Goal: Task Accomplishment & Management: Use online tool/utility

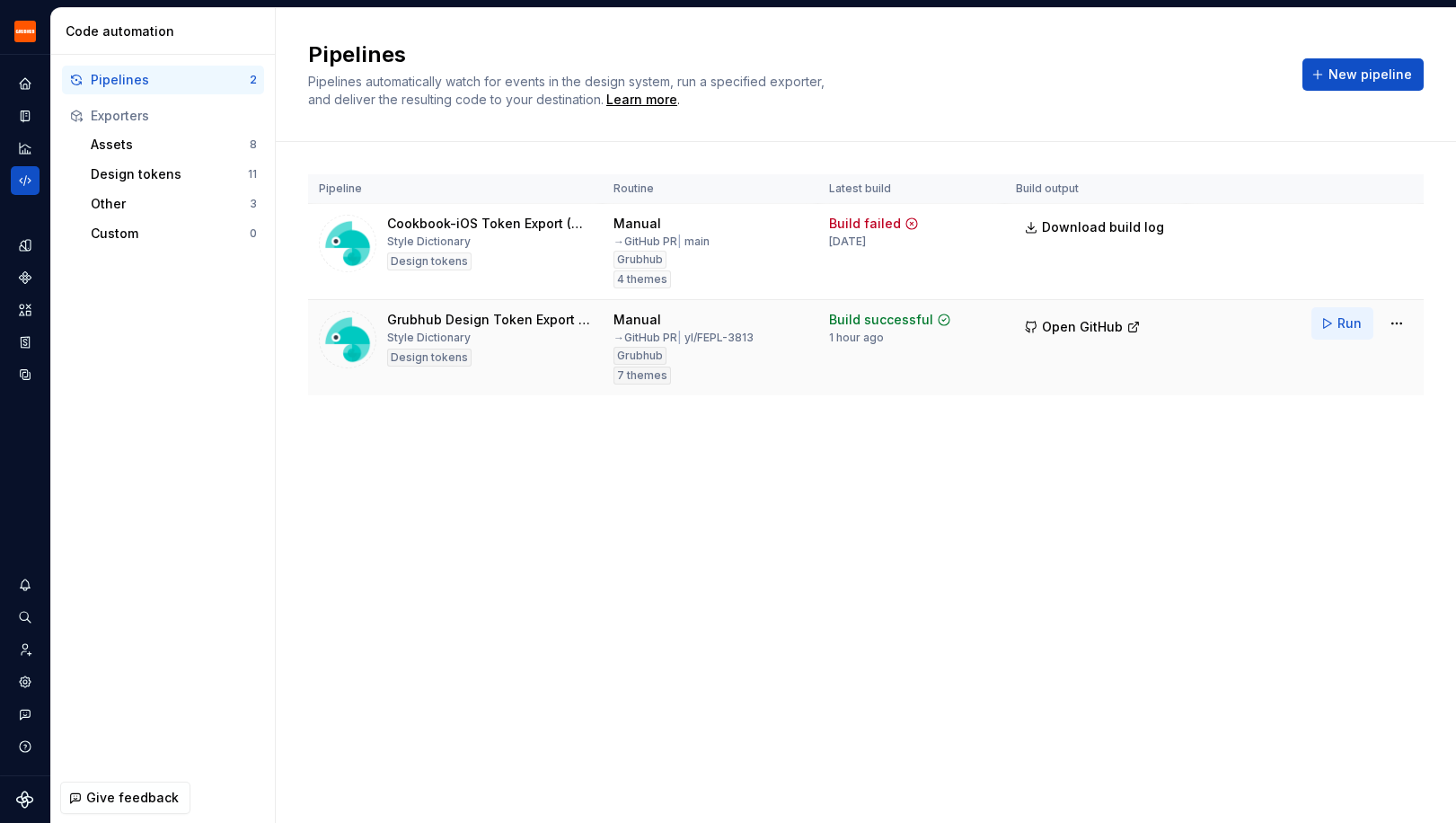
click at [1334, 325] on button "Run" at bounding box center [1342, 323] width 62 height 33
click at [1074, 337] on button "Open GitHub" at bounding box center [1082, 327] width 133 height 33
click at [1326, 322] on button "Run" at bounding box center [1342, 323] width 62 height 33
click at [1051, 324] on span "Open GitHub" at bounding box center [1082, 326] width 81 height 18
click at [1329, 318] on button "Run" at bounding box center [1342, 323] width 62 height 33
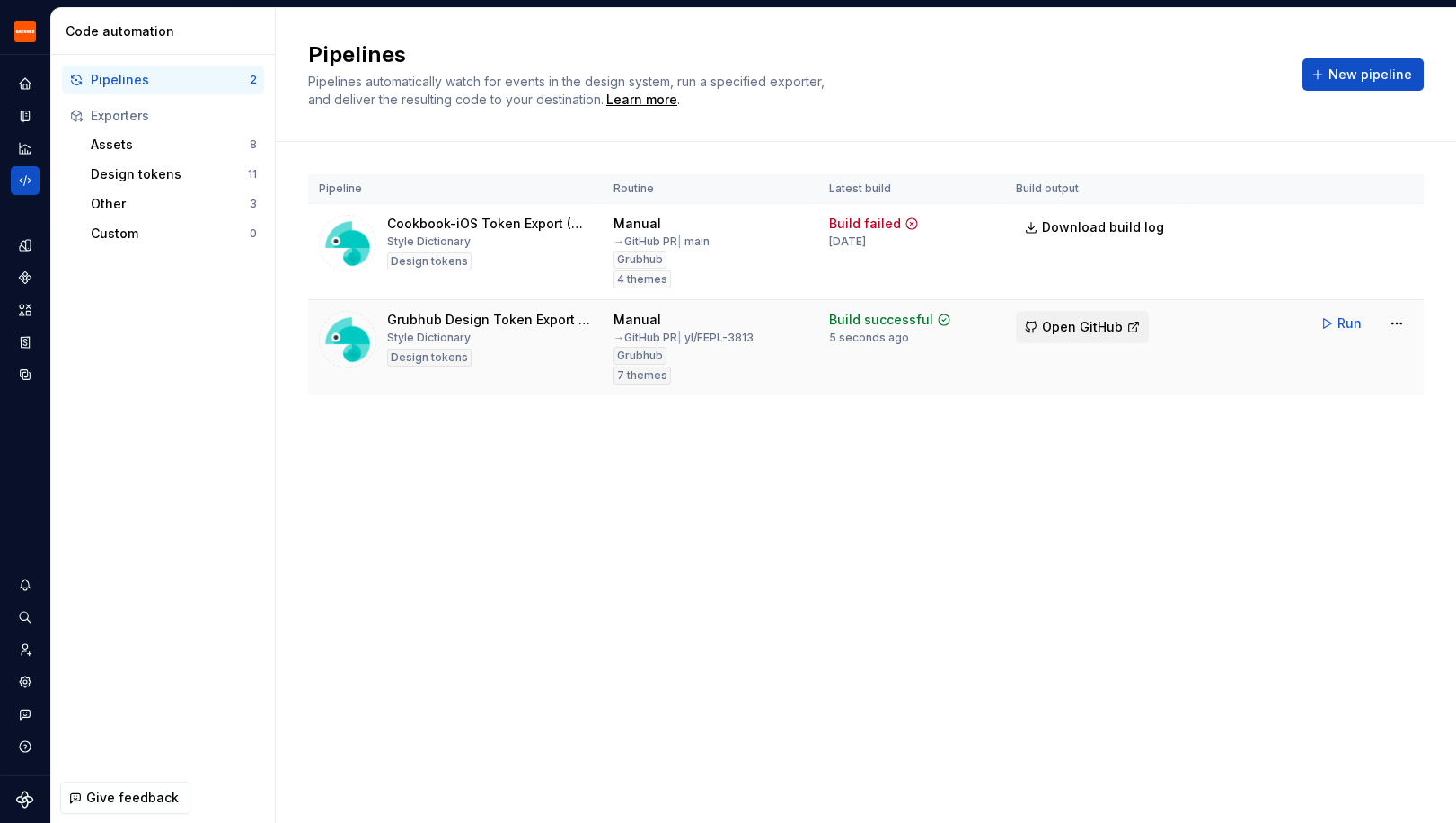
click at [1091, 329] on span "Open GitHub" at bounding box center [1082, 326] width 81 height 18
click at [1348, 321] on span "Run" at bounding box center [1349, 322] width 24 height 18
click at [1044, 313] on button "Open GitHub" at bounding box center [1082, 327] width 133 height 33
click at [1404, 323] on html "Grubhub Design System Y Dataset Grubhub Code automation Pipelines 2 Exporters A…" at bounding box center [728, 411] width 1456 height 823
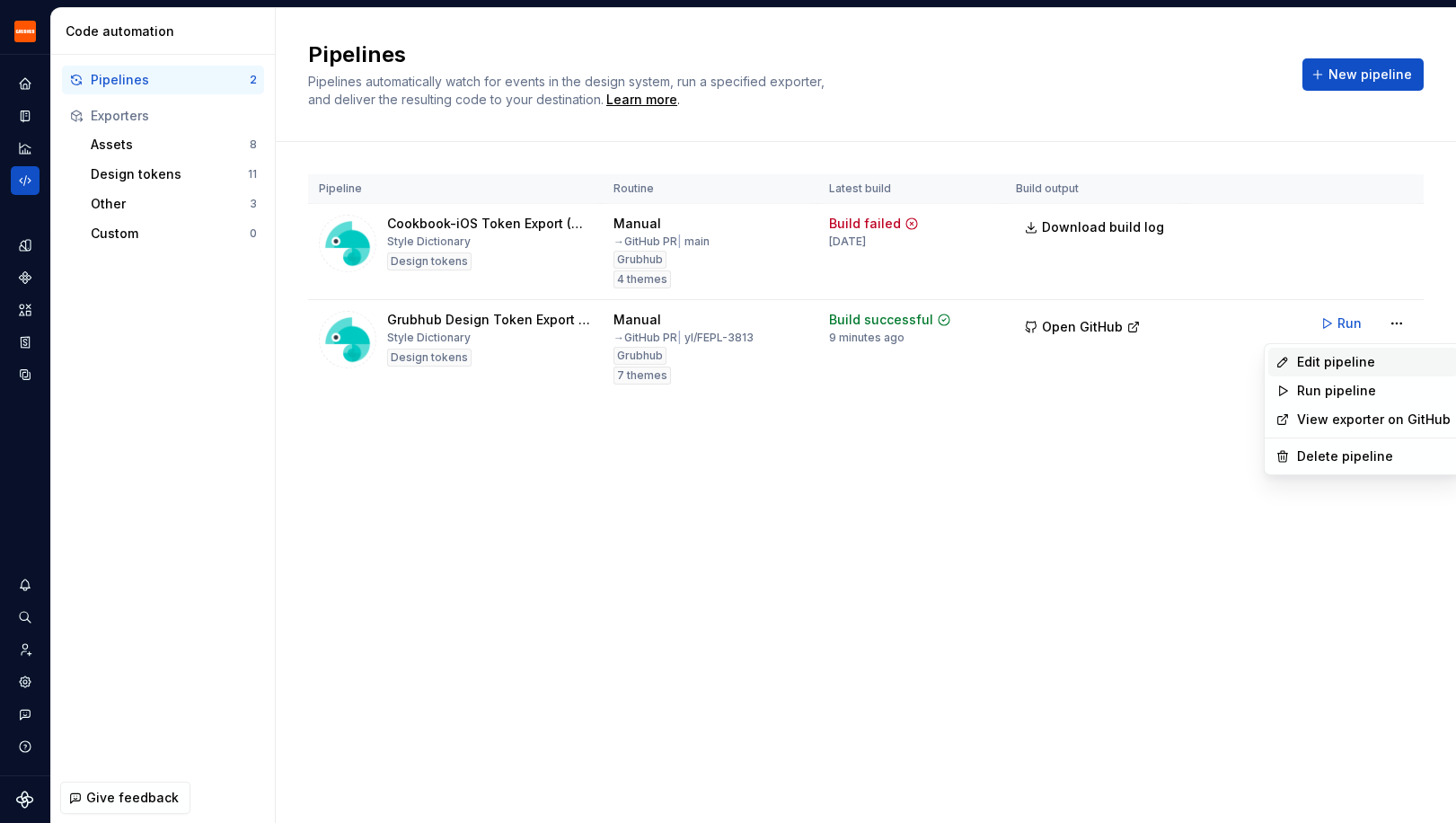
click at [1347, 359] on div "Edit pipeline" at bounding box center [1374, 362] width 153 height 18
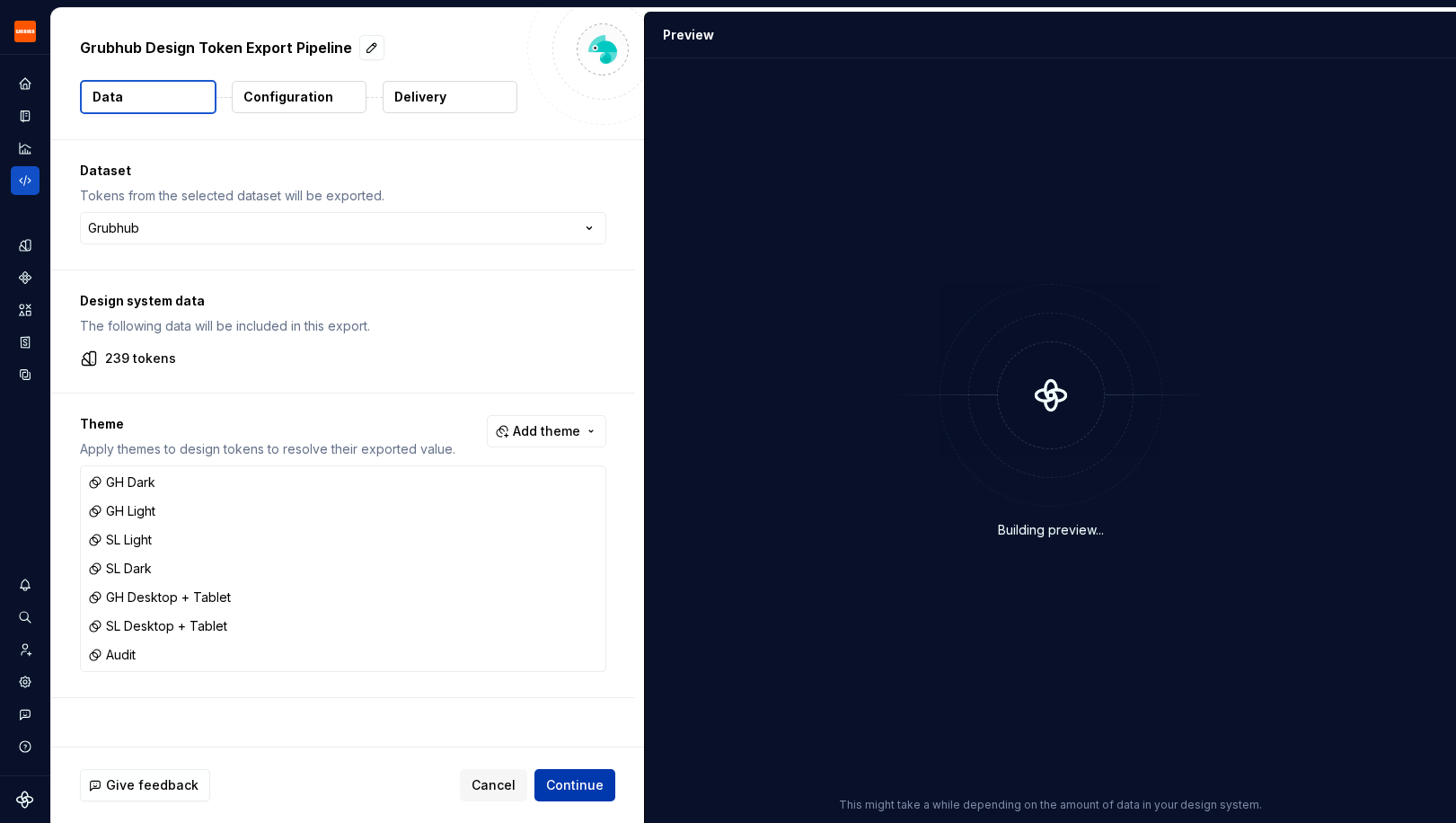
click at [578, 777] on span "Continue" at bounding box center [575, 785] width 58 height 18
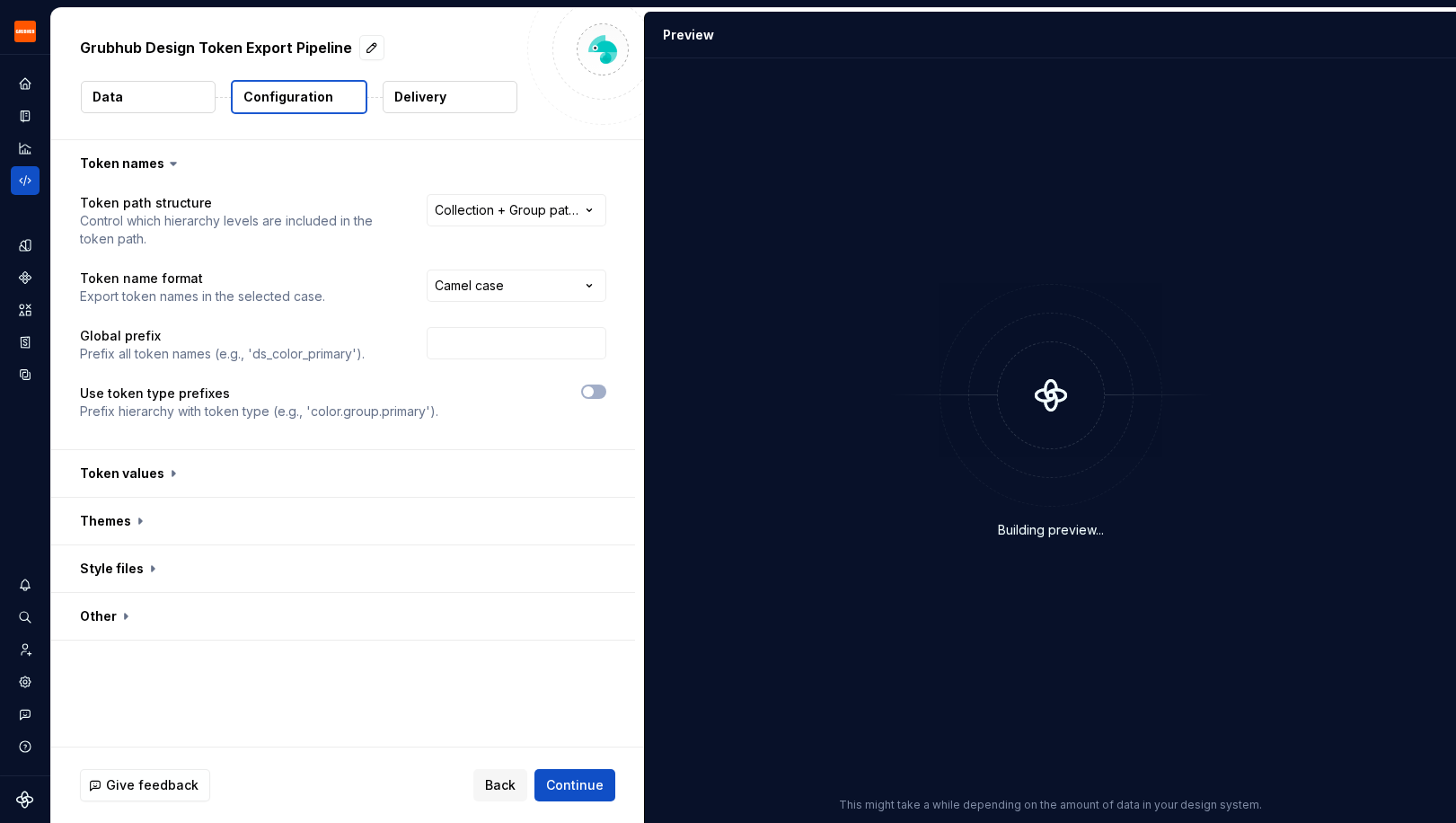
click at [408, 96] on p "Delivery" at bounding box center [421, 96] width 52 height 18
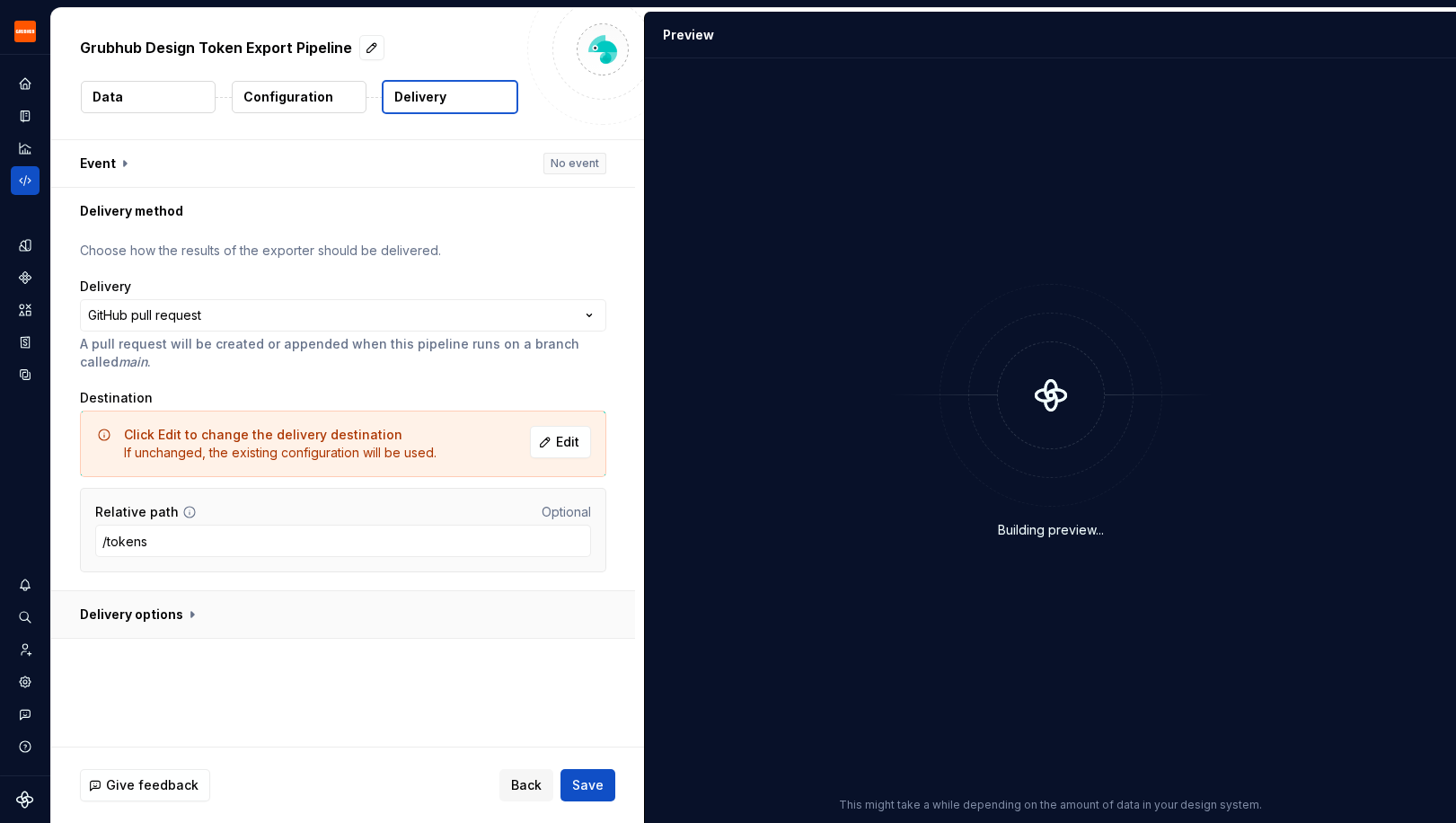
click at [518, 619] on button "button" at bounding box center [343, 615] width 584 height 47
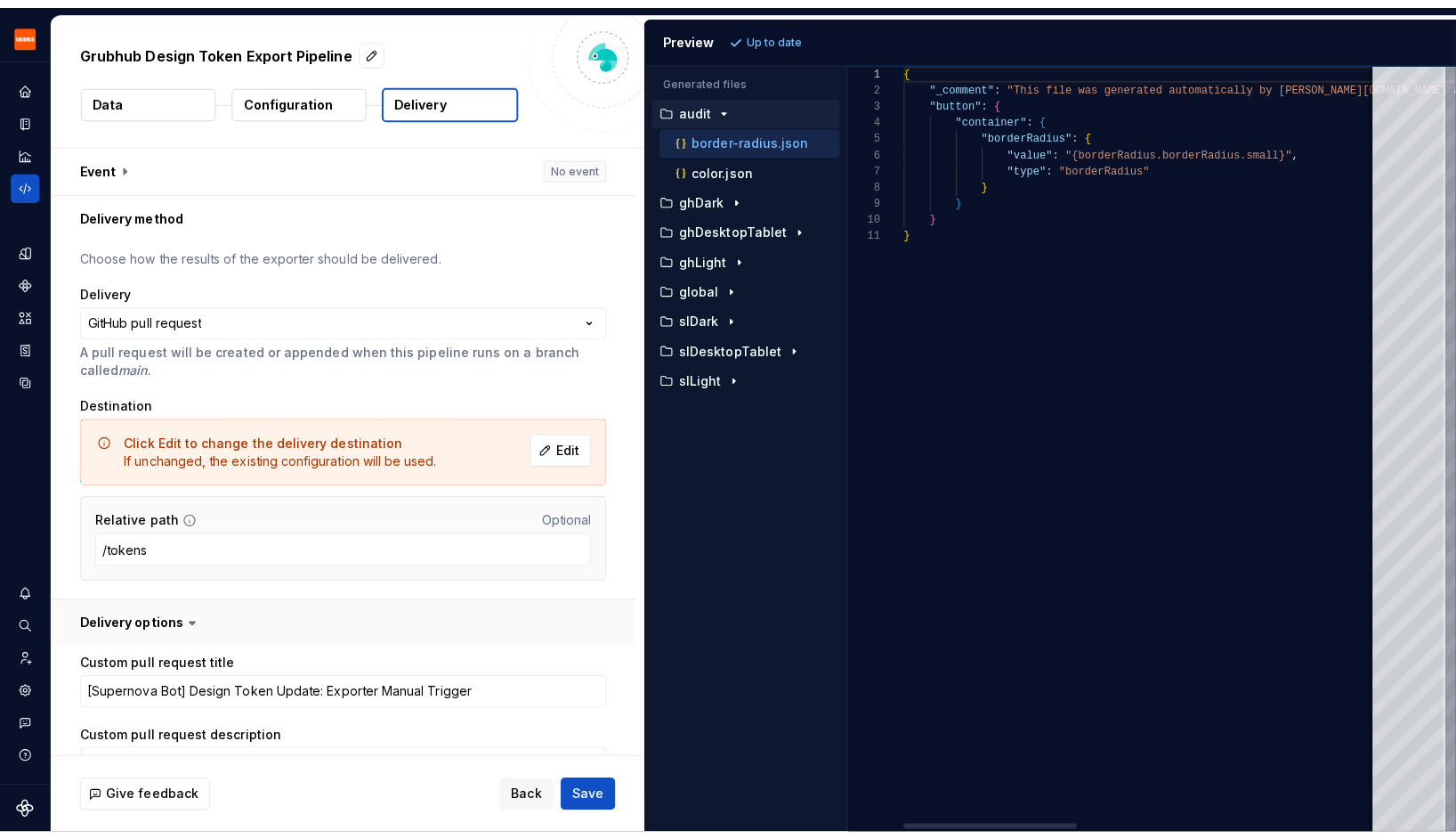
scroll to position [313, 0]
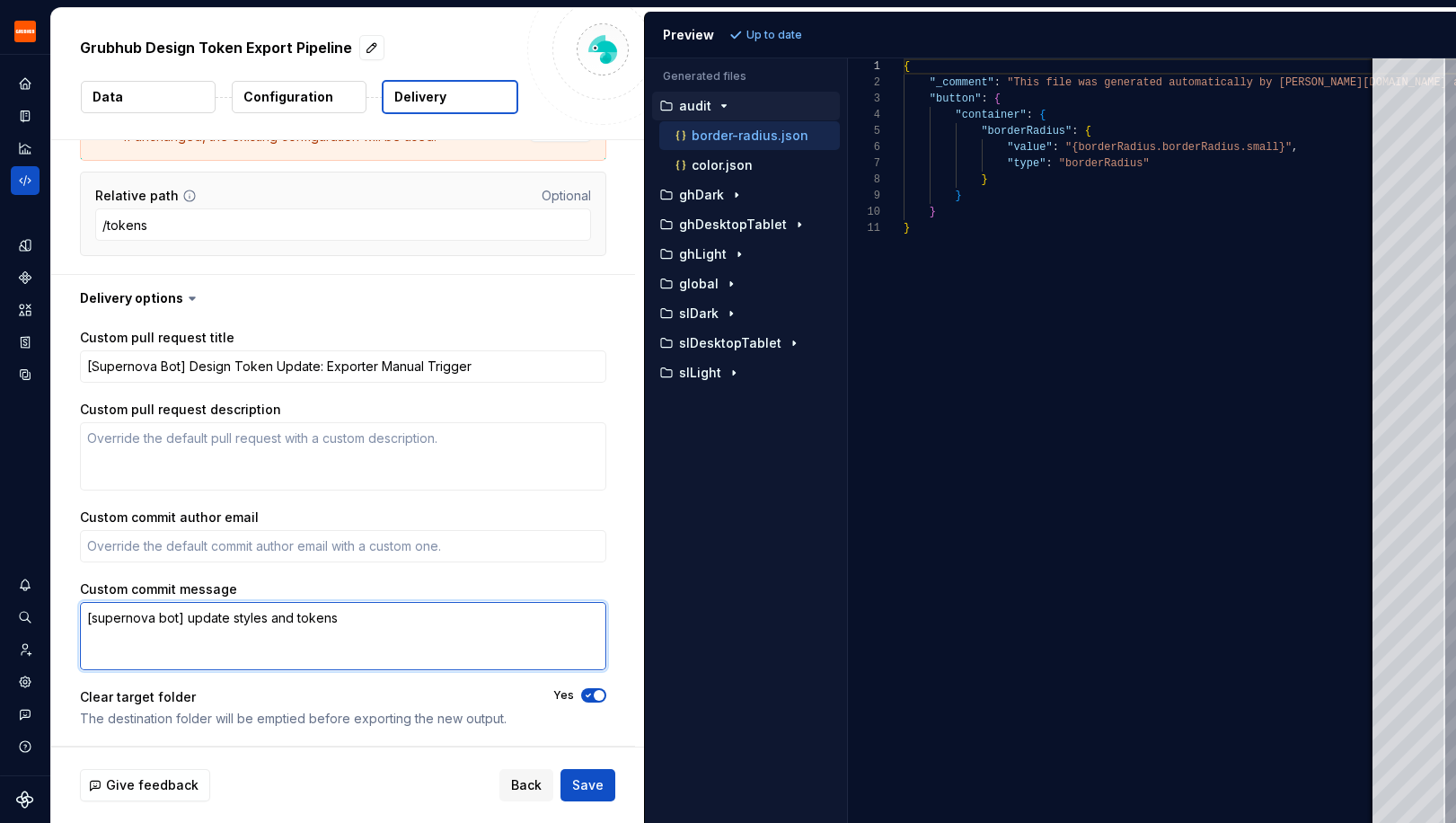
drag, startPoint x: 180, startPoint y: 617, endPoint x: 82, endPoint y: 616, distance: 98.0
click at [82, 616] on textarea "[supernova bot] update styles and tokens" at bounding box center [343, 635] width 526 height 68
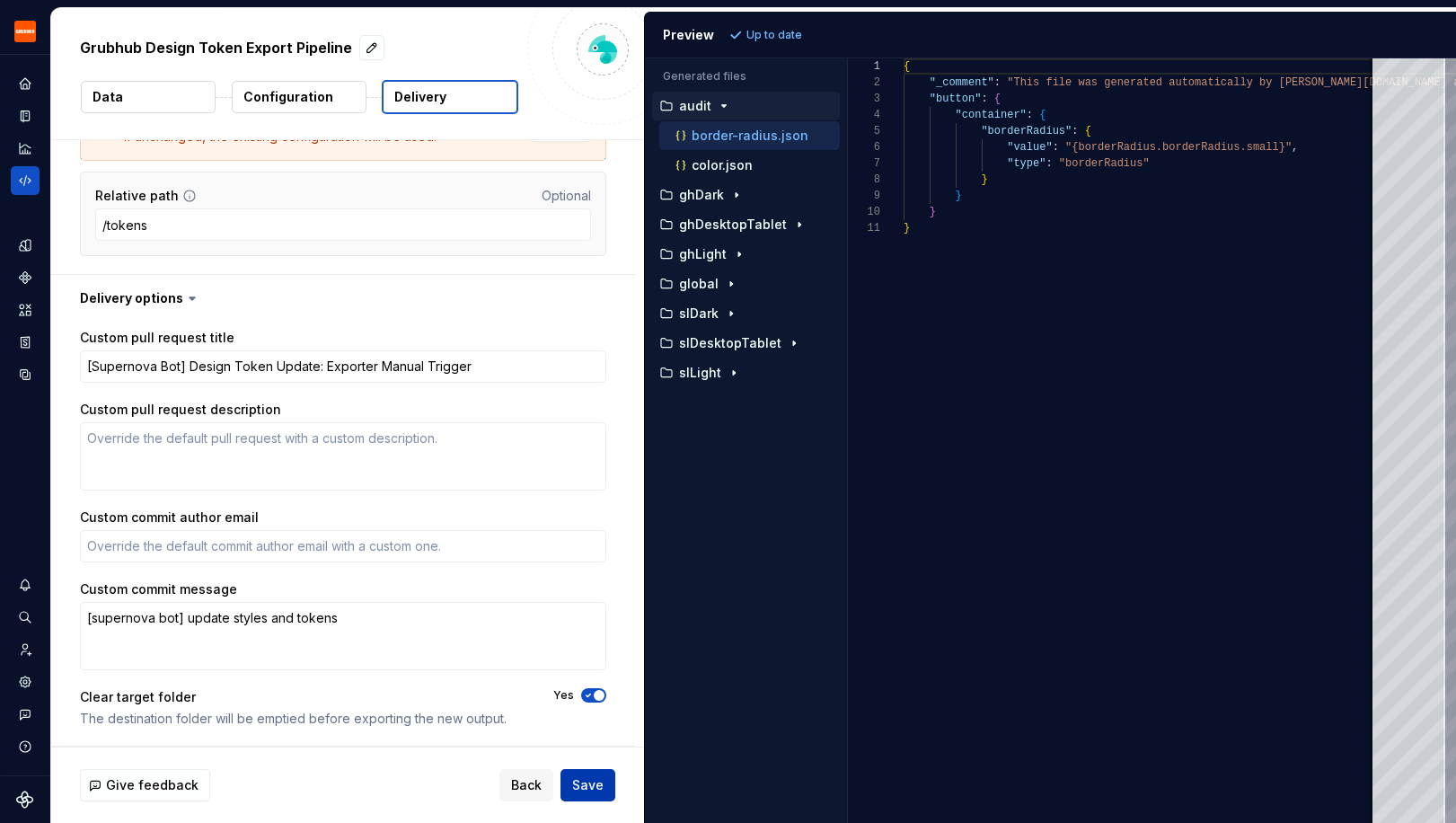
click at [596, 778] on span "Save" at bounding box center [588, 785] width 32 height 18
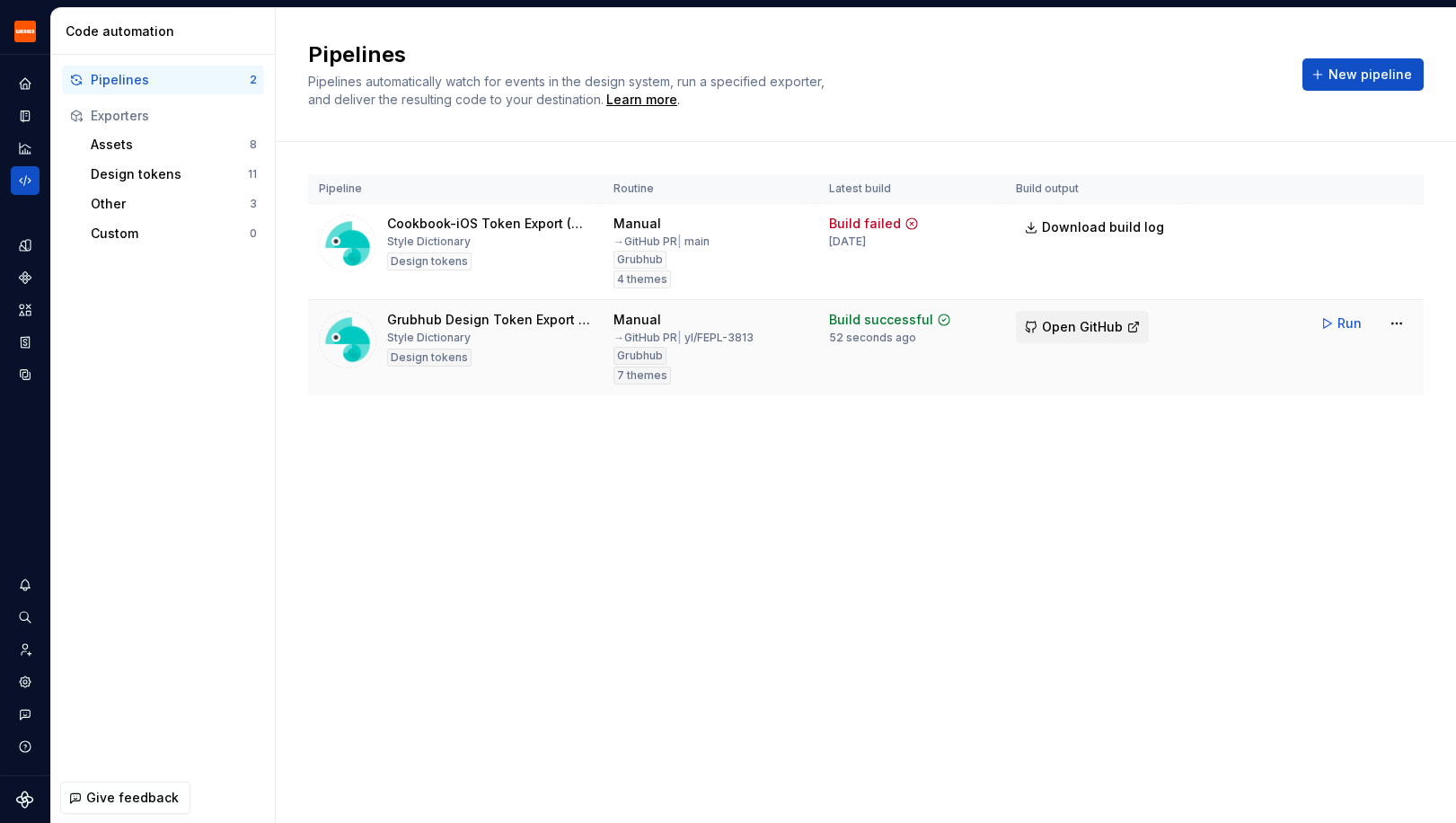
click at [1070, 328] on span "Open GitHub" at bounding box center [1082, 326] width 81 height 18
click at [1346, 326] on span "Run" at bounding box center [1349, 322] width 24 height 18
click at [1062, 334] on span "Open GitHub" at bounding box center [1082, 326] width 81 height 18
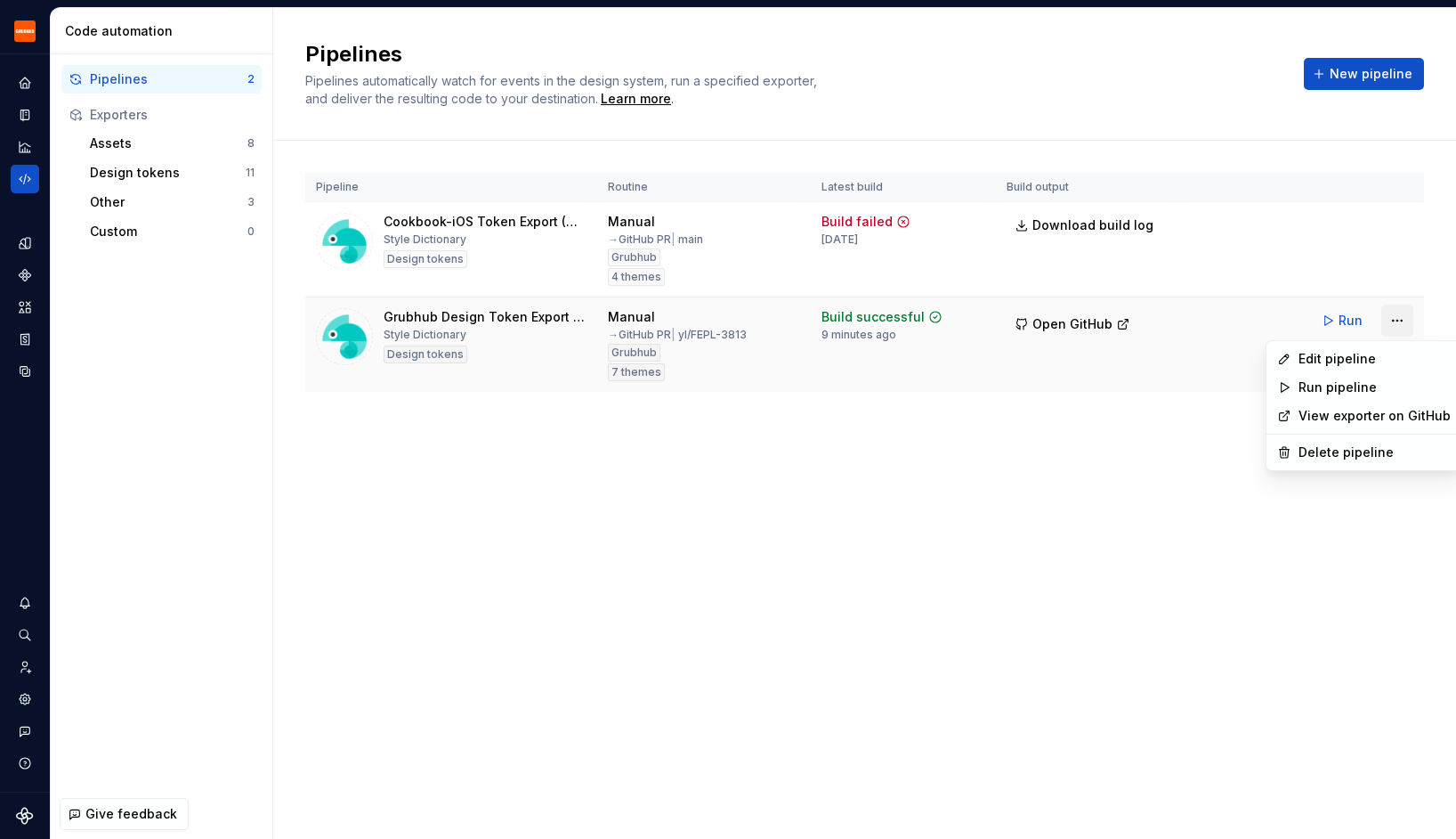
click at [1403, 319] on html "Grubhub Design System Y Dataset Grubhub Code automation Pipelines 2 Exporters A…" at bounding box center [728, 420] width 1456 height 839
click at [1387, 347] on div "Edit pipeline" at bounding box center [1363, 358] width 188 height 29
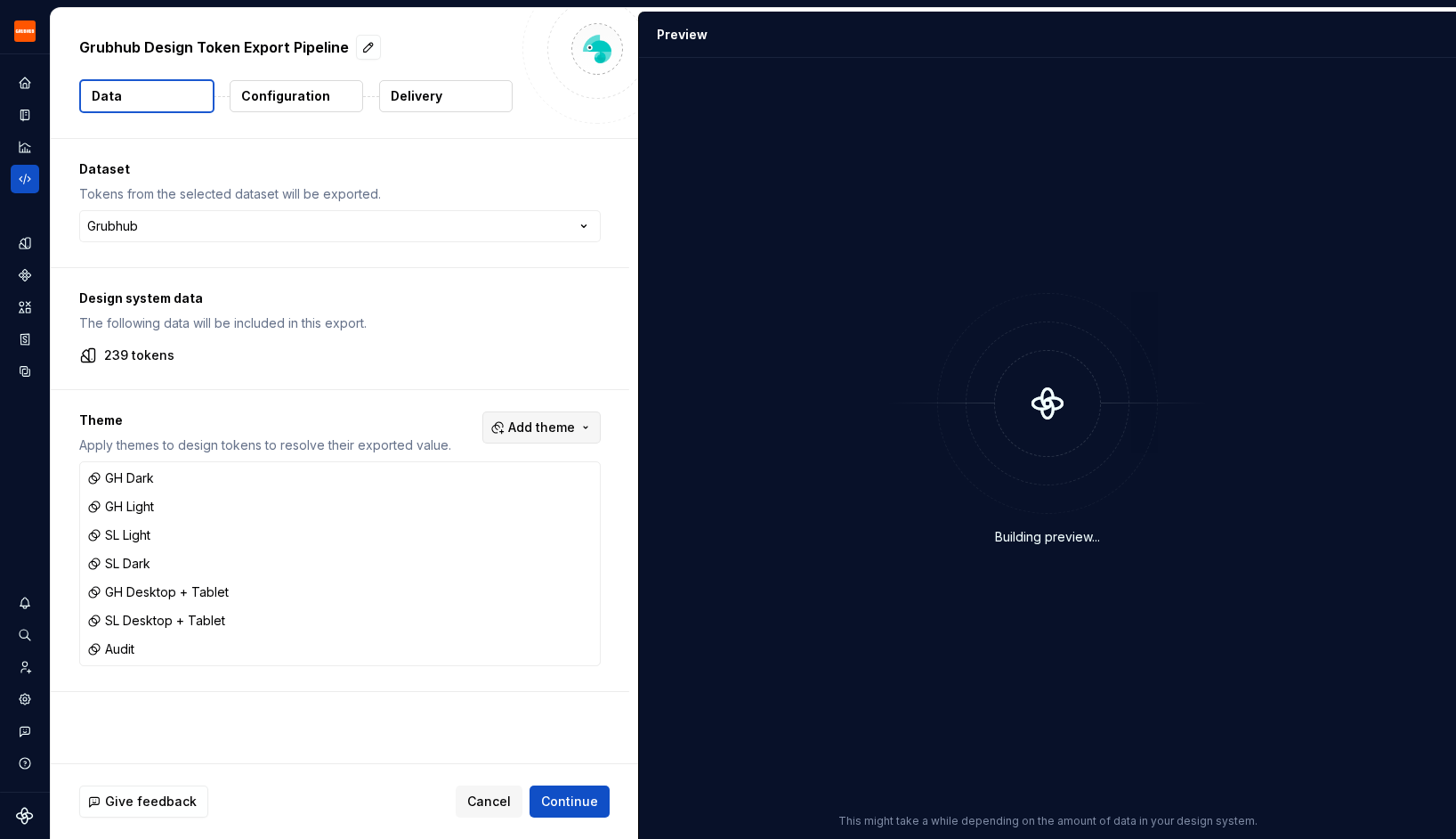
click at [552, 430] on span "Add theme" at bounding box center [541, 427] width 67 height 18
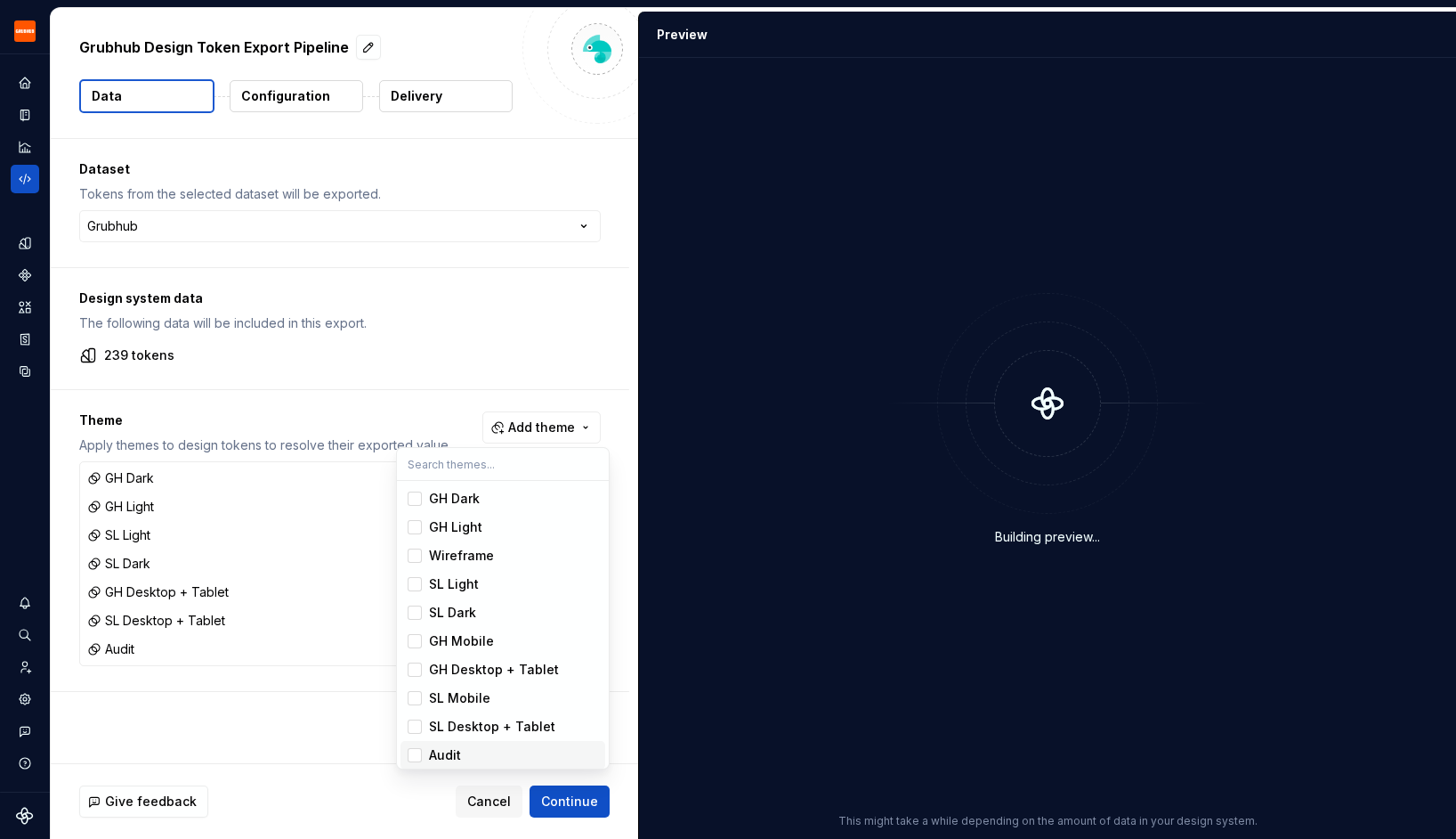
click at [420, 753] on div "Suggestions" at bounding box center [414, 754] width 14 height 14
click at [444, 100] on html "Grubhub Design System Y Dataset Grubhub Grubhub Design Token Export Pipeline Da…" at bounding box center [728, 420] width 1456 height 839
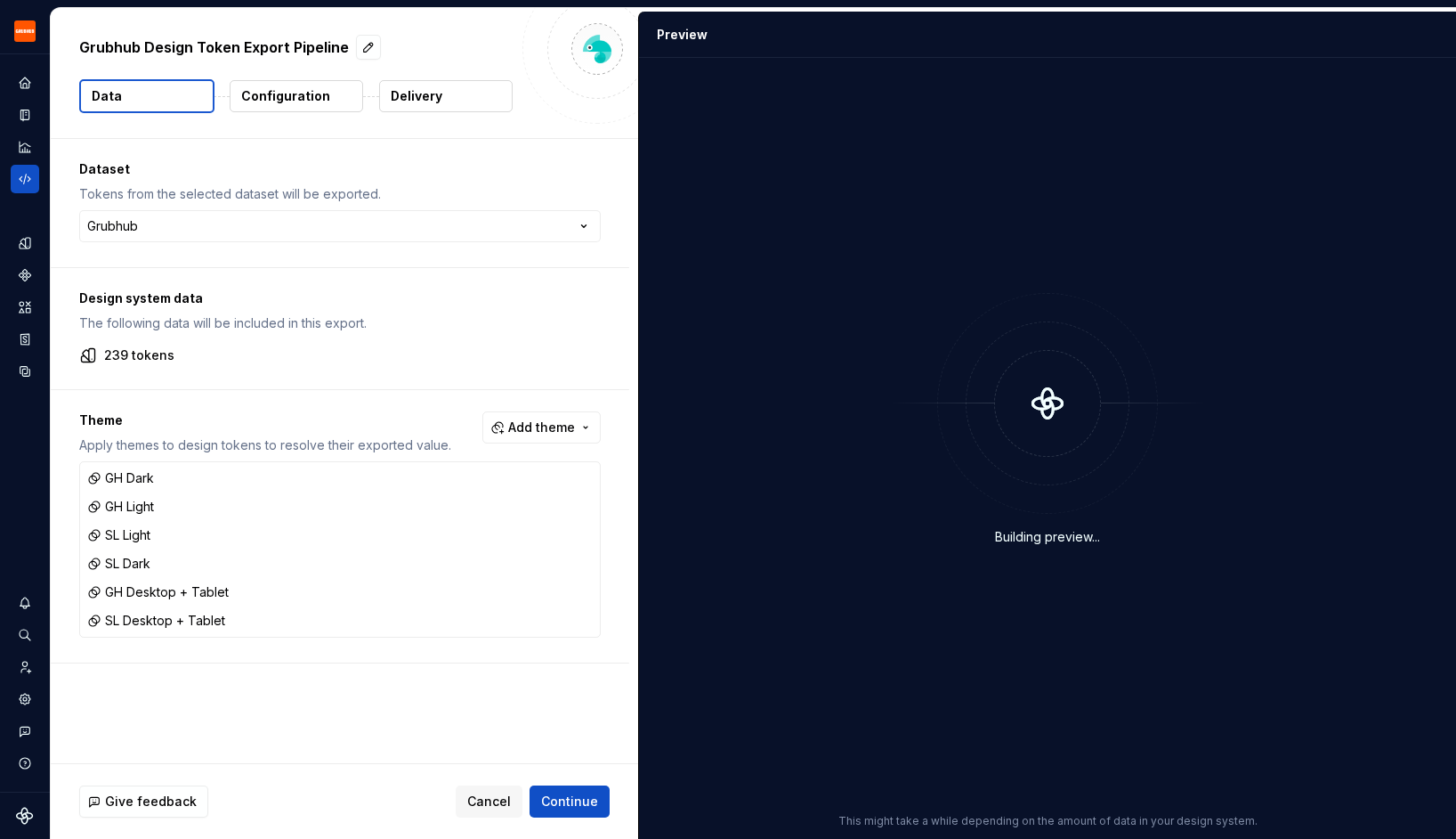
click at [439, 100] on p "Delivery" at bounding box center [417, 95] width 52 height 18
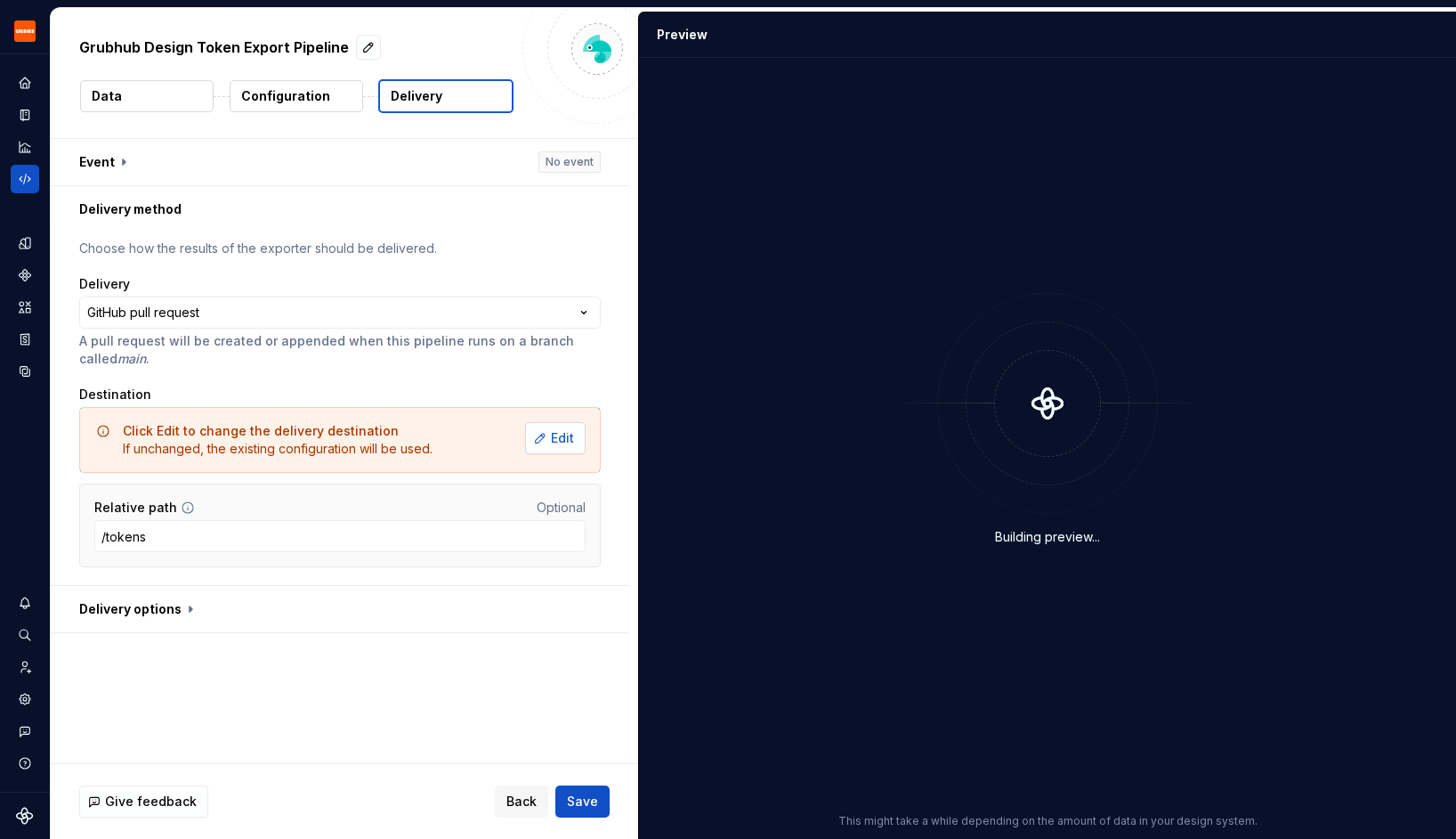
click at [566, 436] on span "Edit" at bounding box center [562, 437] width 23 height 18
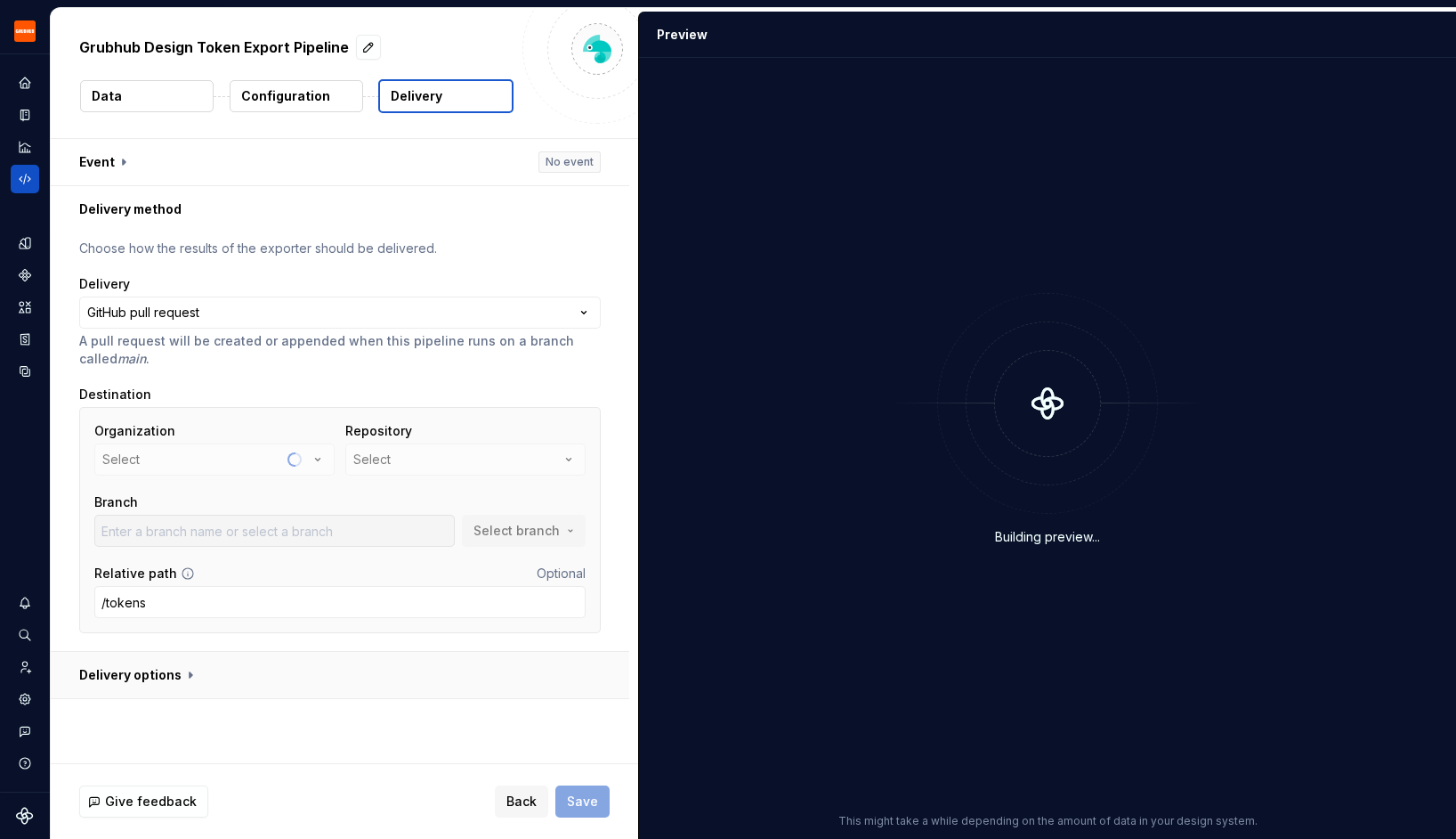
click at [293, 674] on button "button" at bounding box center [340, 675] width 579 height 46
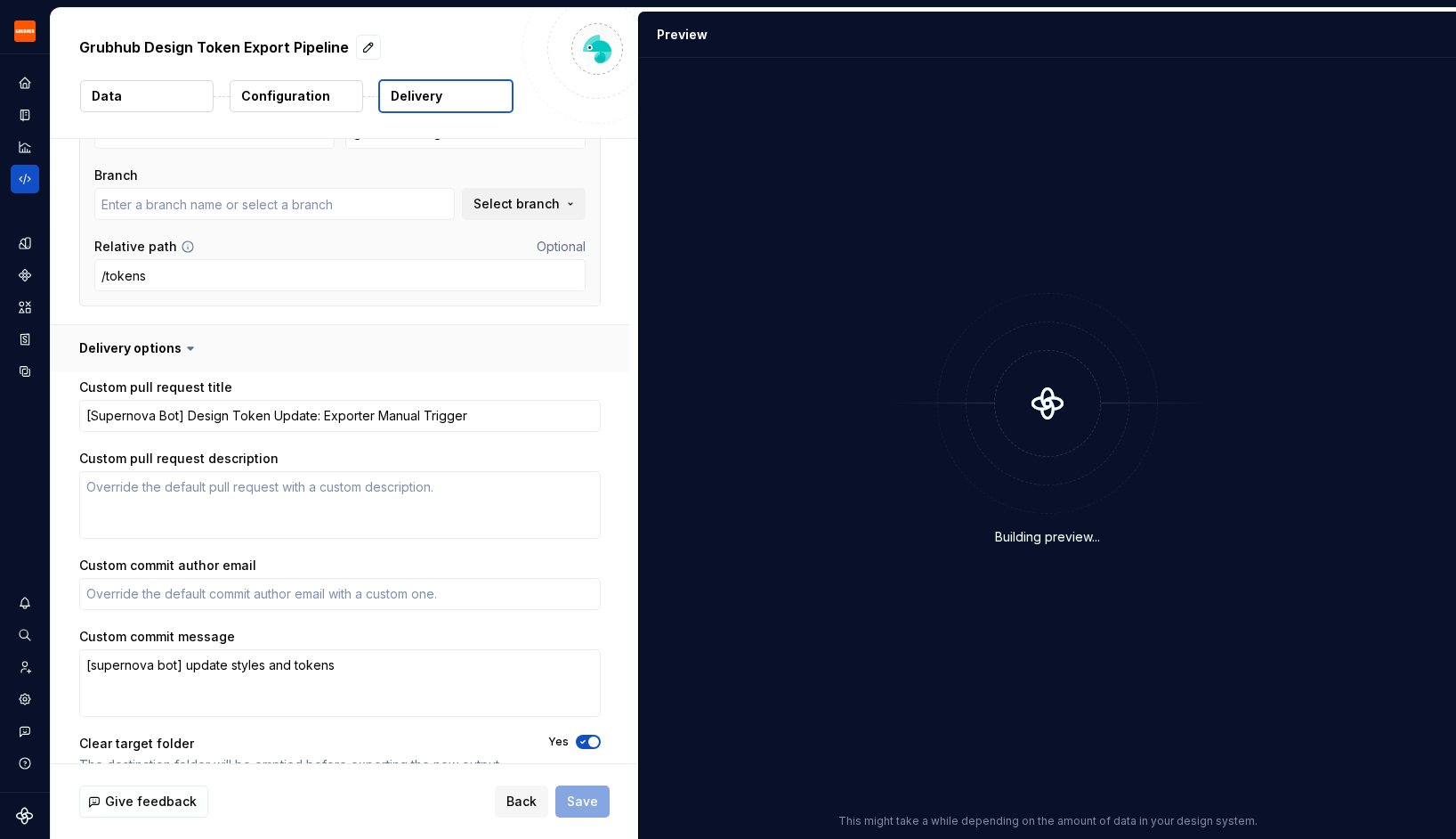
scroll to position [357, 0]
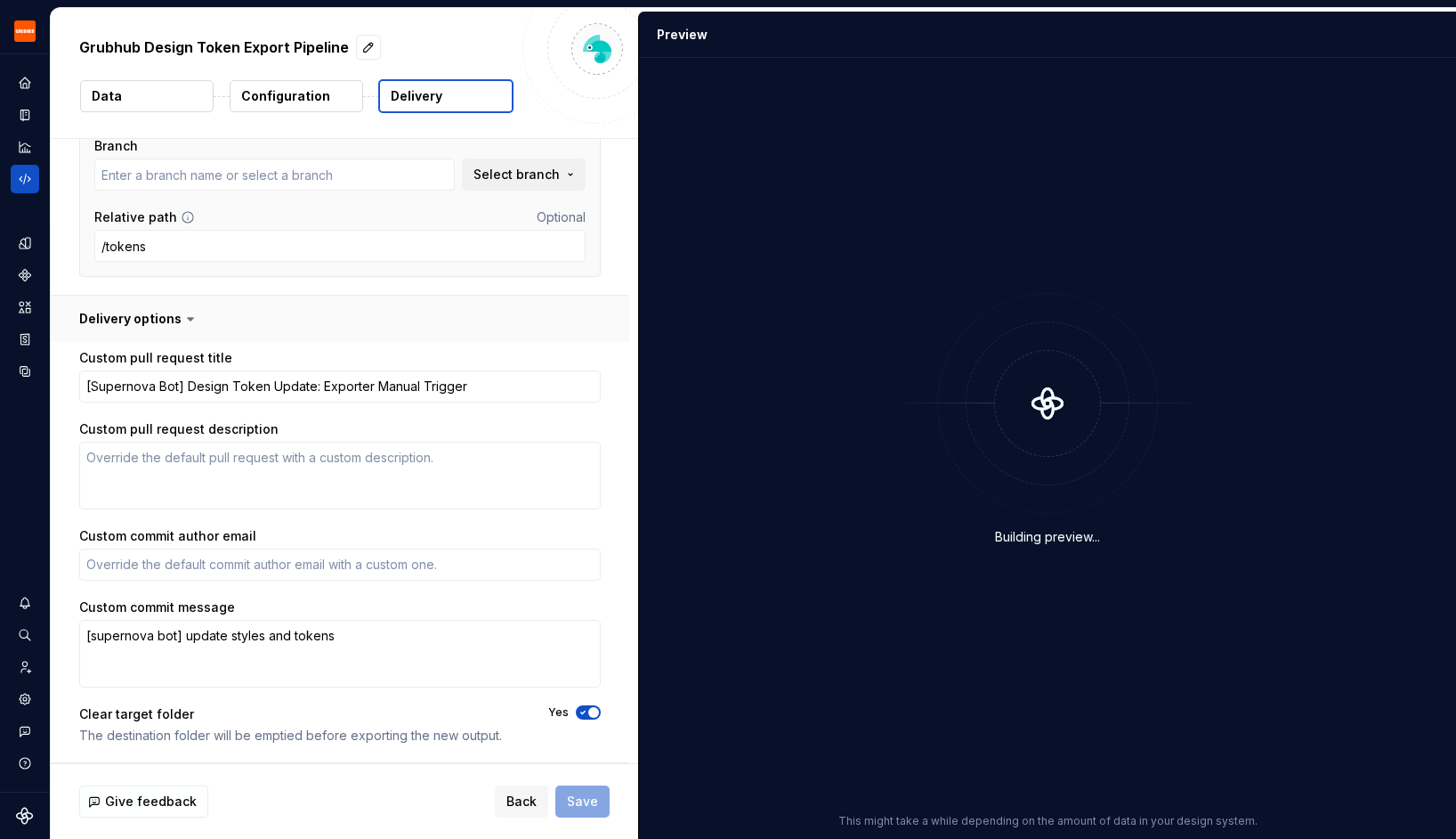
type textarea "*"
type input "al/FEPL-3814"
click at [534, 173] on span "Select branch" at bounding box center [516, 174] width 86 height 18
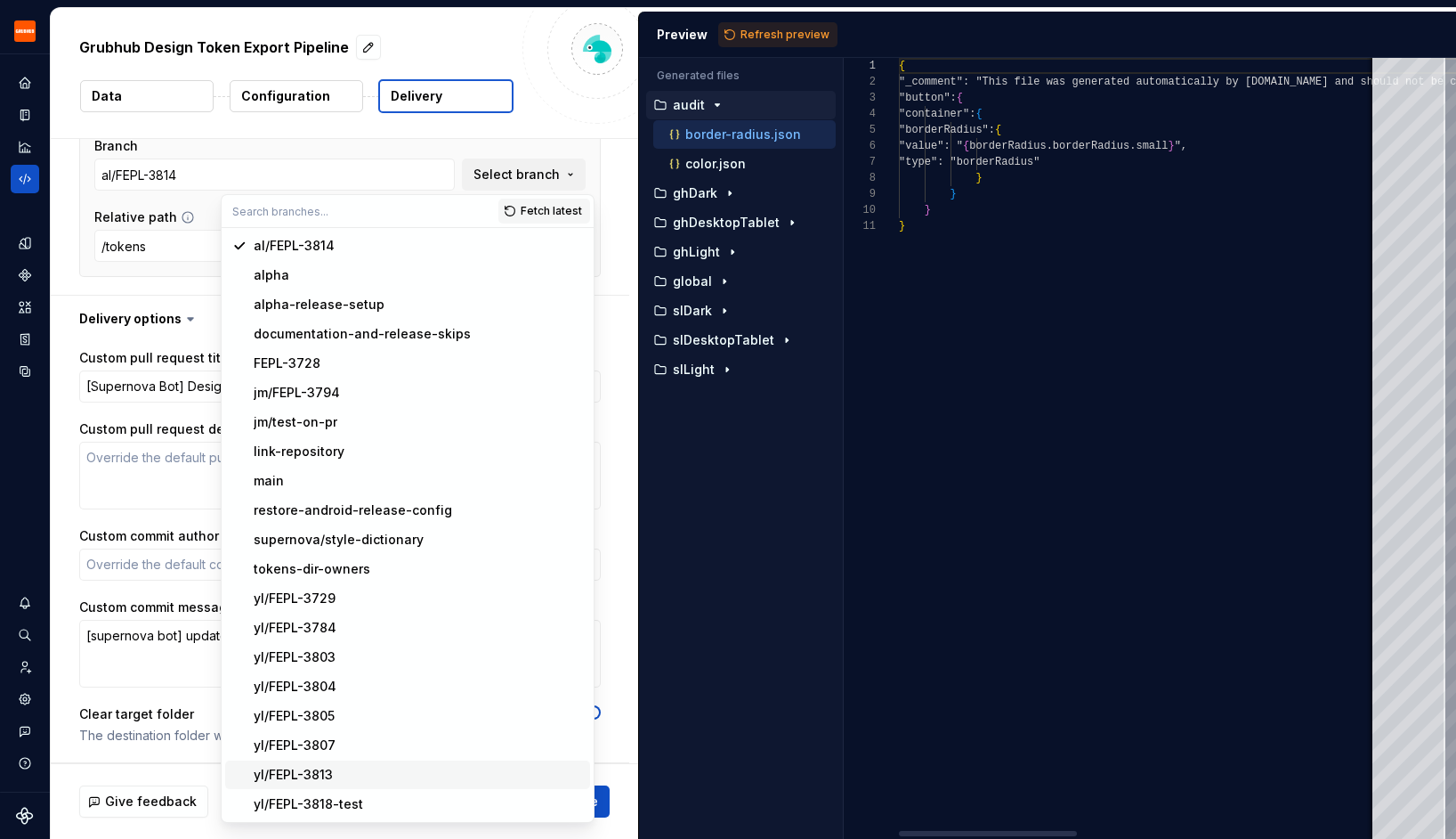
click at [400, 771] on div "yl/FEPL-3813" at bounding box center [418, 774] width 330 height 18
type textarea "*"
type input "yl/FEPL-3813"
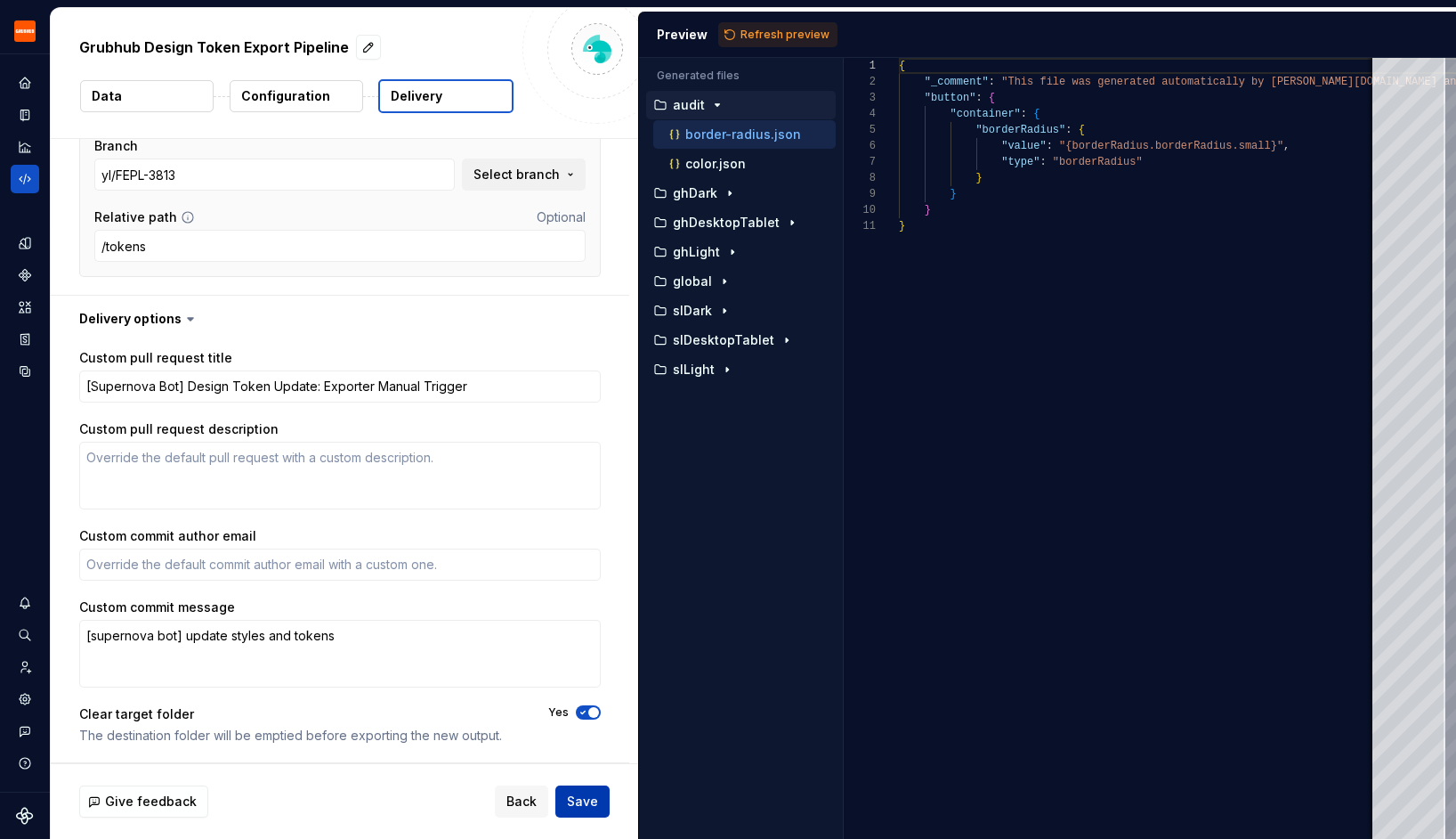
click at [576, 794] on span "Save" at bounding box center [582, 801] width 31 height 18
type textarea "*"
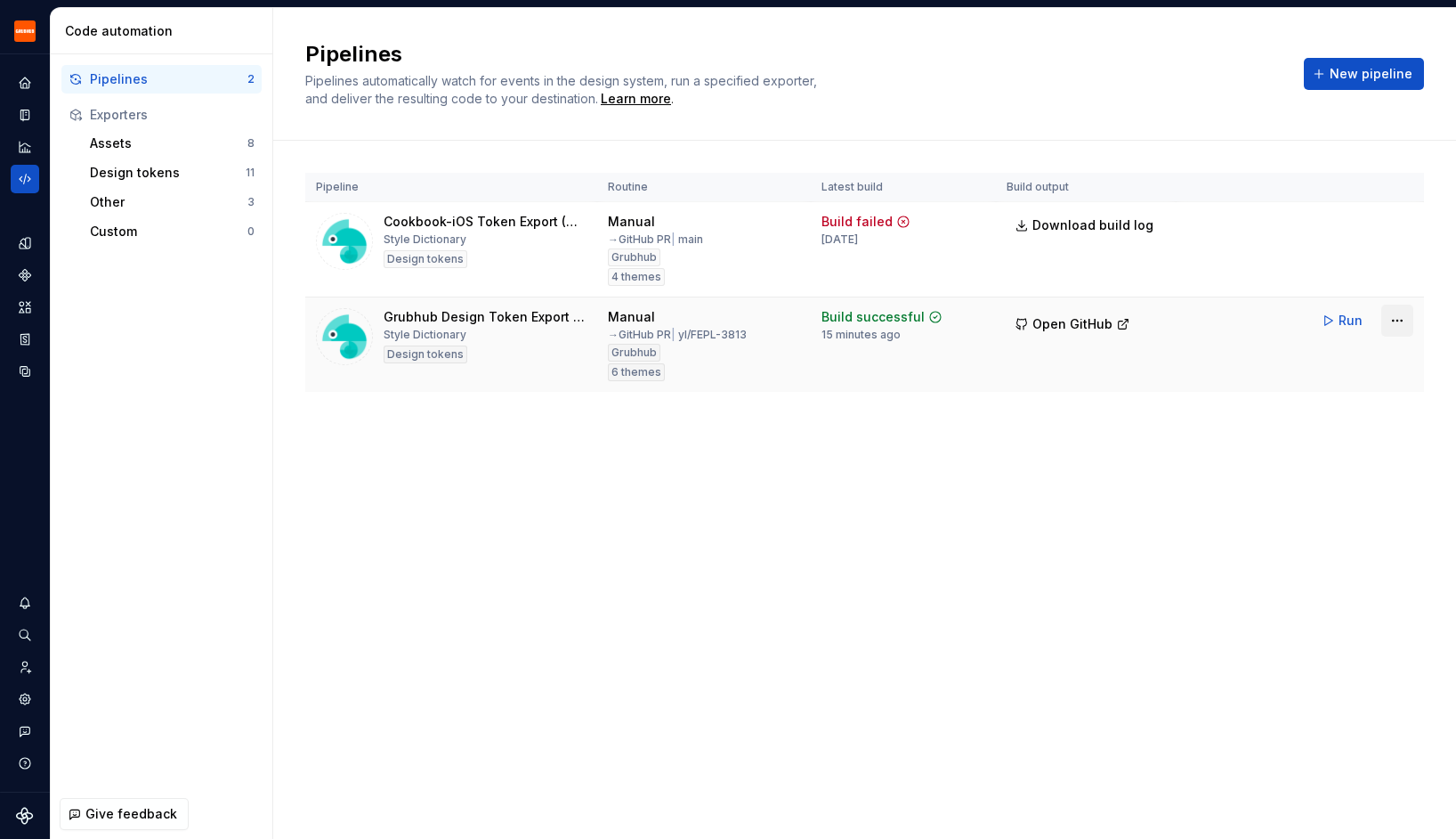
click at [1394, 314] on html "Grubhub Design System Y Dataset Grubhub Code automation Pipelines 2 Exporters A…" at bounding box center [728, 420] width 1456 height 839
click at [1368, 359] on div "Edit pipeline" at bounding box center [1375, 358] width 152 height 18
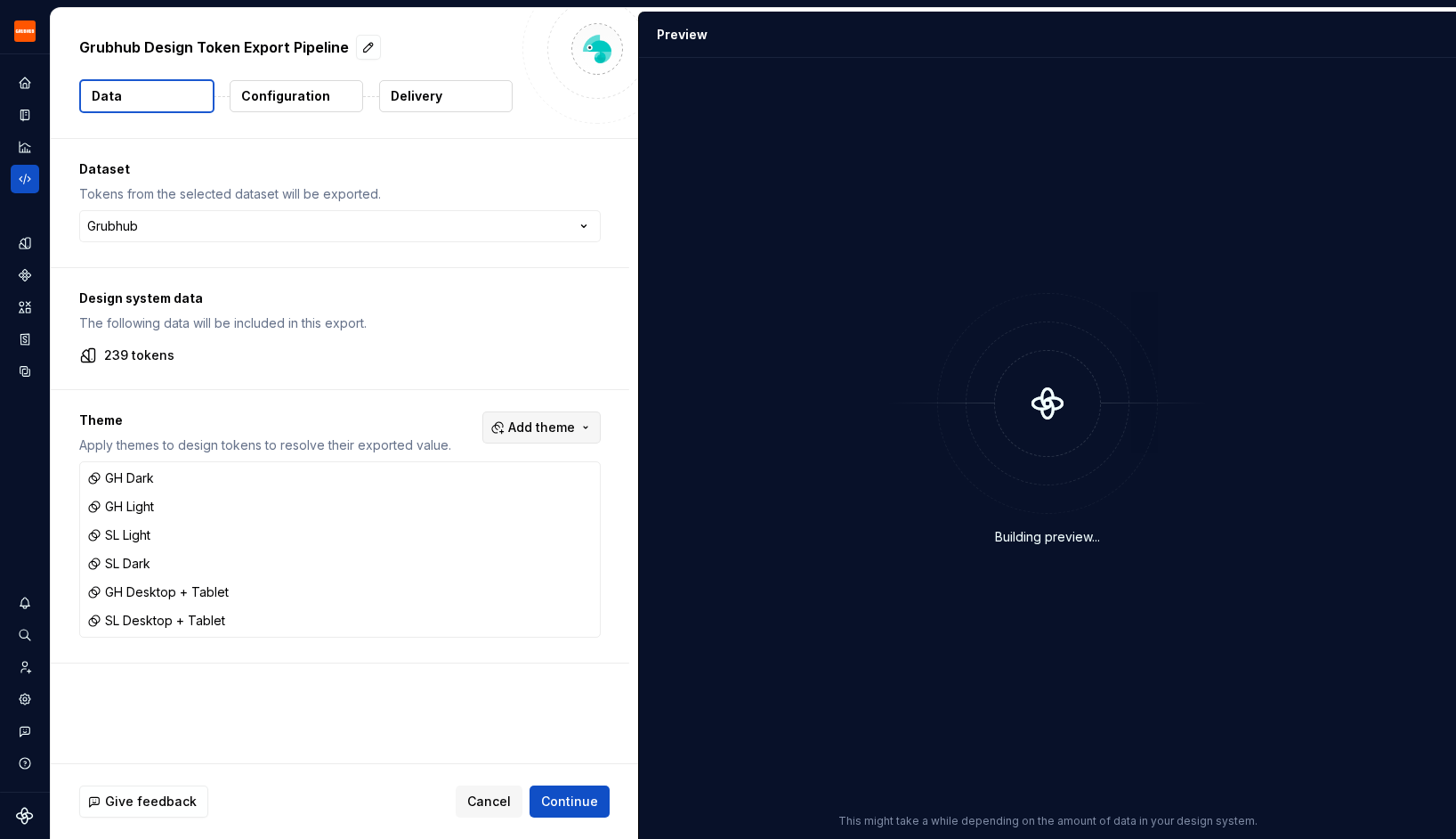
click at [569, 422] on span "Add theme" at bounding box center [541, 427] width 67 height 18
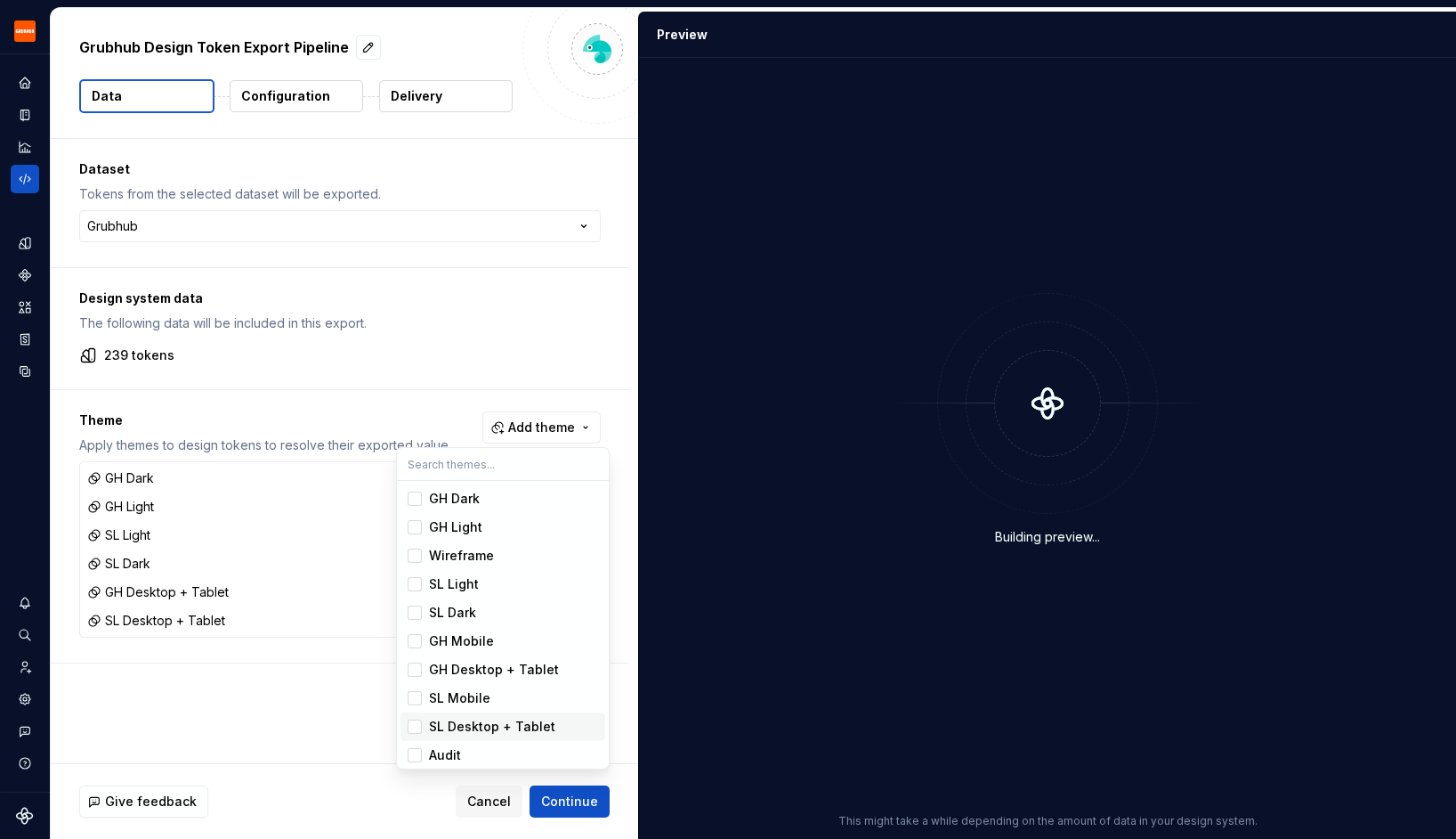
click at [415, 747] on div "Suggestions" at bounding box center [414, 754] width 14 height 14
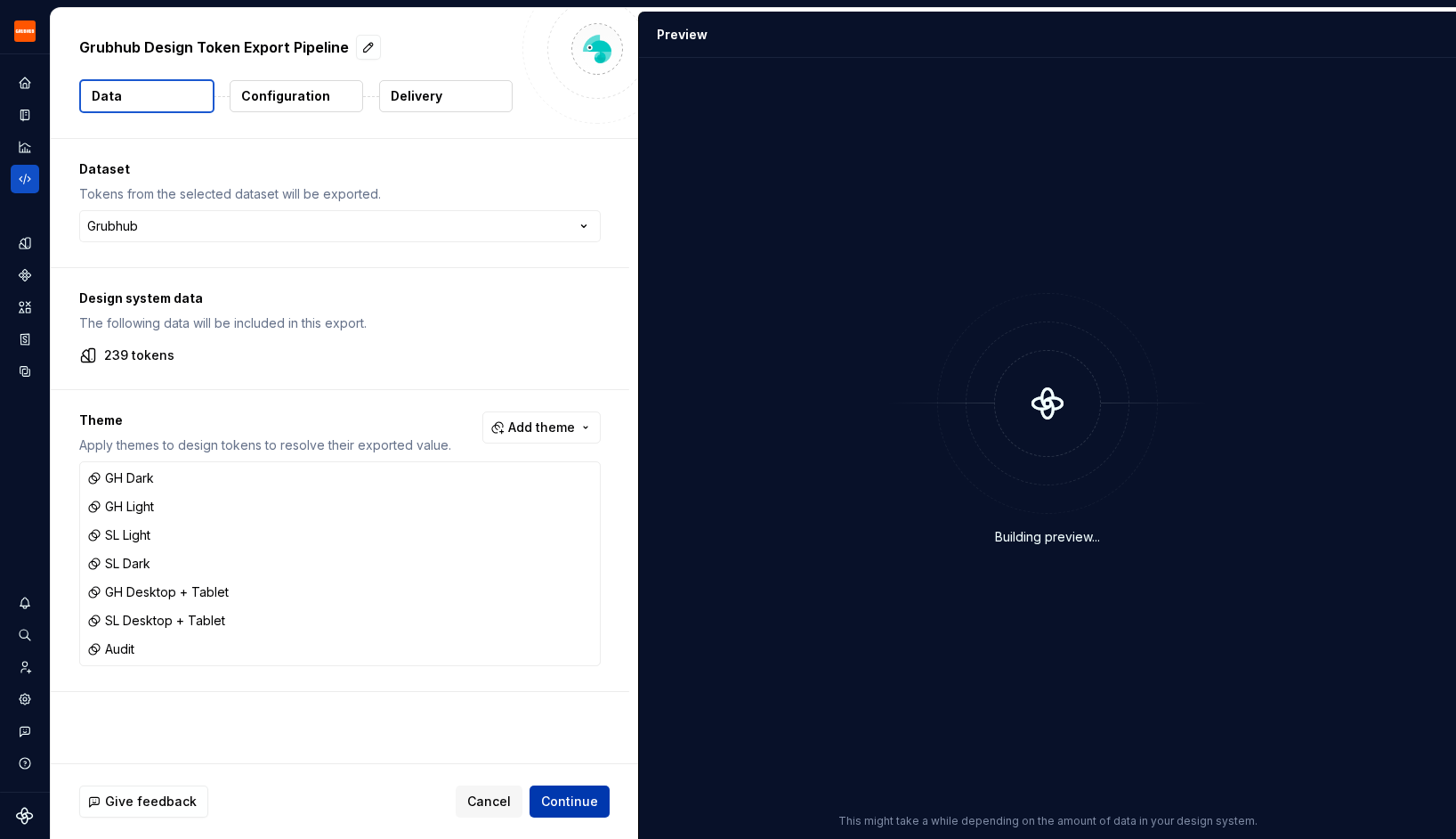
click at [550, 787] on html "Grubhub Design System Y Dataset Grubhub Grubhub Design Token Export Pipeline Da…" at bounding box center [728, 420] width 1456 height 839
click at [560, 799] on span "Continue" at bounding box center [569, 801] width 57 height 18
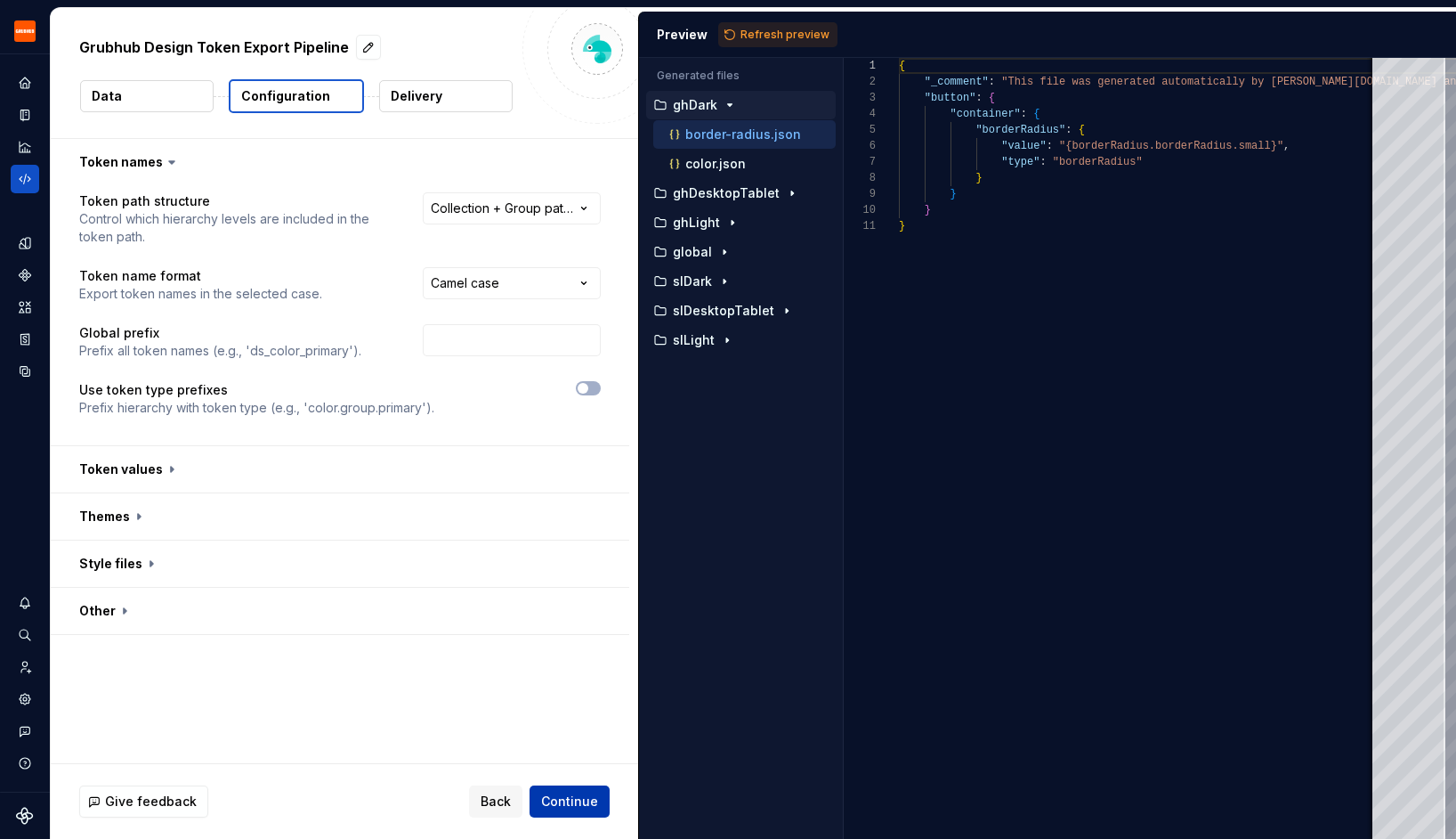
click at [566, 810] on button "Continue" at bounding box center [569, 801] width 81 height 32
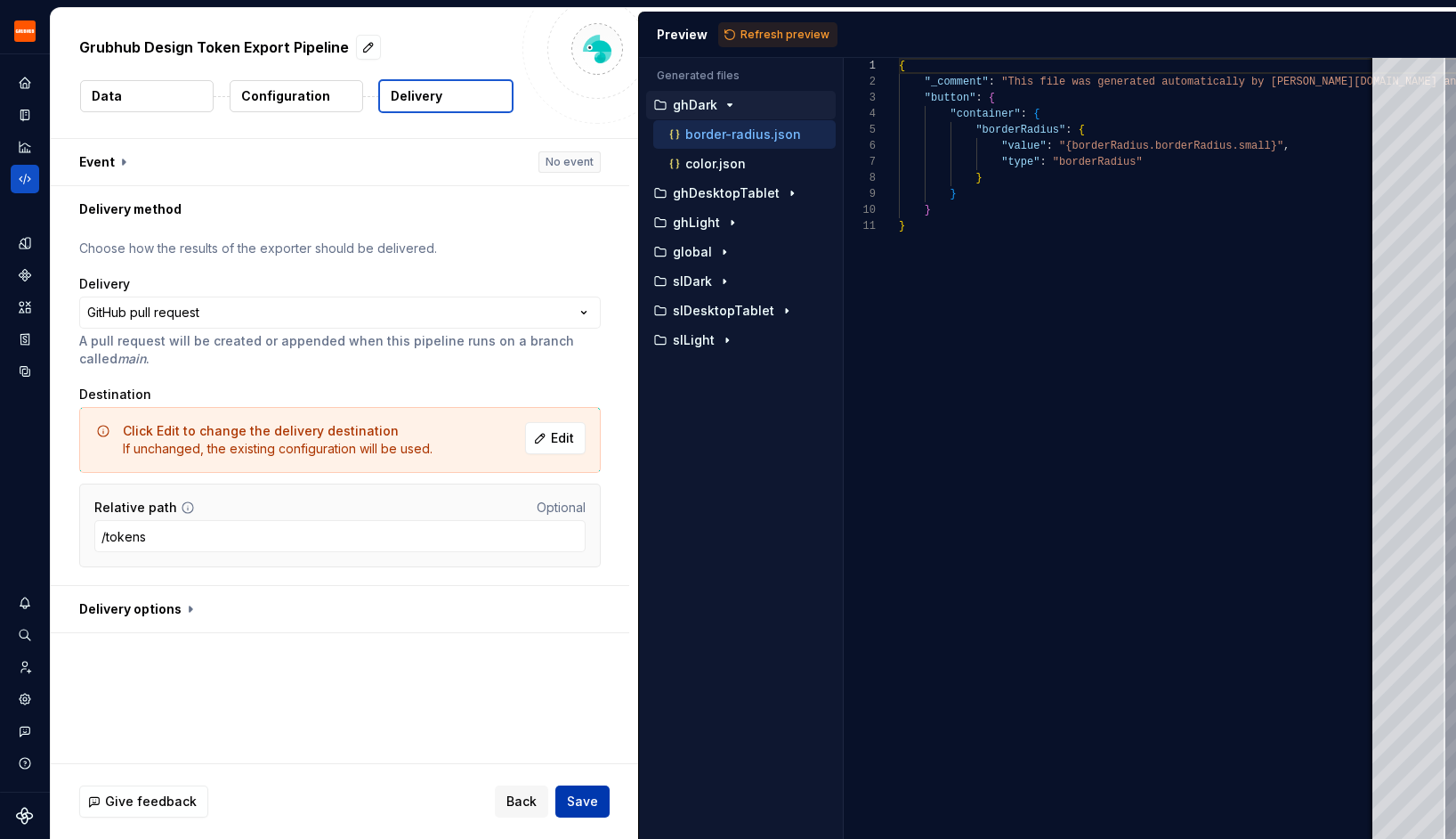
click at [566, 810] on button "Save" at bounding box center [582, 801] width 55 height 32
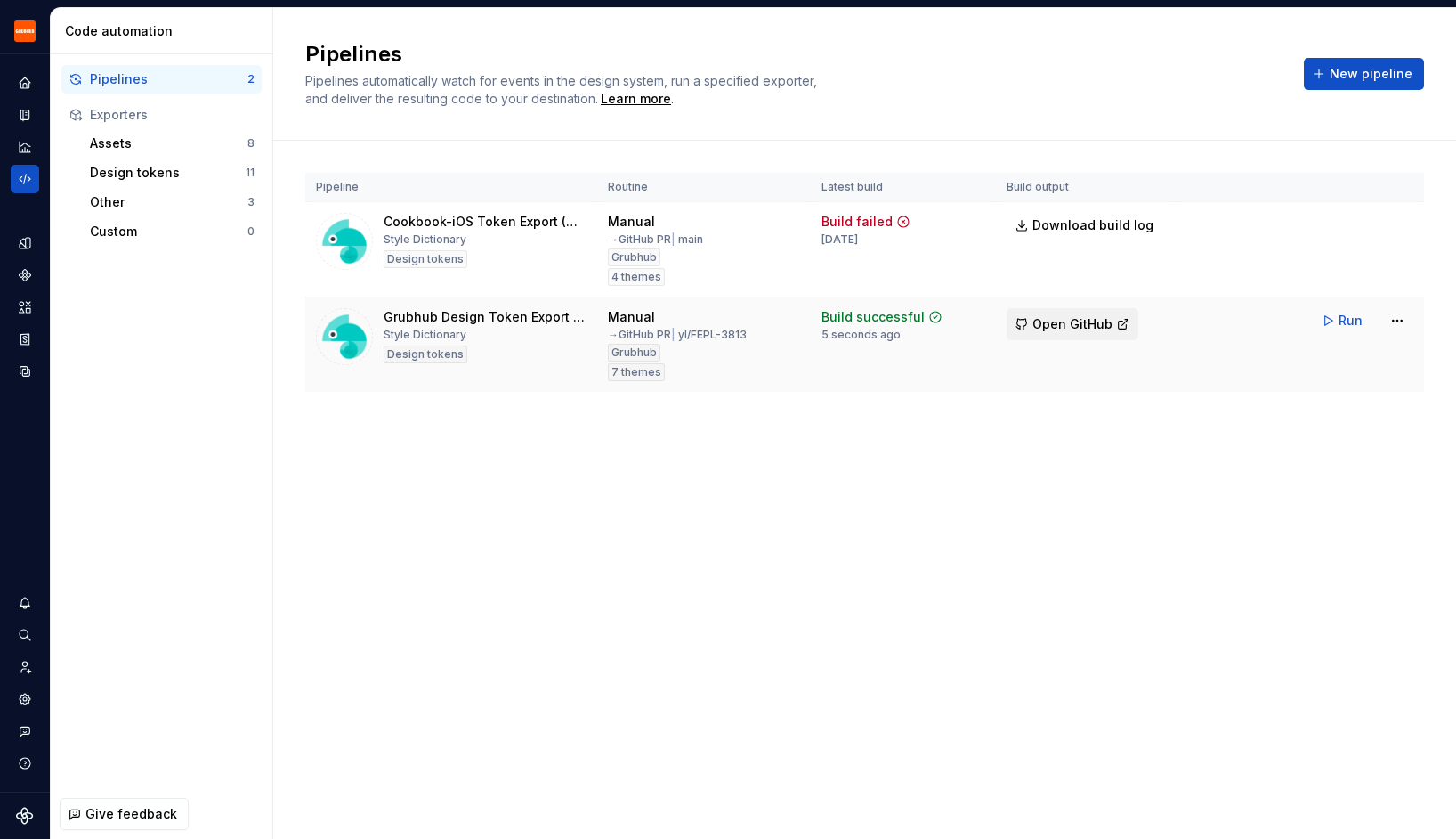
click at [1086, 338] on button "Open GitHub" at bounding box center [1072, 324] width 131 height 32
click at [1091, 320] on span "Open GitHub" at bounding box center [1072, 323] width 81 height 18
click at [1398, 318] on html "Grubhub Design System Y Dataset Grubhub Code automation Pipelines 2 Exporters A…" at bounding box center [728, 420] width 1456 height 839
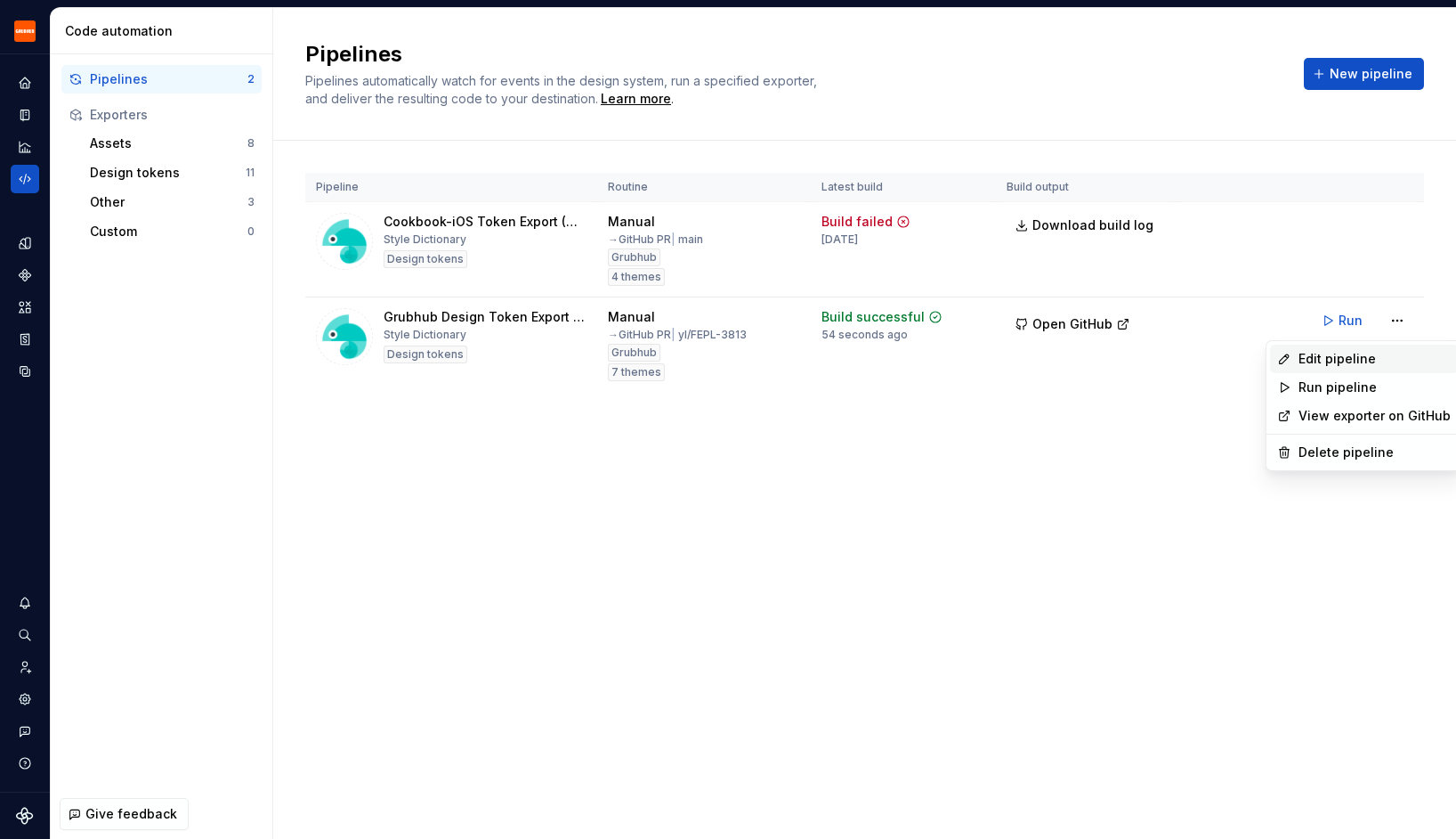
click at [1363, 356] on div "Edit pipeline" at bounding box center [1375, 358] width 152 height 18
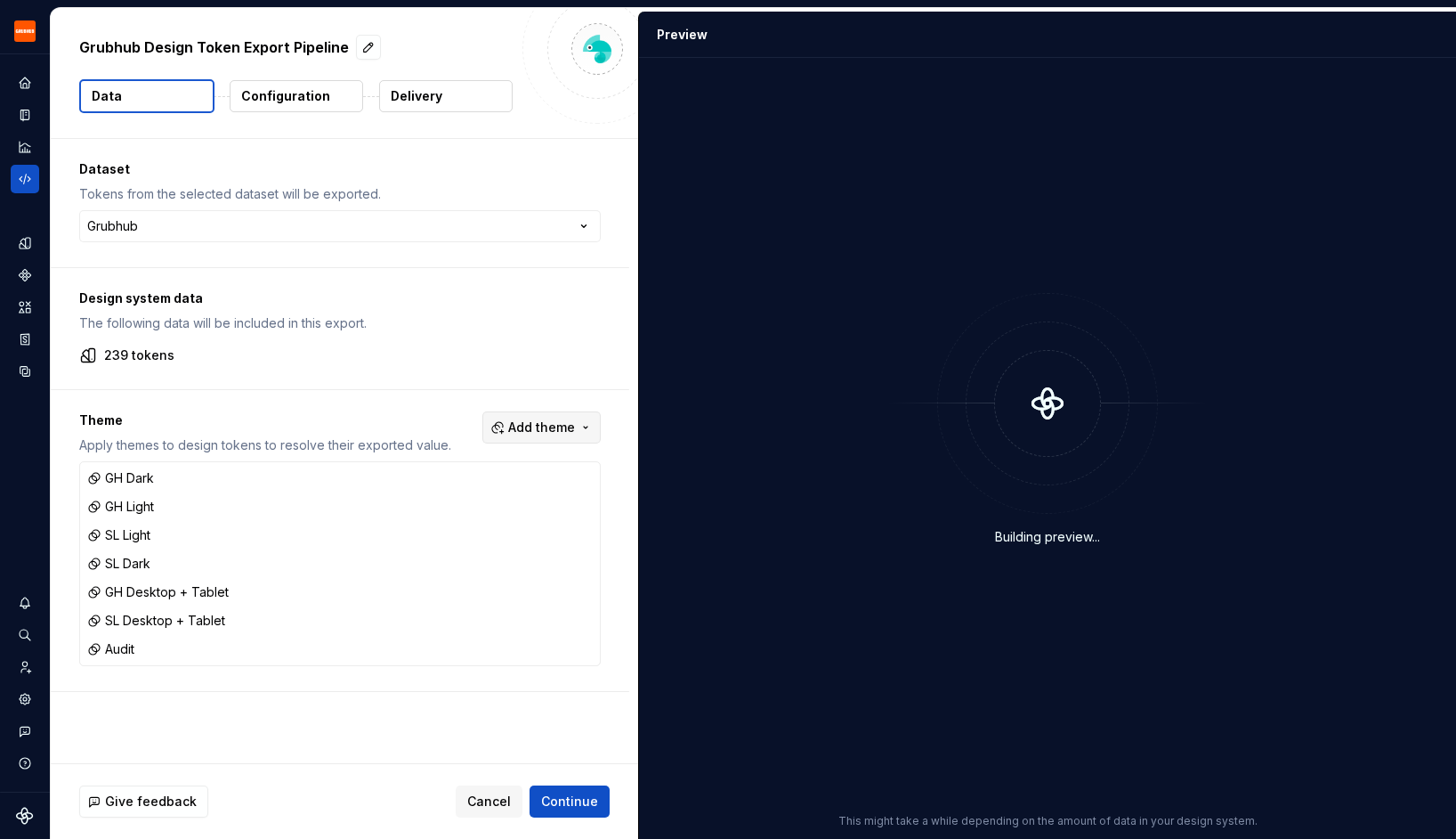
click at [575, 433] on span "Add theme" at bounding box center [541, 427] width 67 height 18
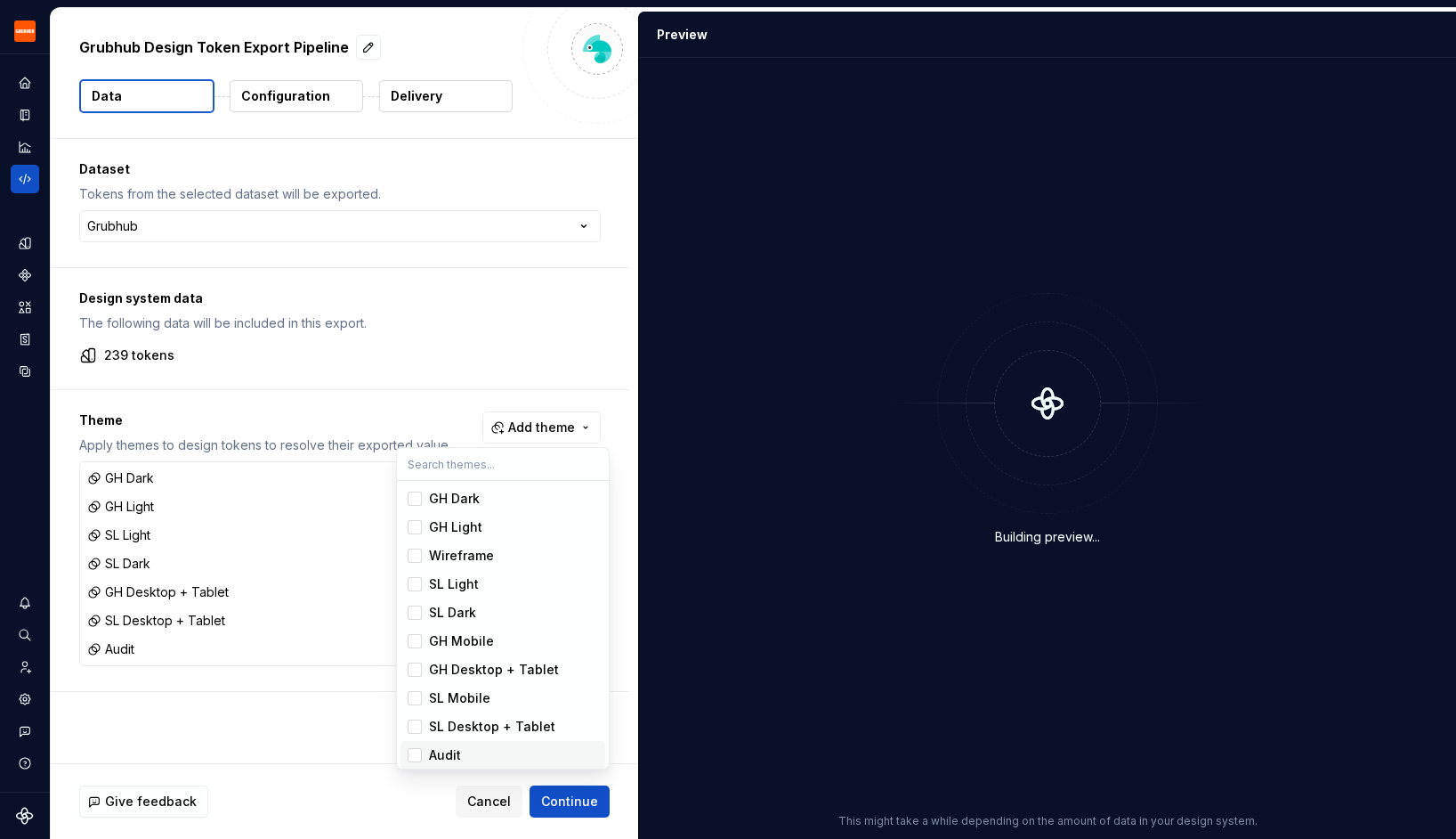
click at [415, 755] on div "Suggestions" at bounding box center [414, 754] width 14 height 14
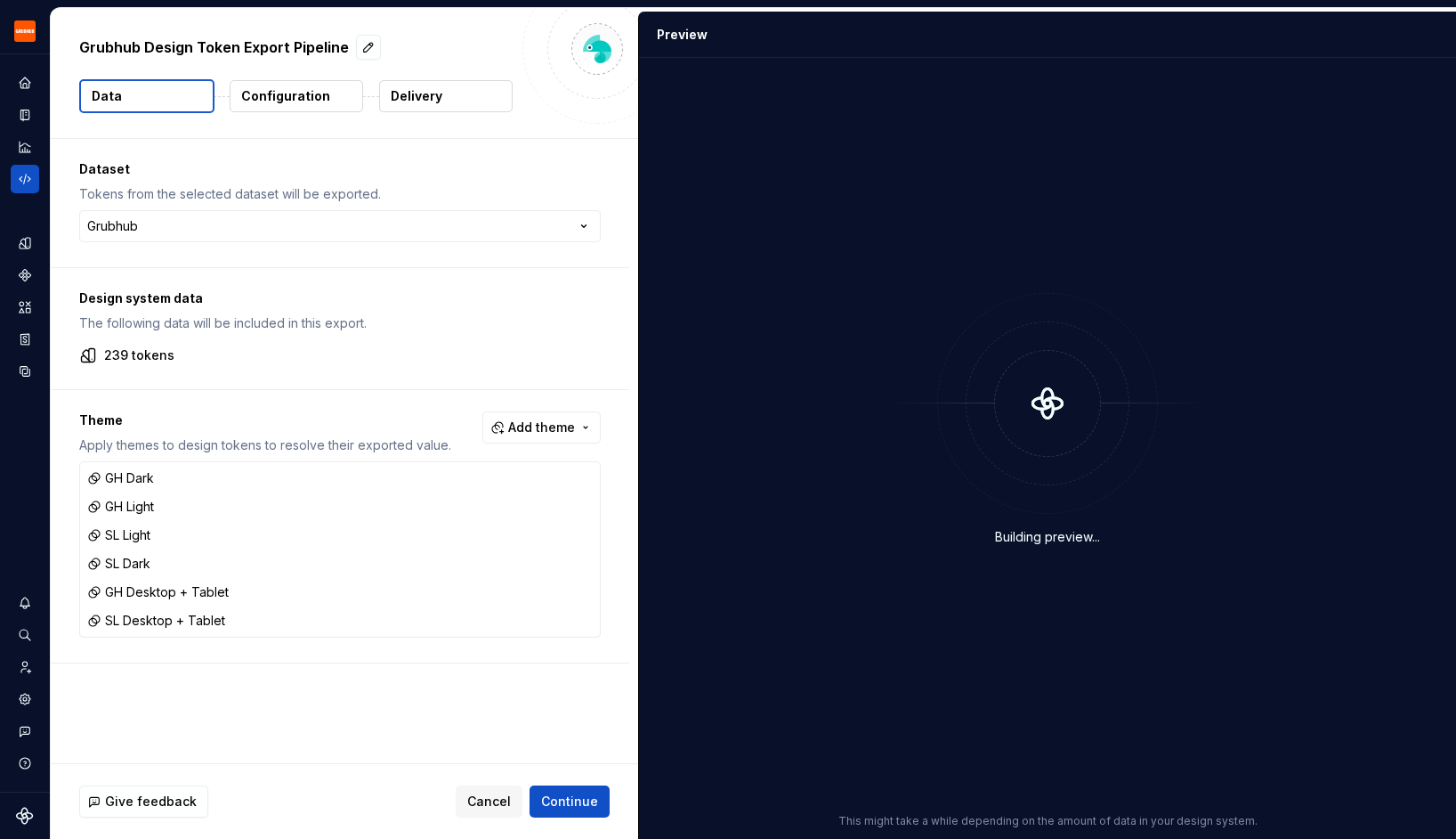
click at [304, 744] on html "Grubhub Design System Y Dataset Grubhub Grubhub Design Token Export Pipeline Da…" at bounding box center [728, 420] width 1456 height 839
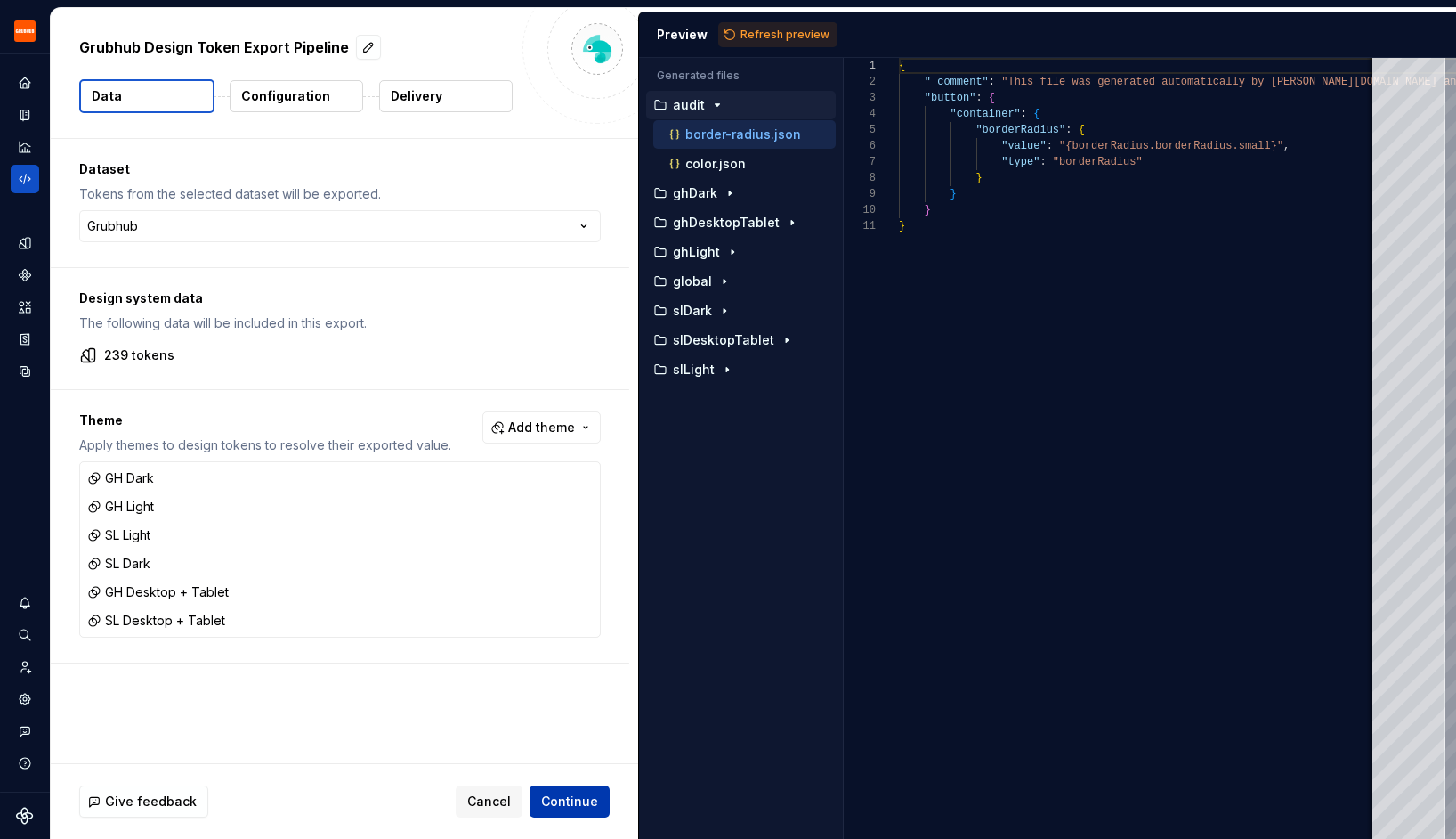
click at [588, 803] on span "Continue" at bounding box center [569, 801] width 57 height 18
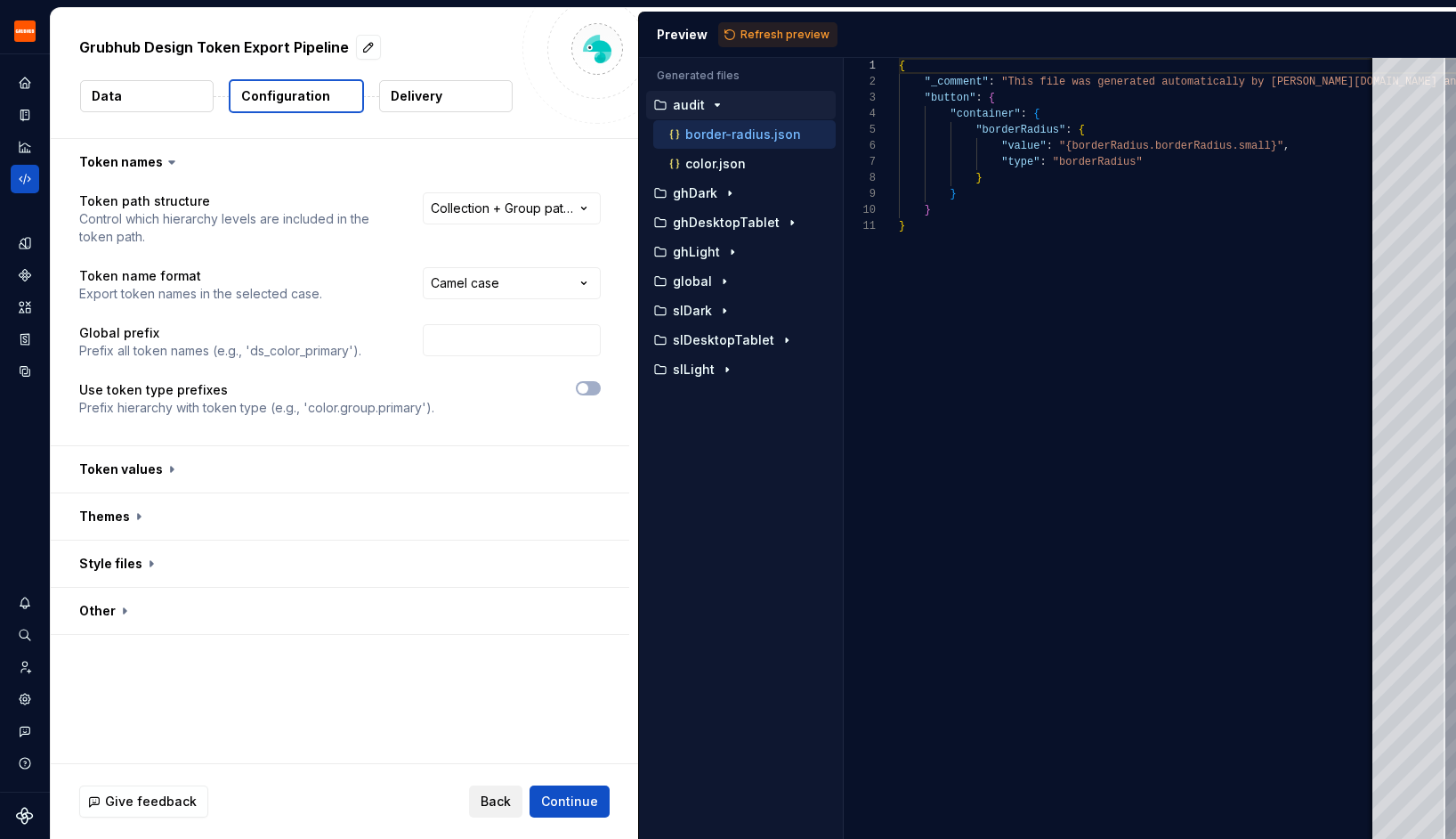
click at [496, 790] on button "Back" at bounding box center [496, 801] width 54 height 32
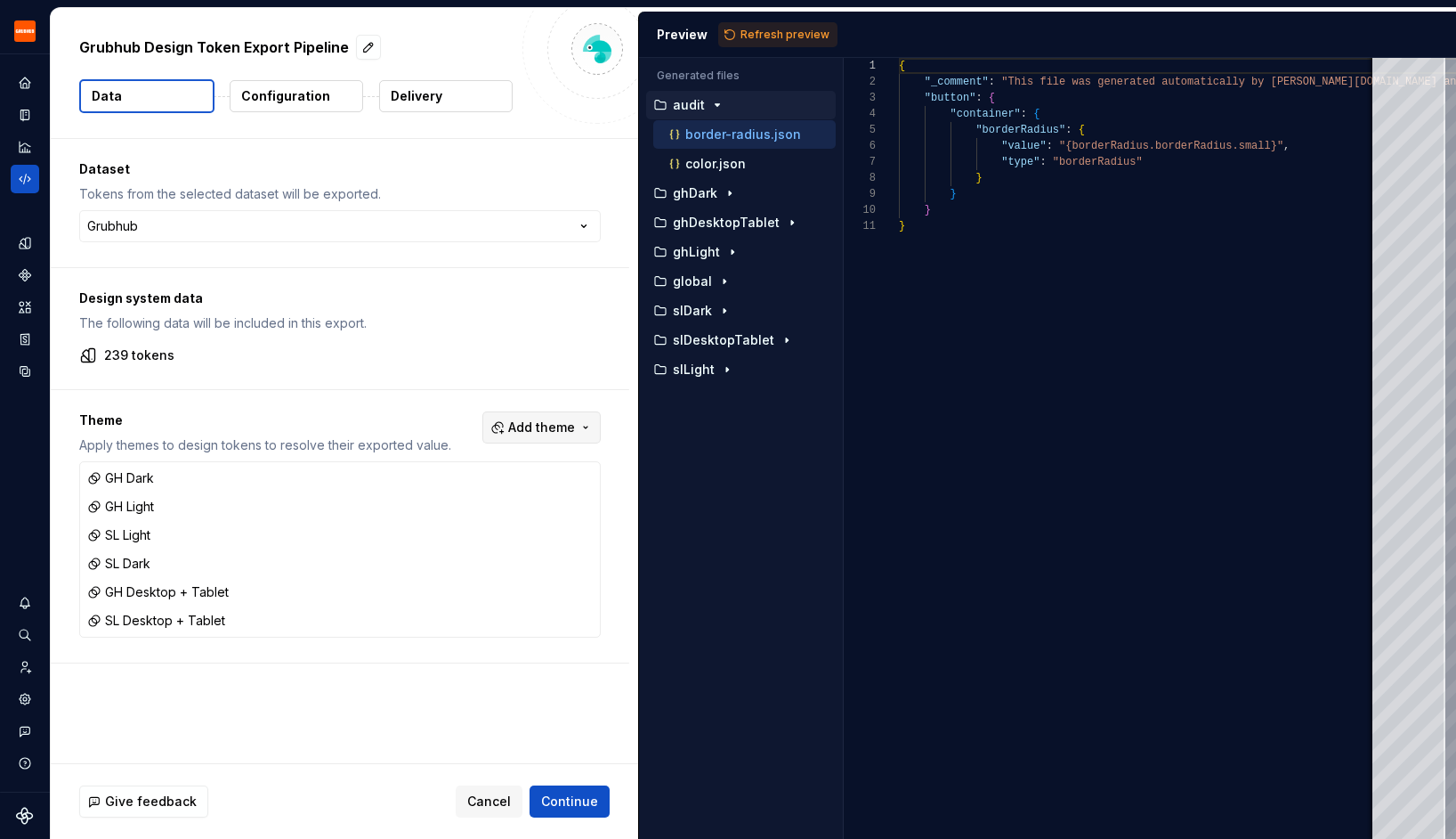
click at [575, 420] on span "Add theme" at bounding box center [541, 427] width 67 height 18
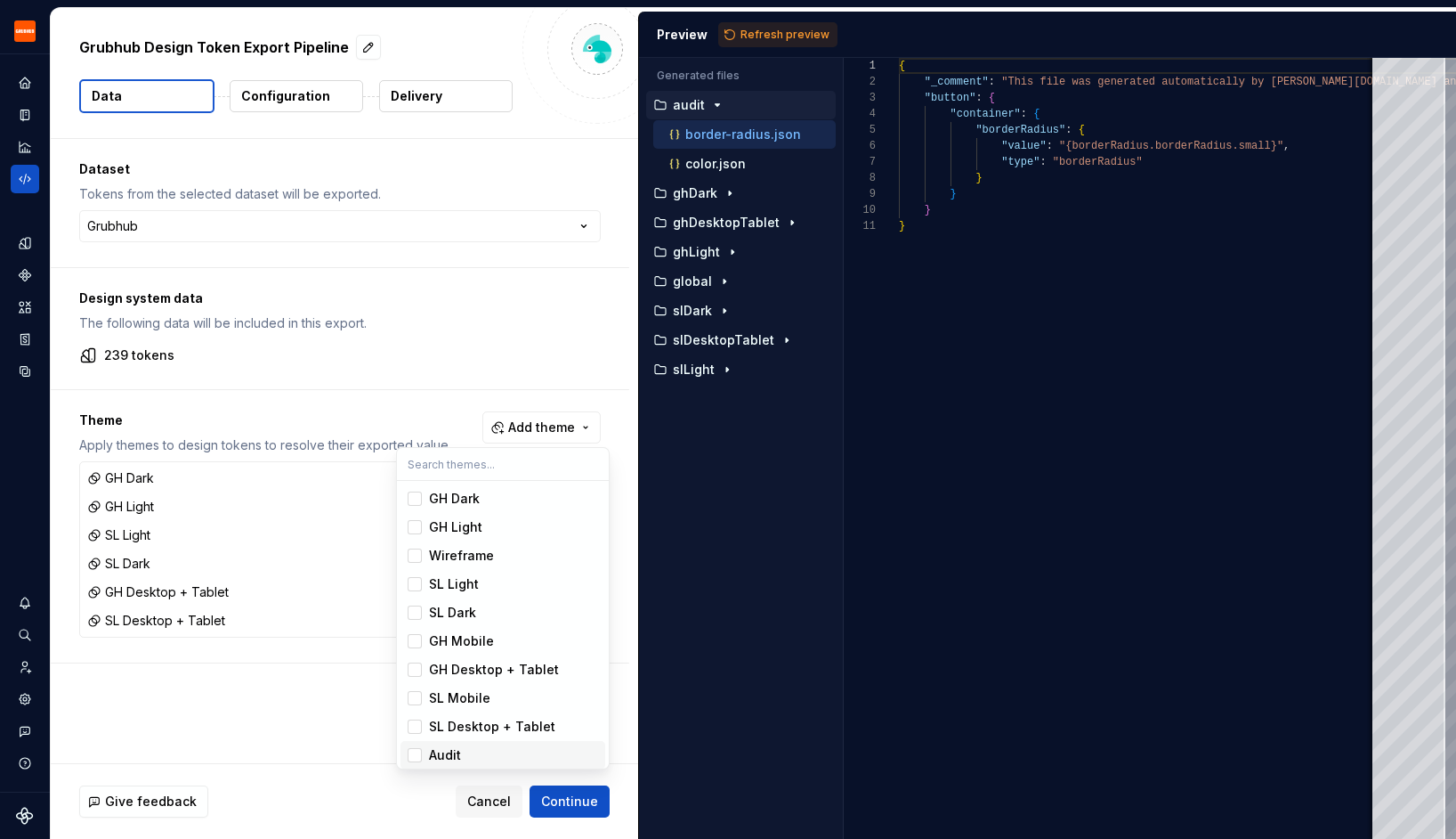
click at [523, 749] on div "Audit" at bounding box center [513, 755] width 169 height 18
click at [586, 799] on html "Grubhub Design System Y Dataset Grubhub Grubhub Design Token Export Pipeline Da…" at bounding box center [728, 420] width 1456 height 839
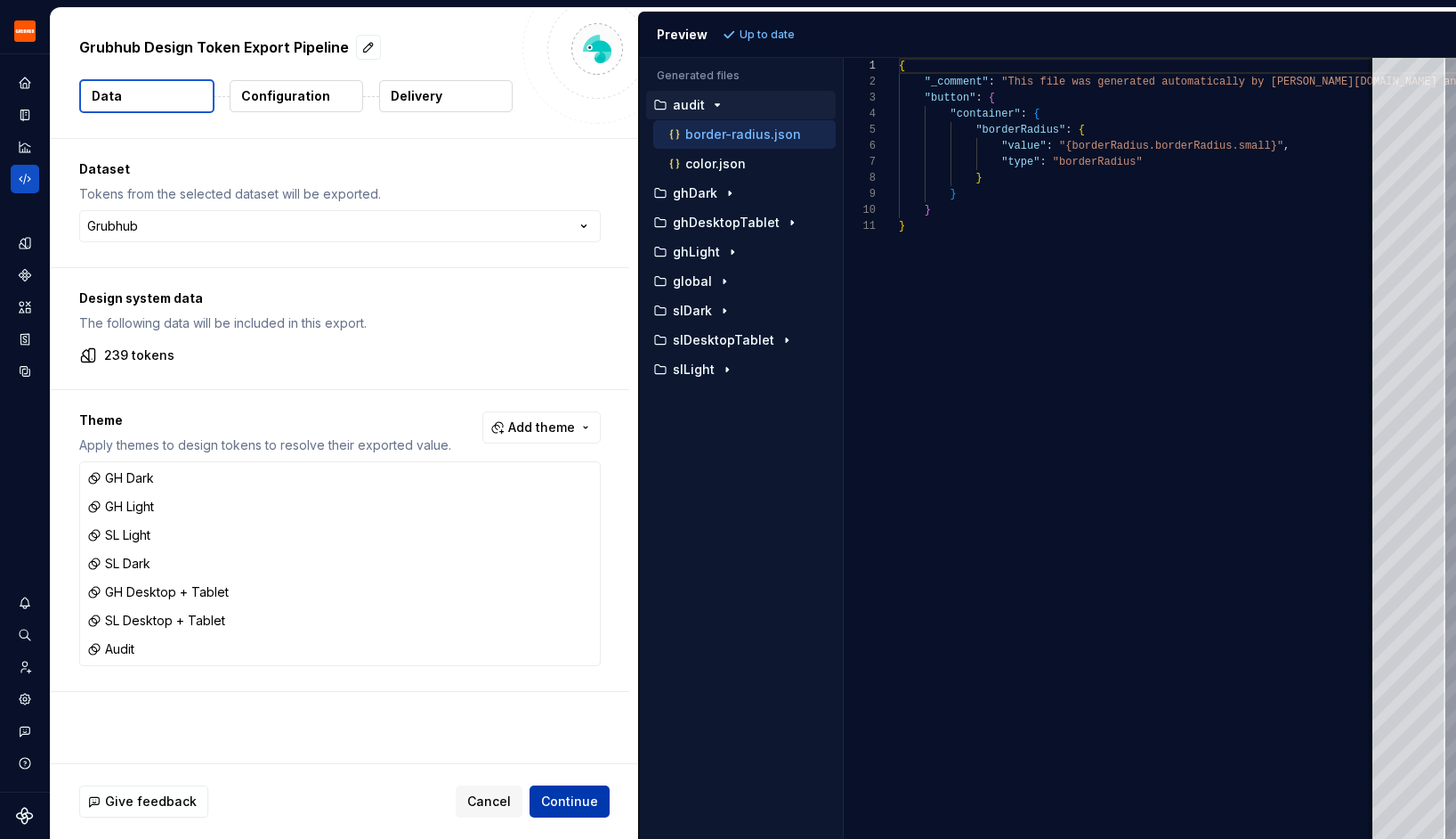
click at [585, 807] on span "Continue" at bounding box center [569, 801] width 57 height 18
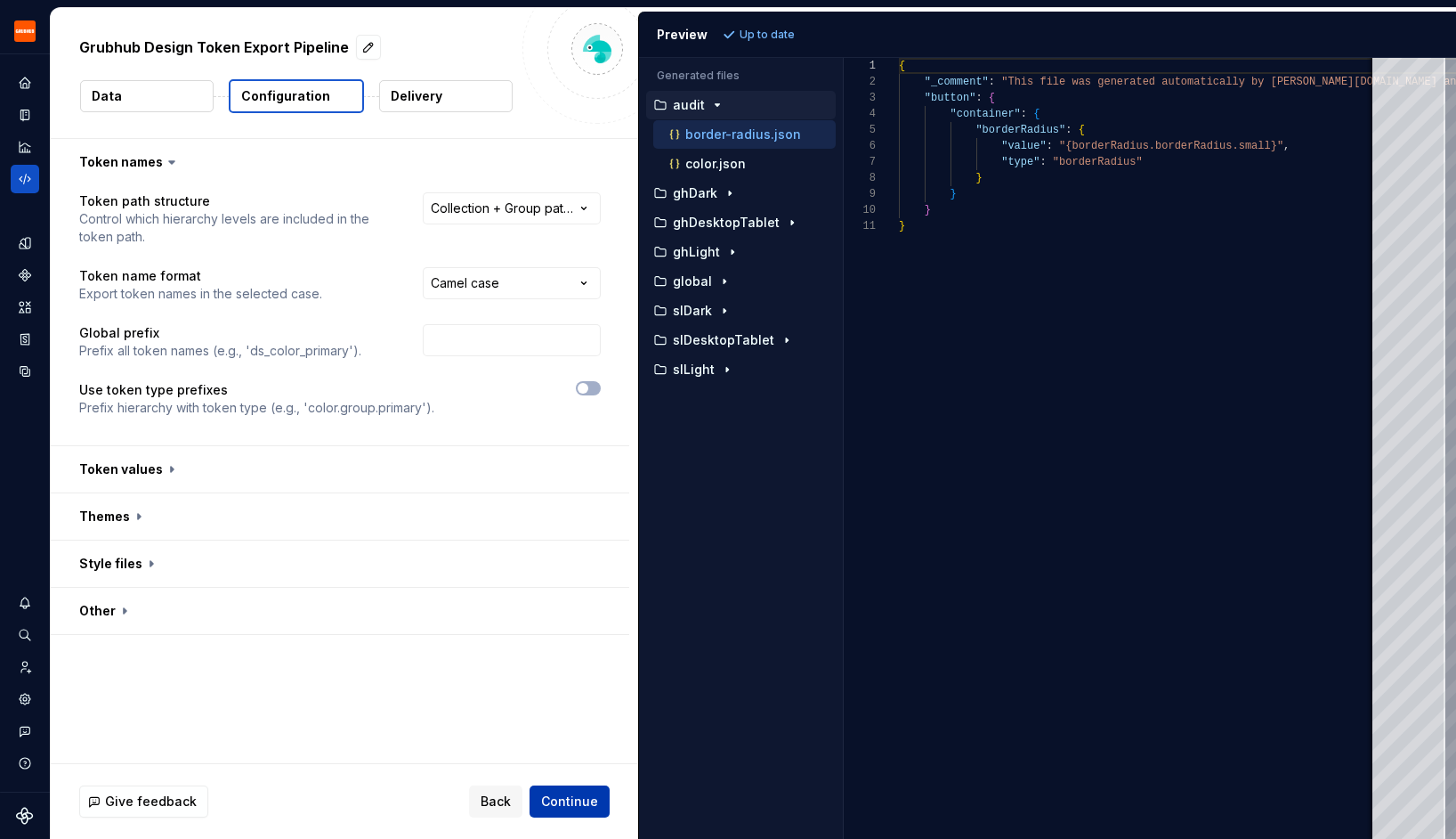
click at [567, 804] on span "Continue" at bounding box center [569, 801] width 57 height 18
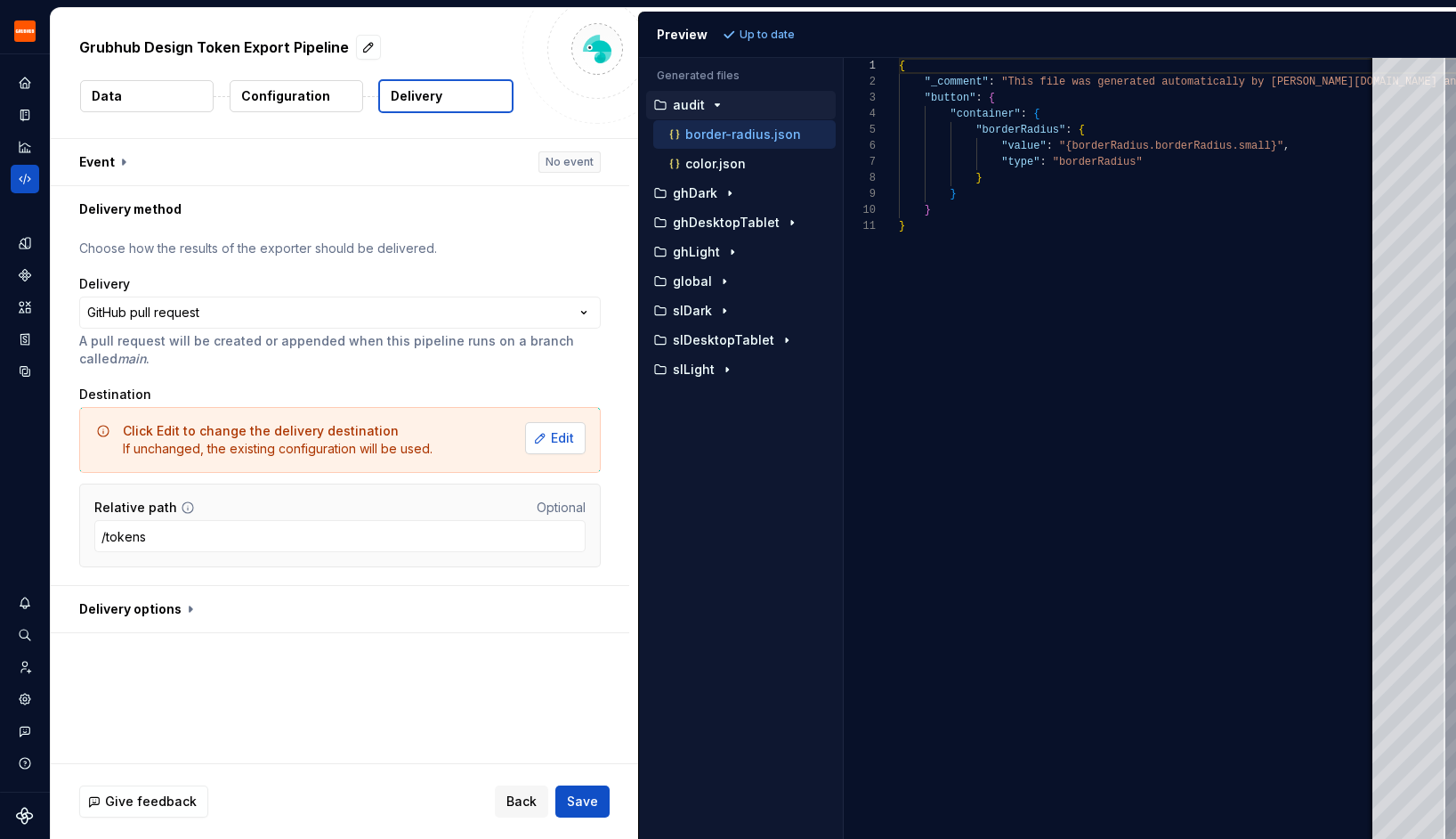
click at [569, 447] on button "Edit" at bounding box center [554, 438] width 60 height 32
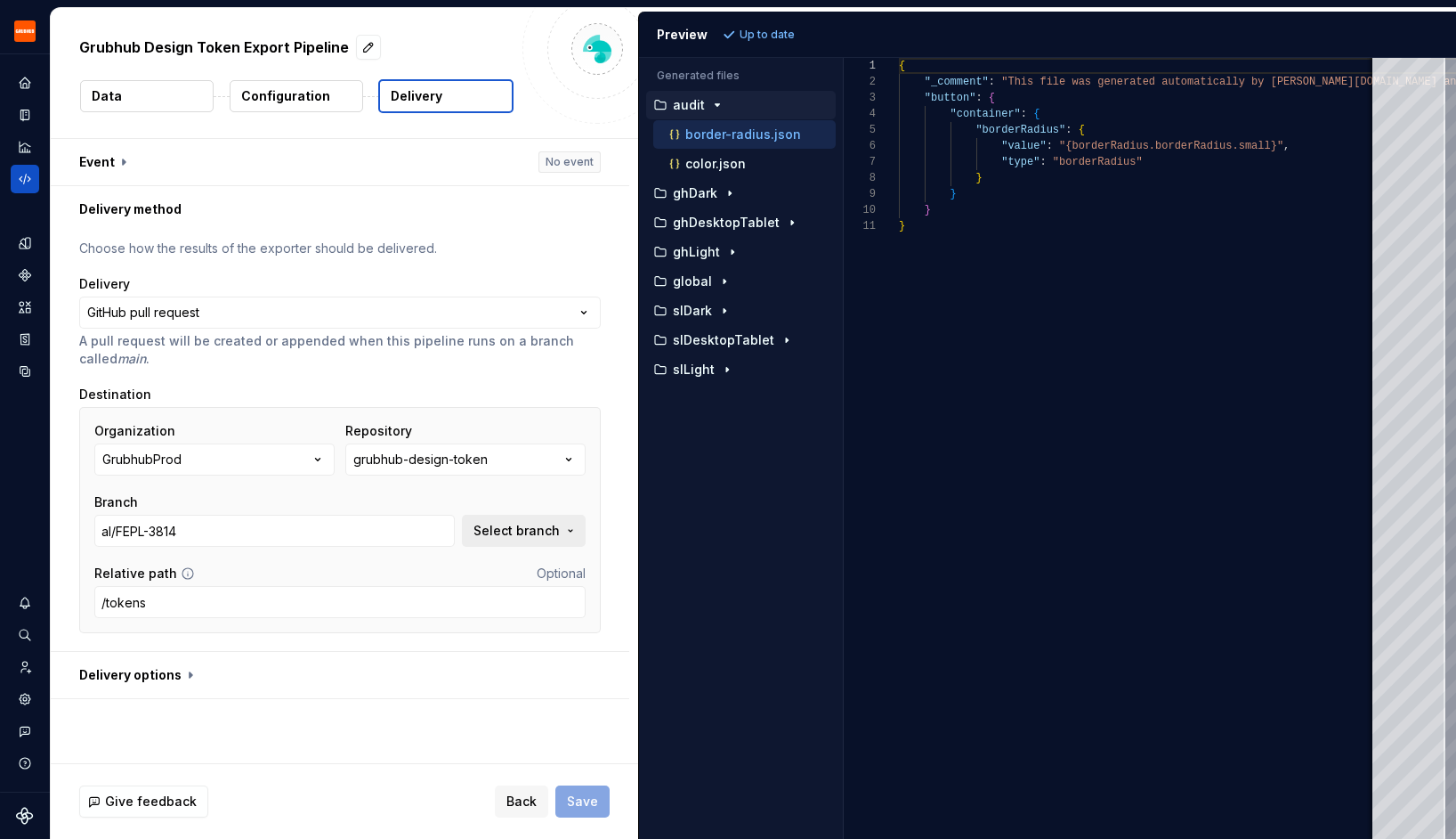
click at [560, 532] on span "Select branch" at bounding box center [516, 530] width 86 height 18
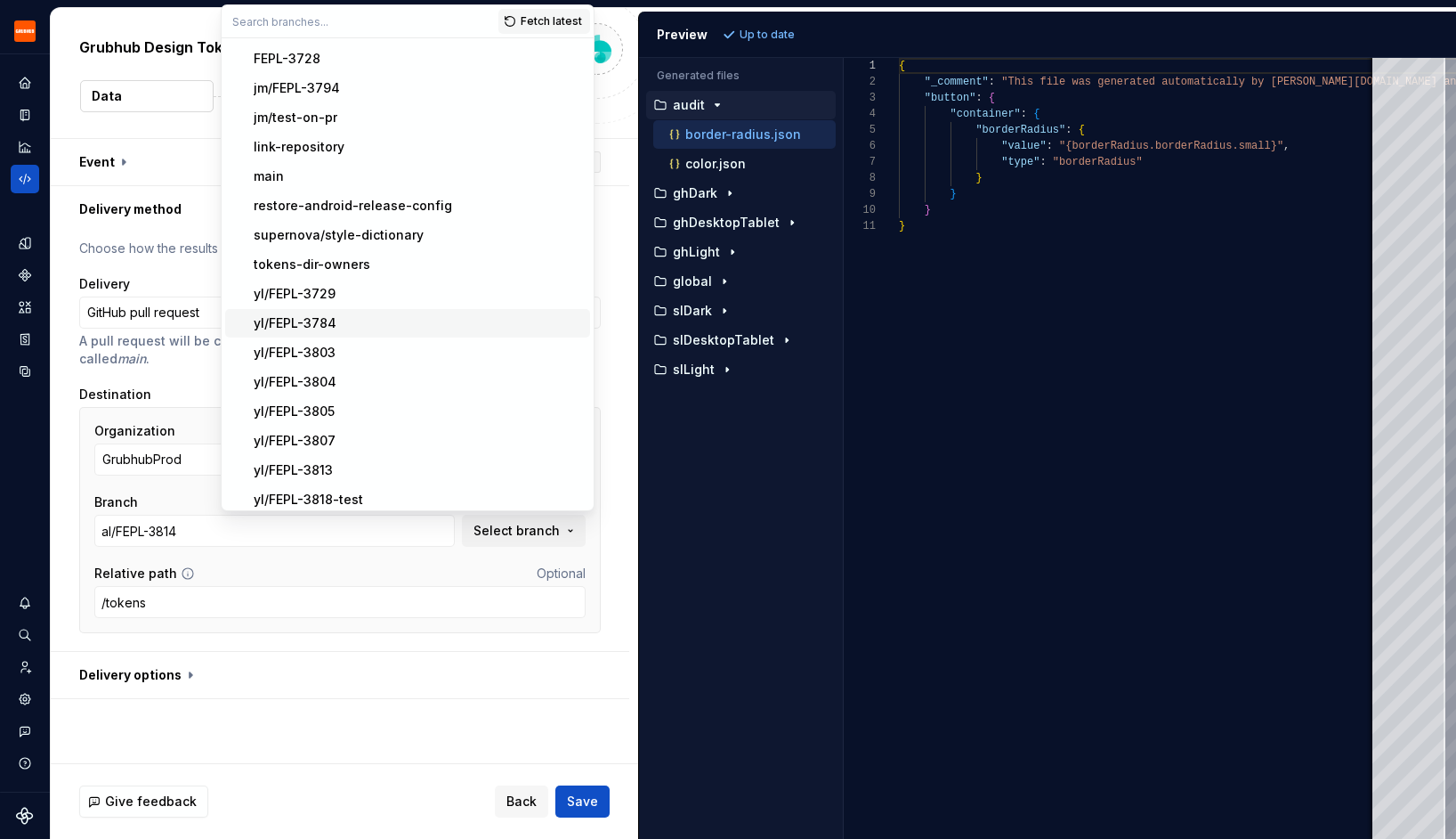
scroll to position [122, 0]
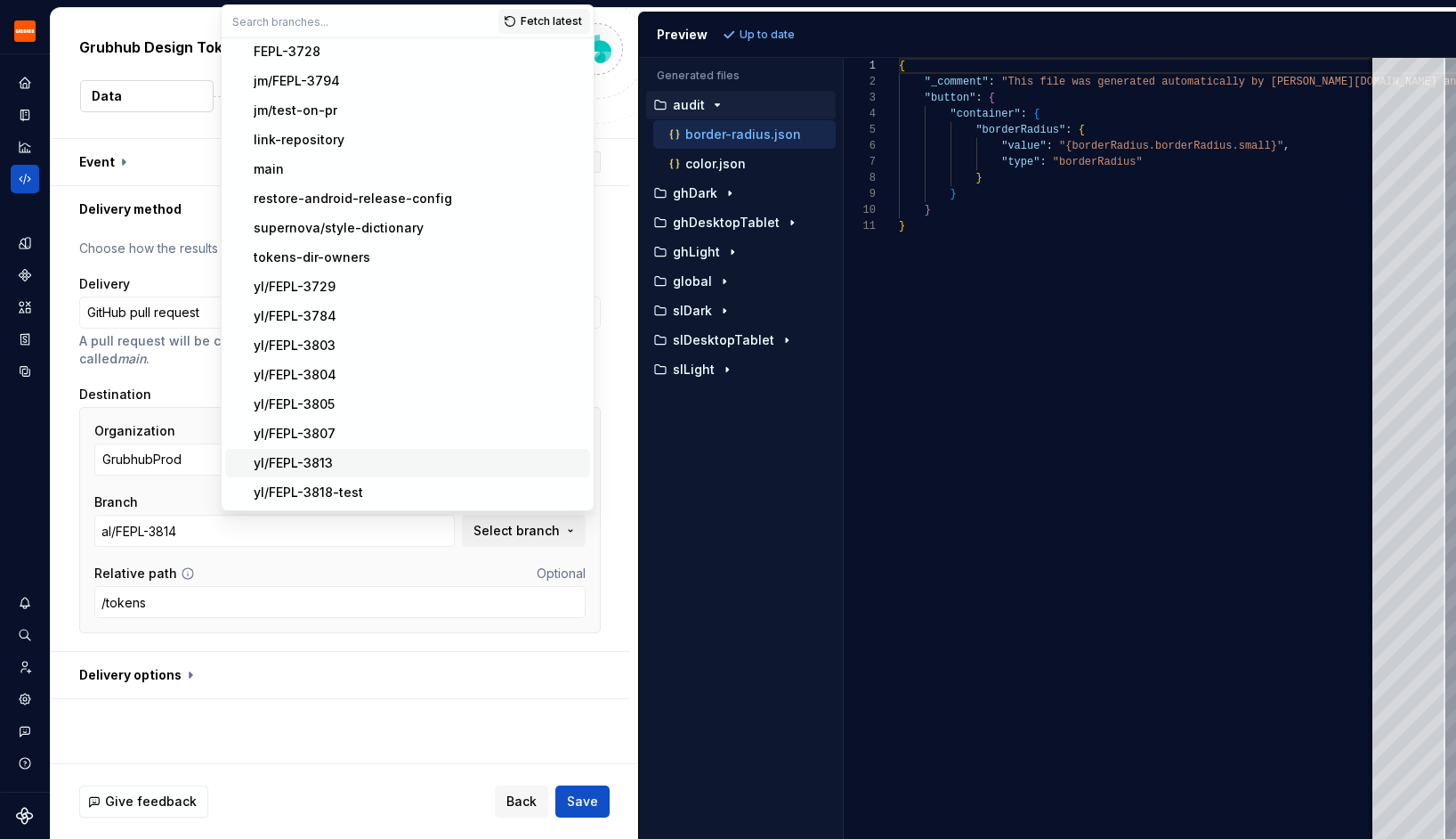
click at [401, 461] on div "yl/FEPL-3813" at bounding box center [418, 462] width 330 height 18
type input "yl/FEPL-3813"
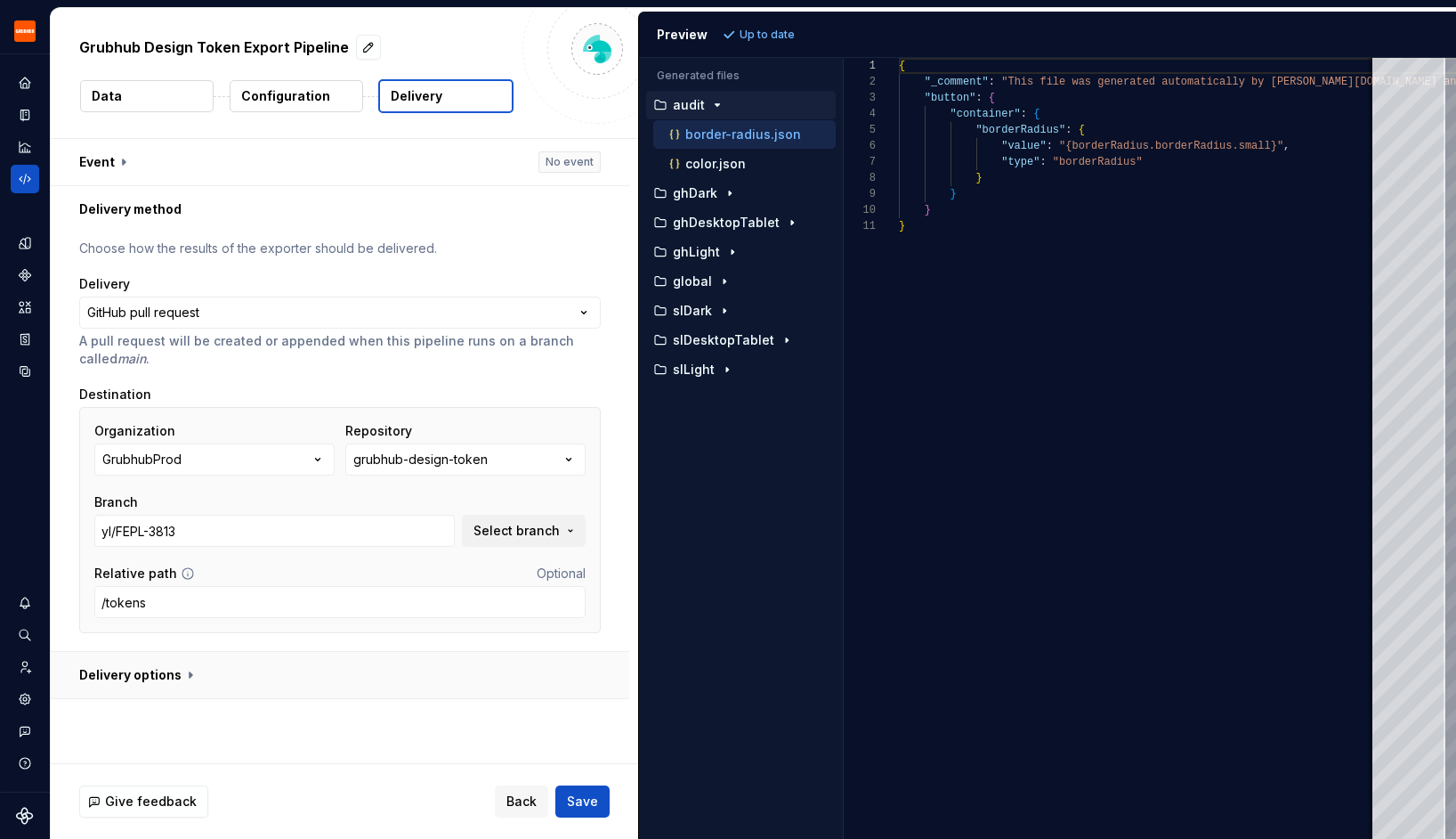
click at [360, 673] on button "button" at bounding box center [340, 675] width 579 height 46
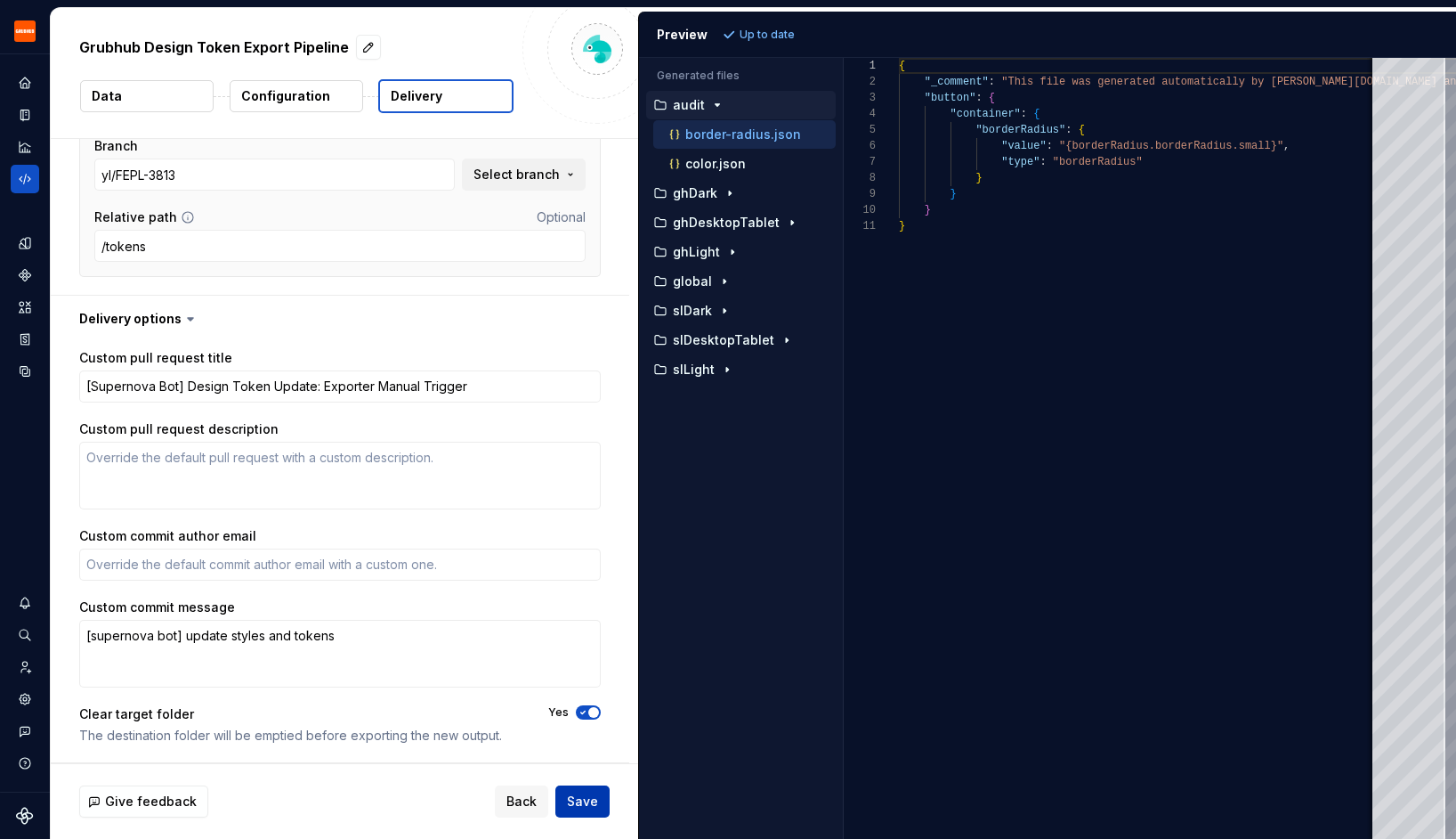
click at [569, 795] on span "Save" at bounding box center [582, 801] width 31 height 18
type textarea "*"
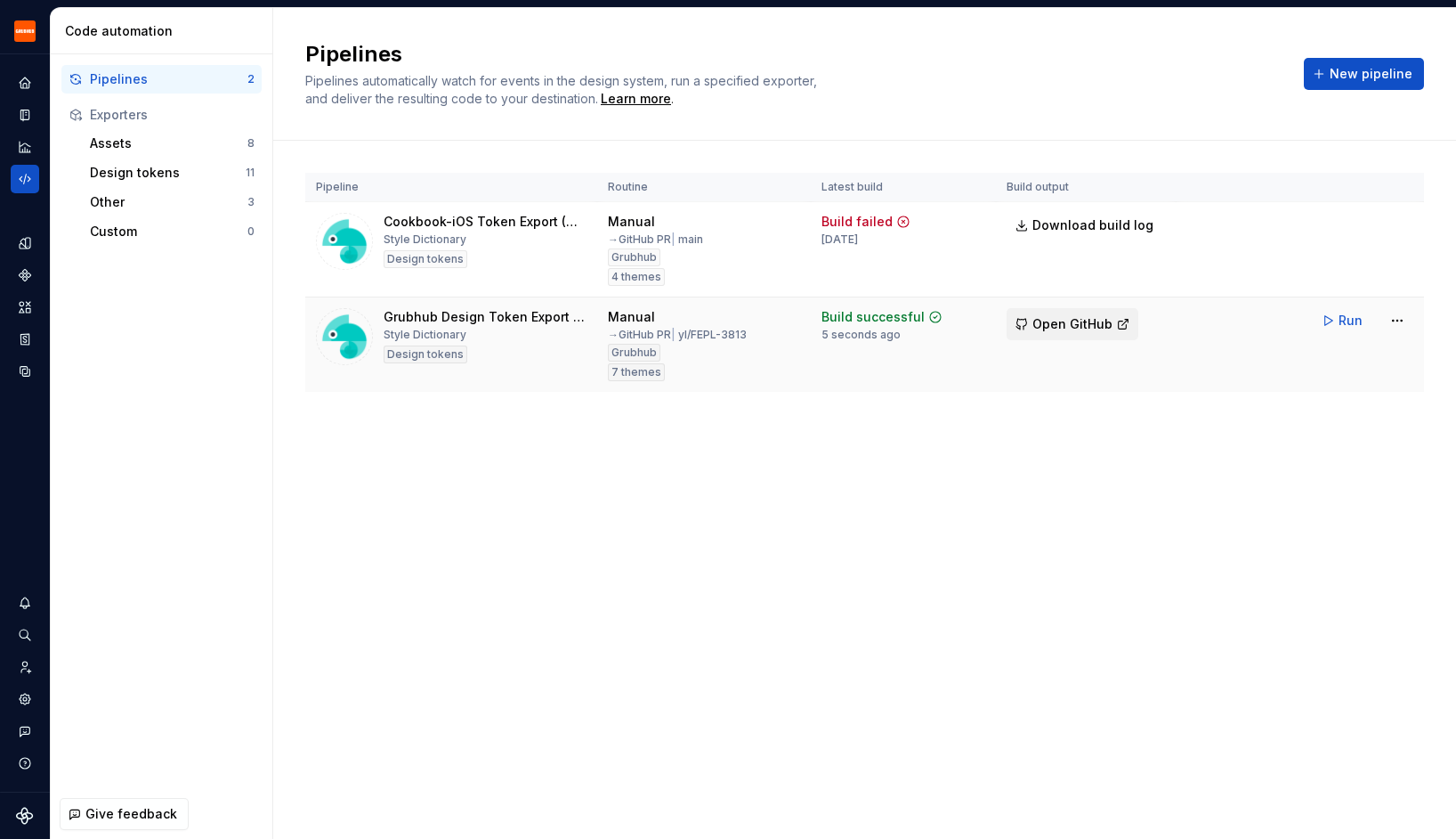
click at [1089, 333] on button "Open GitHub" at bounding box center [1072, 324] width 131 height 32
click at [1400, 319] on html "Grubhub Design System Y Dataset Grubhub Code automation Pipelines 2 Exporters A…" at bounding box center [728, 420] width 1456 height 839
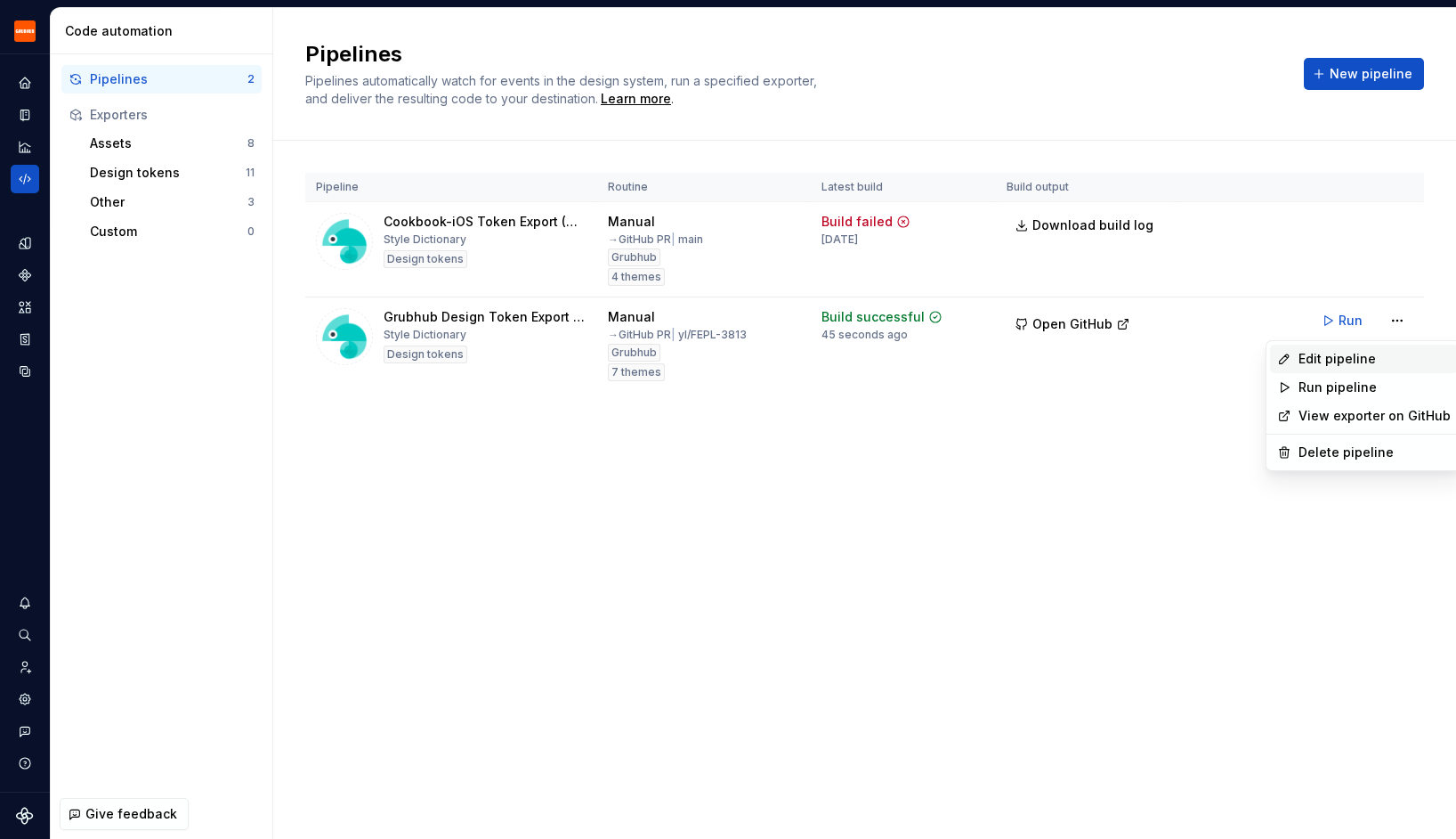
click at [1349, 356] on div "Edit pipeline" at bounding box center [1375, 358] width 152 height 18
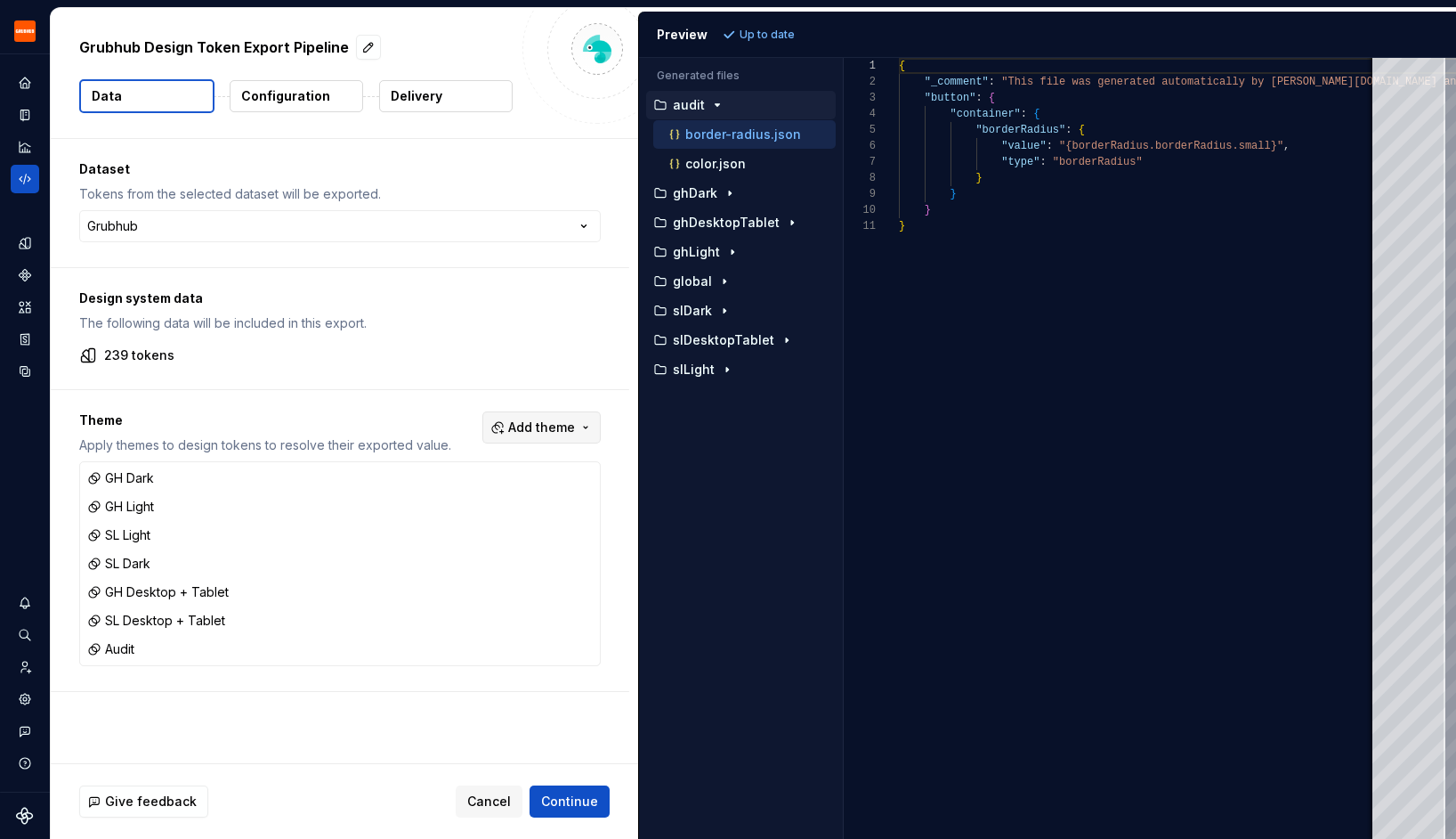
click at [552, 424] on span "Add theme" at bounding box center [541, 427] width 67 height 18
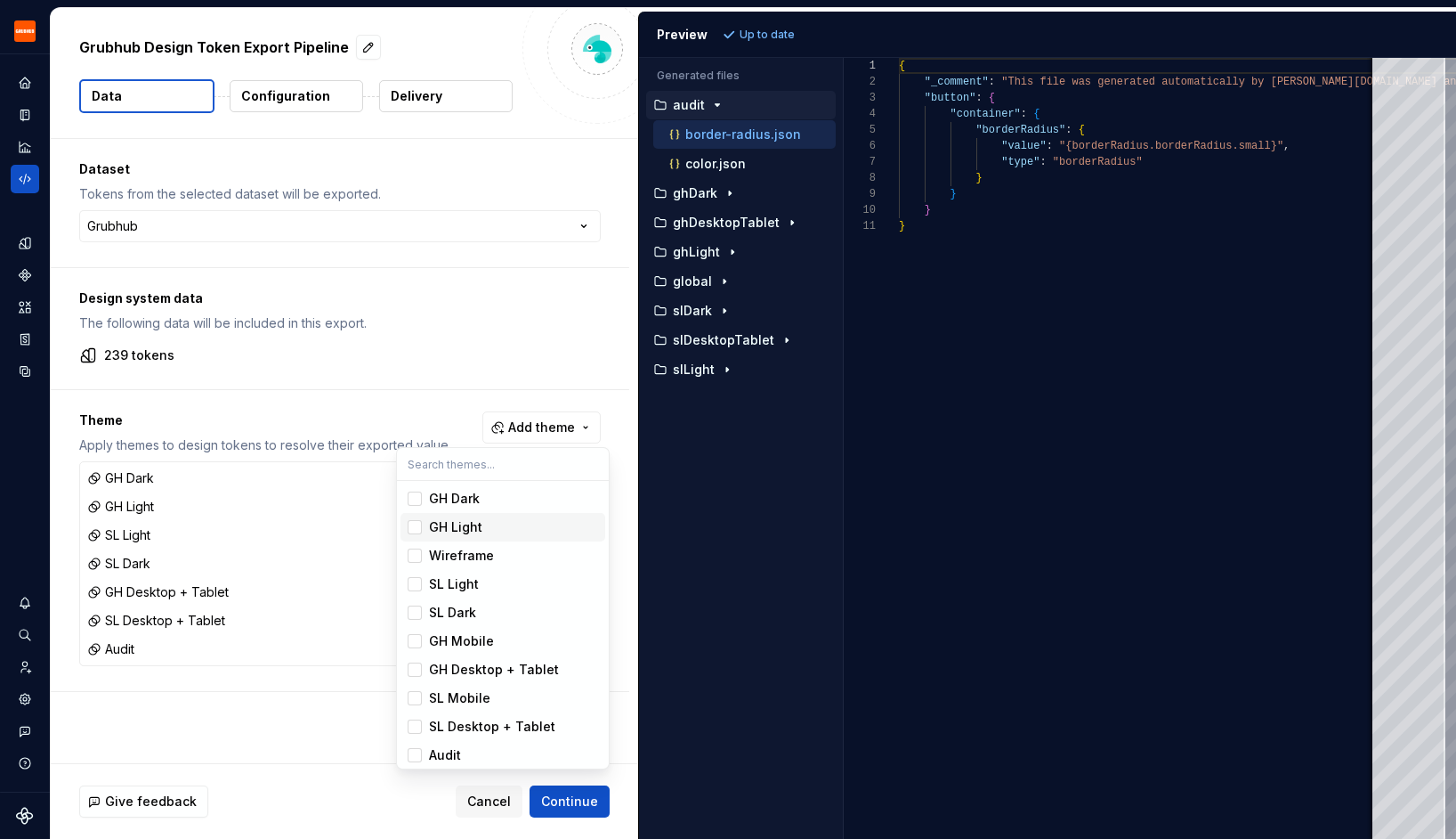
click at [417, 524] on div "Suggestions" at bounding box center [414, 526] width 14 height 14
click at [415, 588] on div "Suggestions" at bounding box center [414, 583] width 14 height 14
click at [415, 604] on span "SL Dark" at bounding box center [503, 612] width 205 height 29
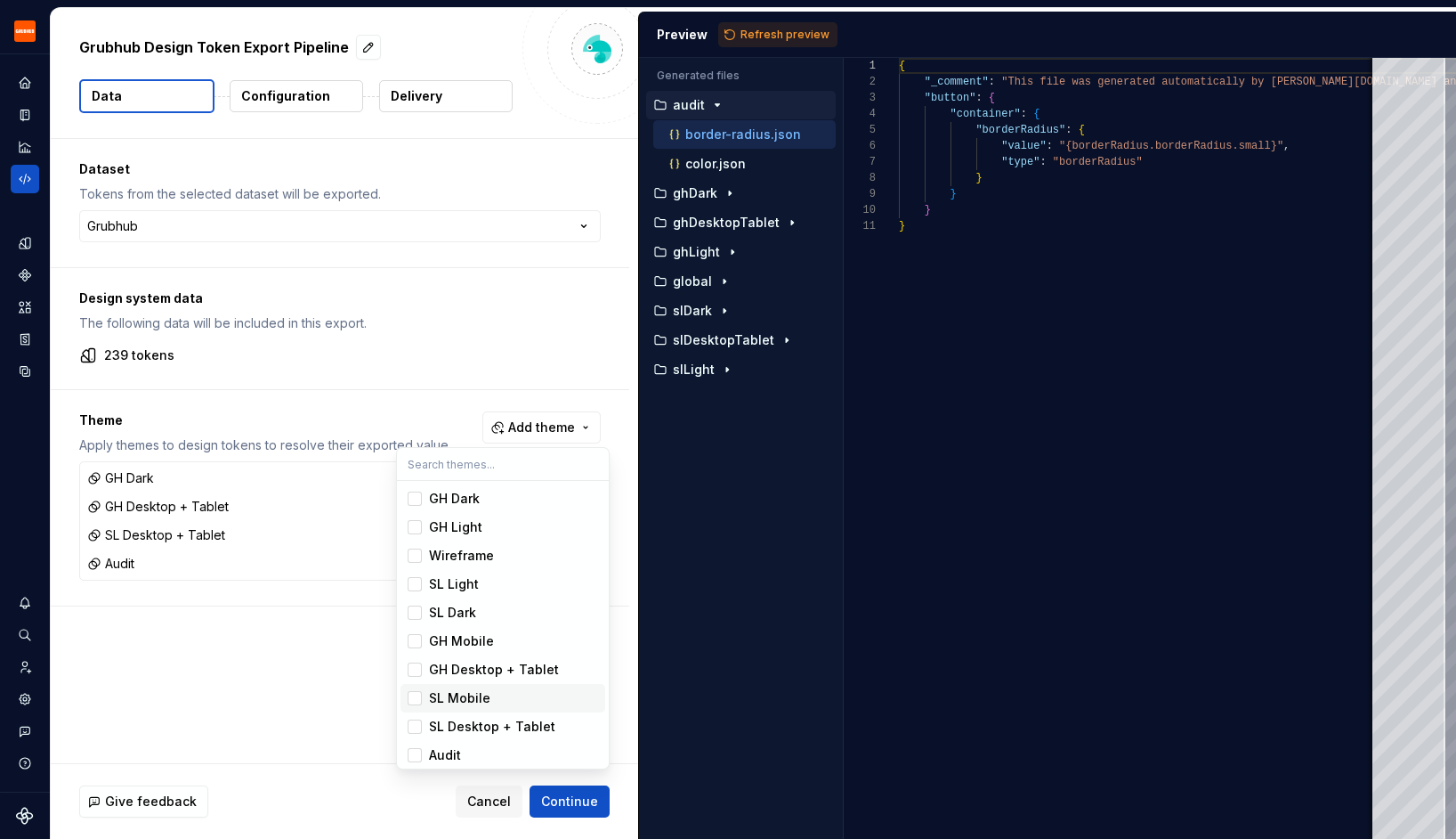
click at [417, 674] on div "Suggestions" at bounding box center [414, 669] width 14 height 14
click at [417, 722] on div "Suggestions" at bounding box center [414, 726] width 14 height 14
click at [417, 747] on span "Audit" at bounding box center [503, 755] width 205 height 29
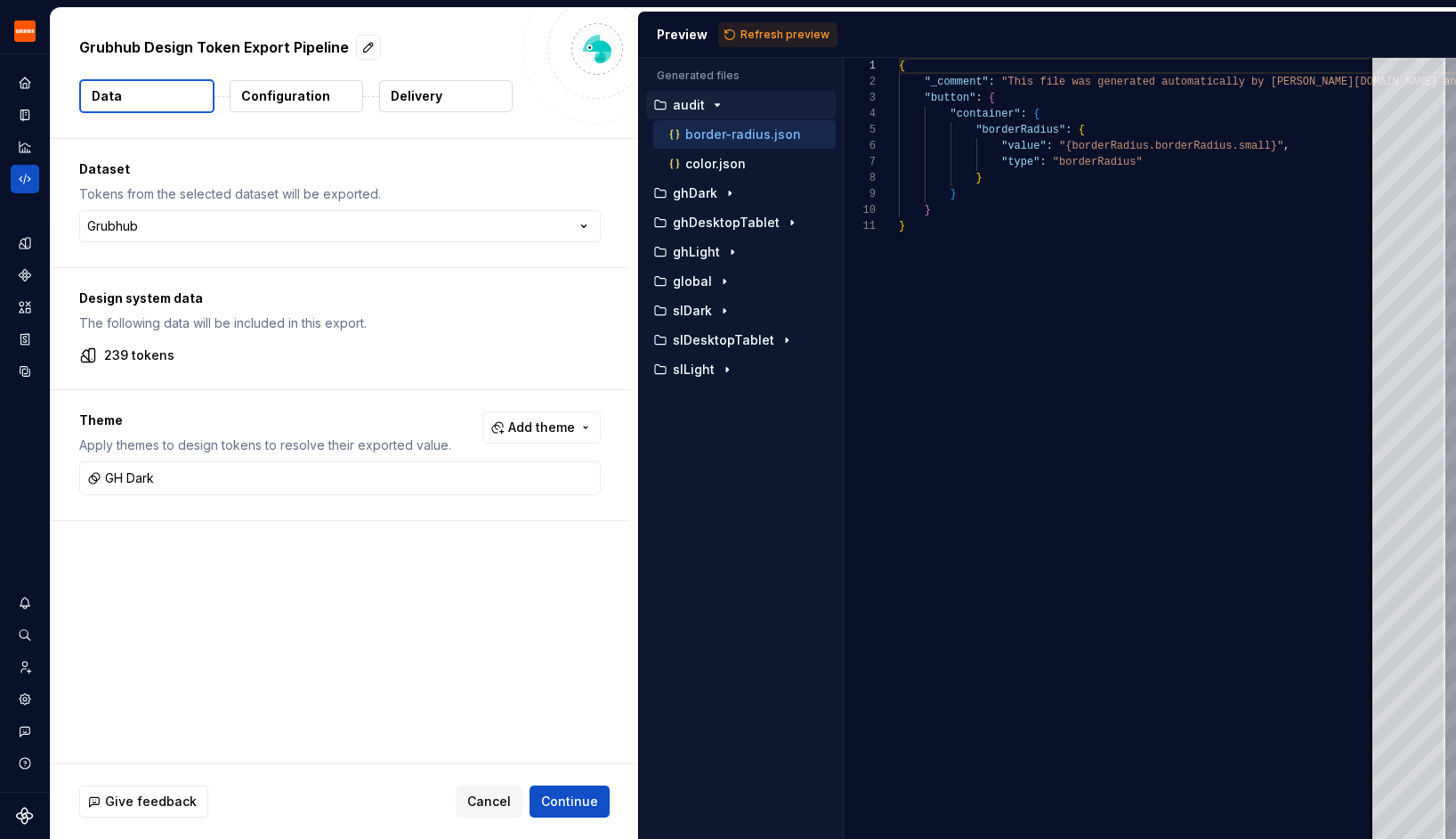
click at [529, 811] on html "Grubhub Design System Y Dataset Grubhub Grubhub Design Token Export Pipeline Da…" at bounding box center [728, 420] width 1456 height 839
click at [548, 809] on span "Continue" at bounding box center [569, 801] width 57 height 18
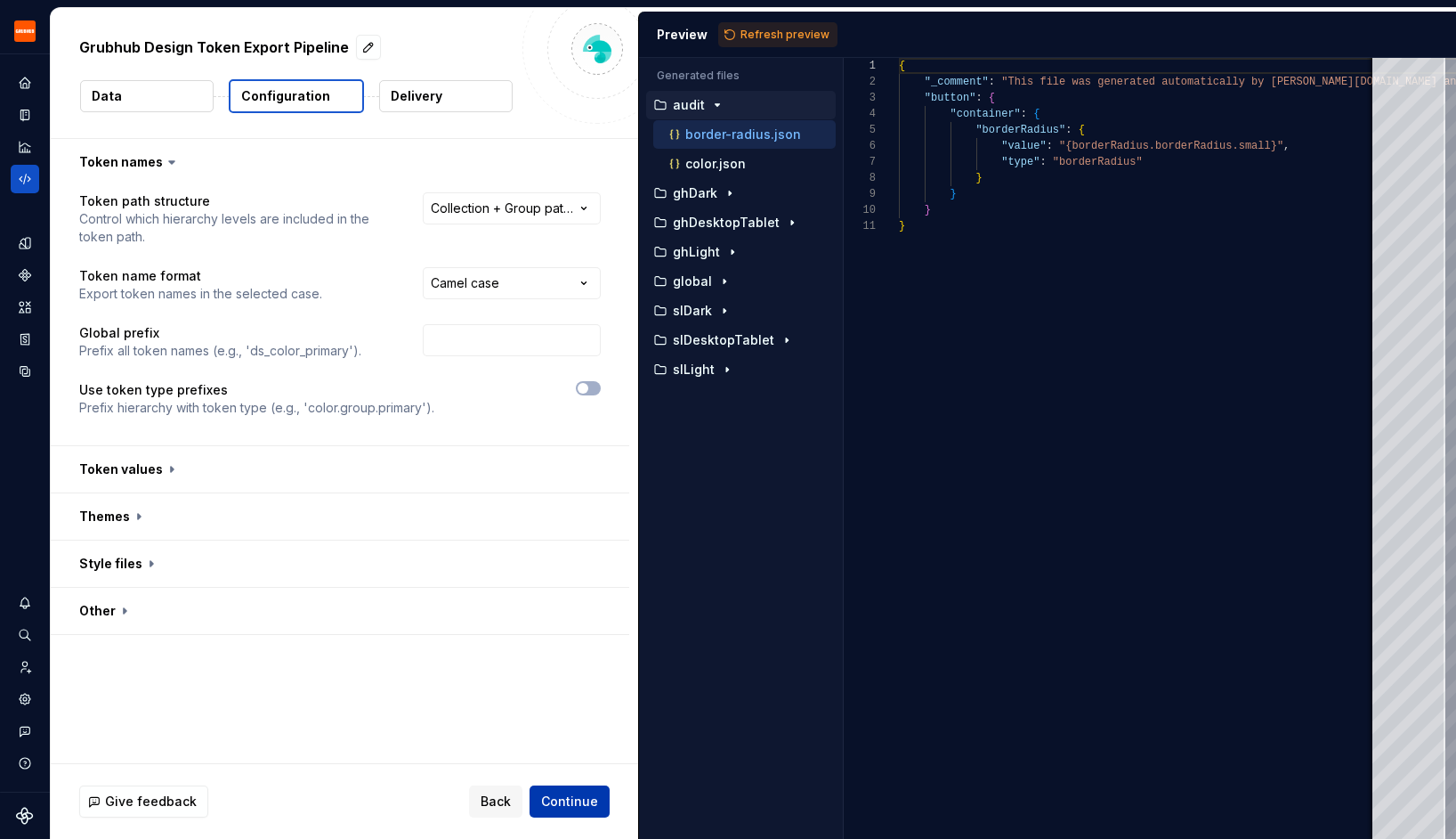
click at [569, 804] on span "Continue" at bounding box center [569, 801] width 57 height 18
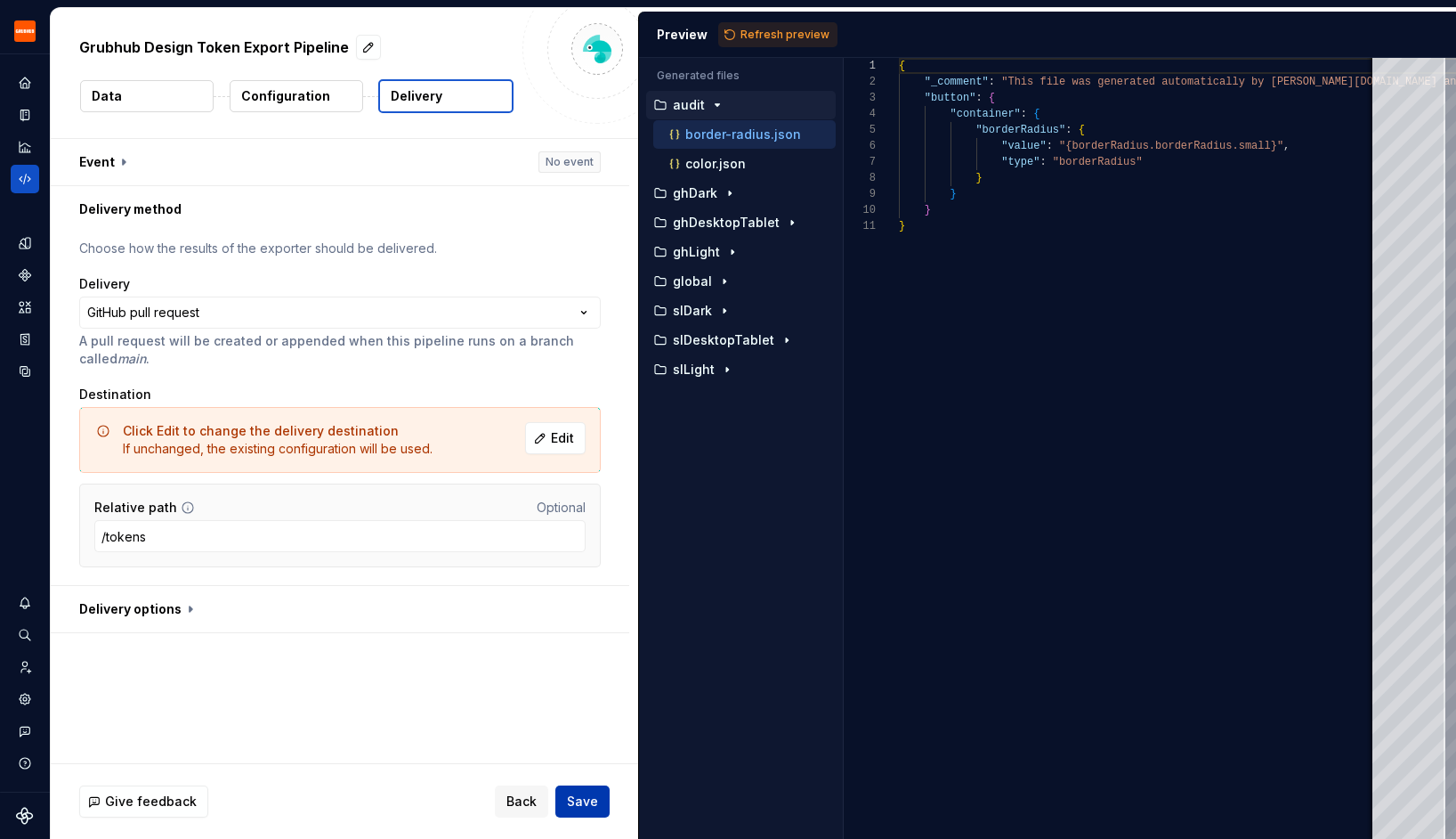
click at [569, 804] on span "Save" at bounding box center [582, 801] width 31 height 18
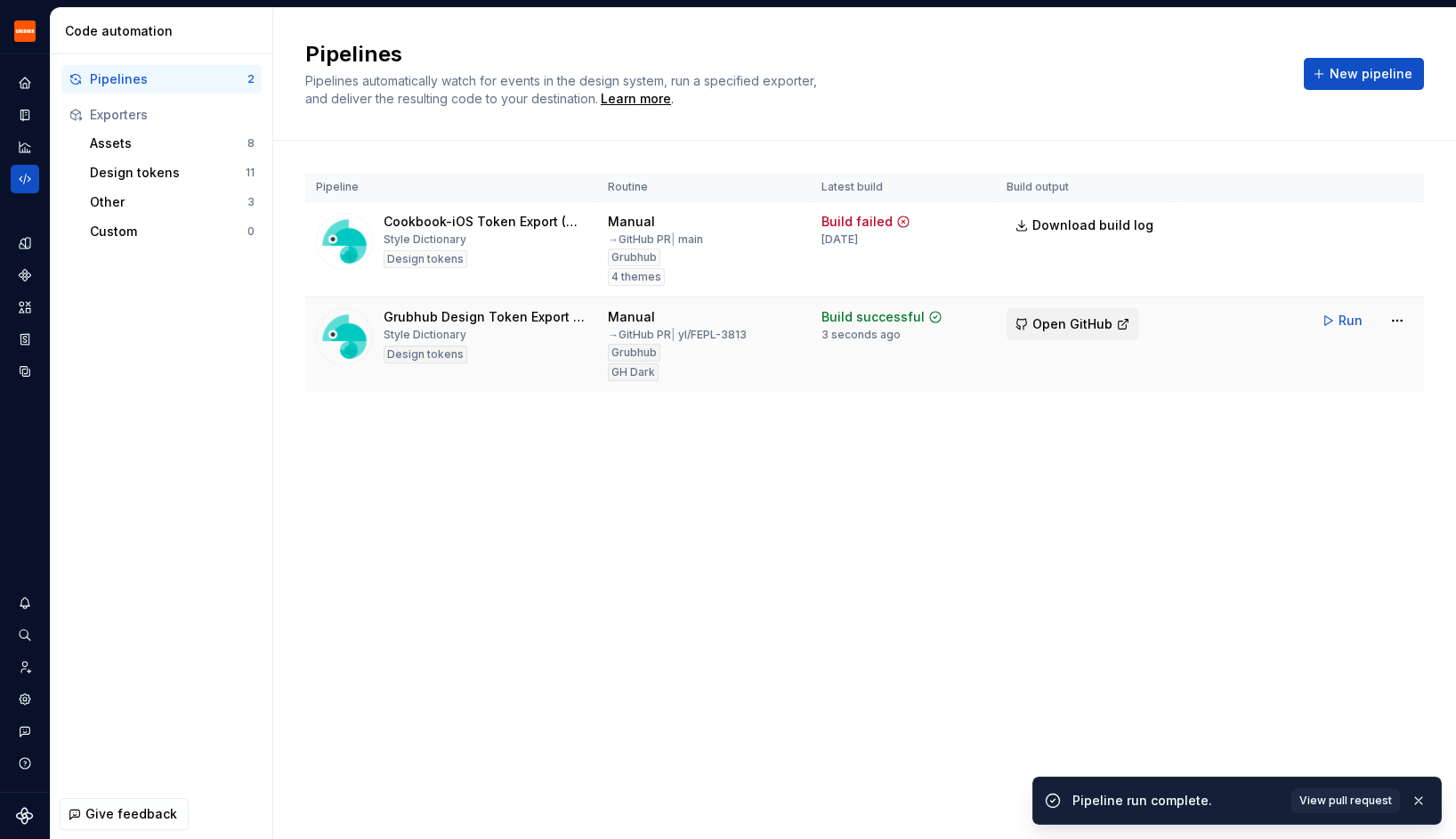
click at [1044, 320] on span "Open GitHub" at bounding box center [1072, 323] width 81 height 18
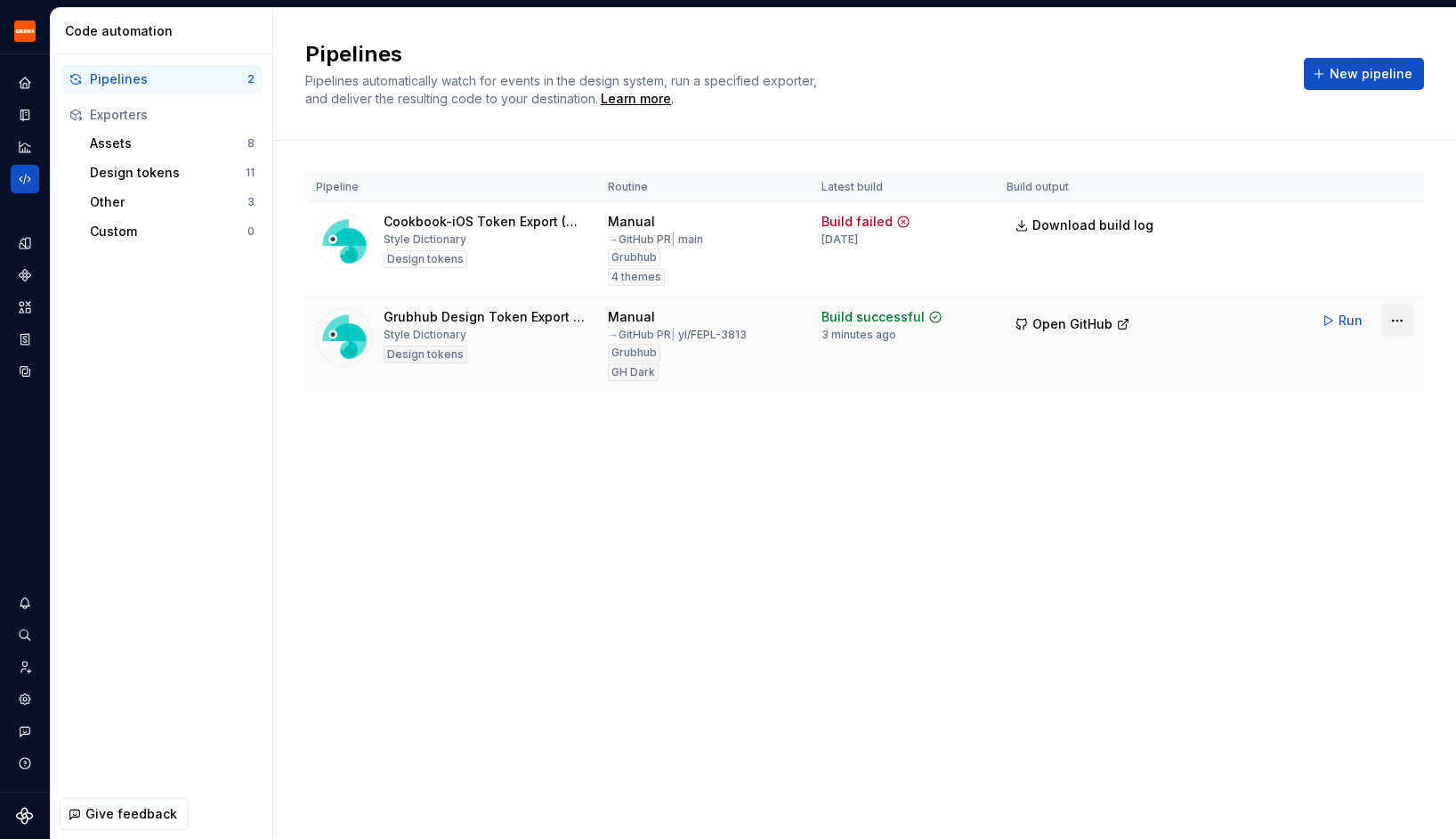
click at [1404, 314] on html "Grubhub Design System Y Dataset Grubhub Code automation Pipelines 2 Exporters A…" at bounding box center [728, 420] width 1456 height 839
click at [1375, 356] on div "Edit pipeline" at bounding box center [1375, 358] width 152 height 18
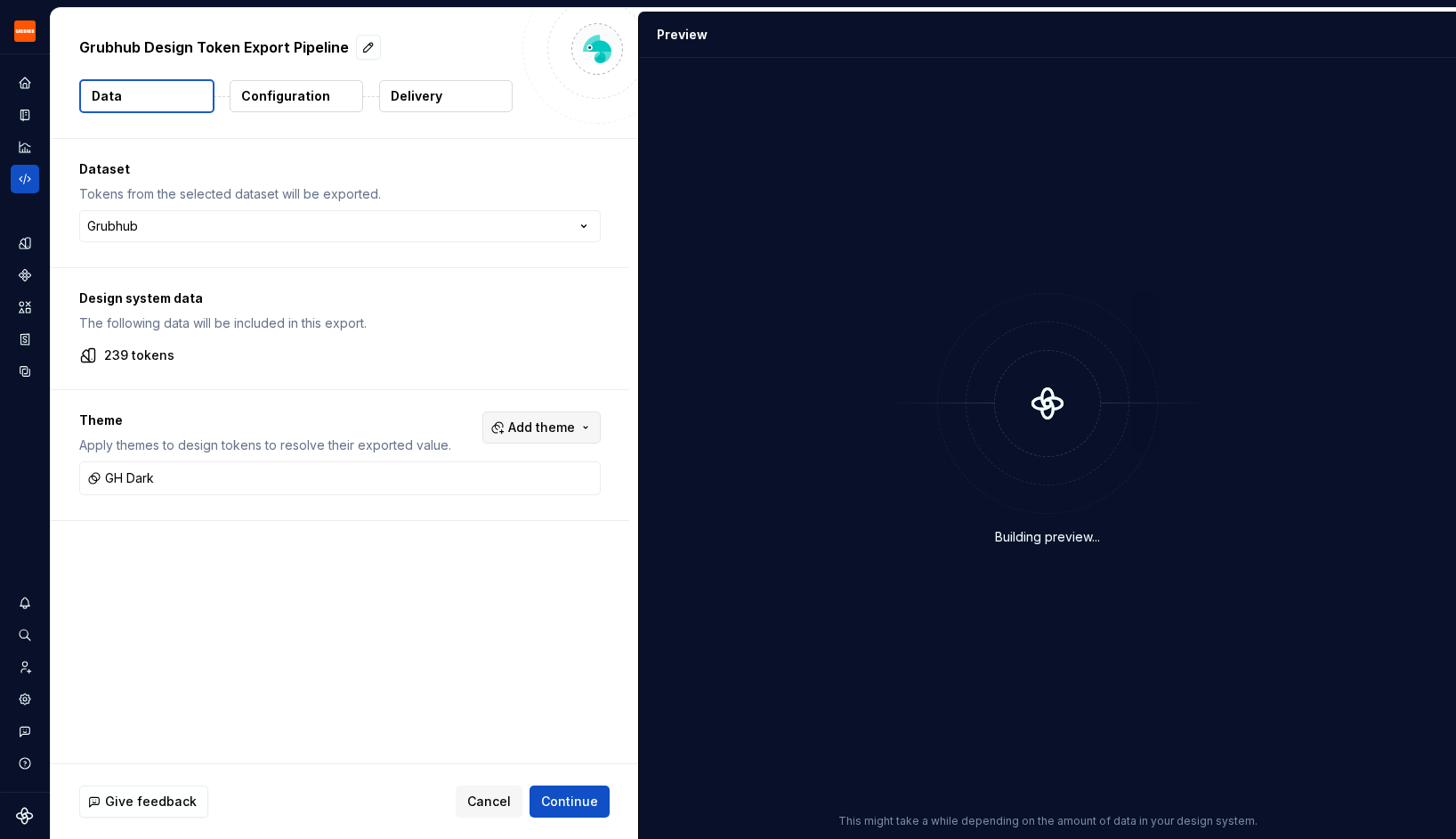
click at [543, 424] on span "Add theme" at bounding box center [541, 427] width 67 height 18
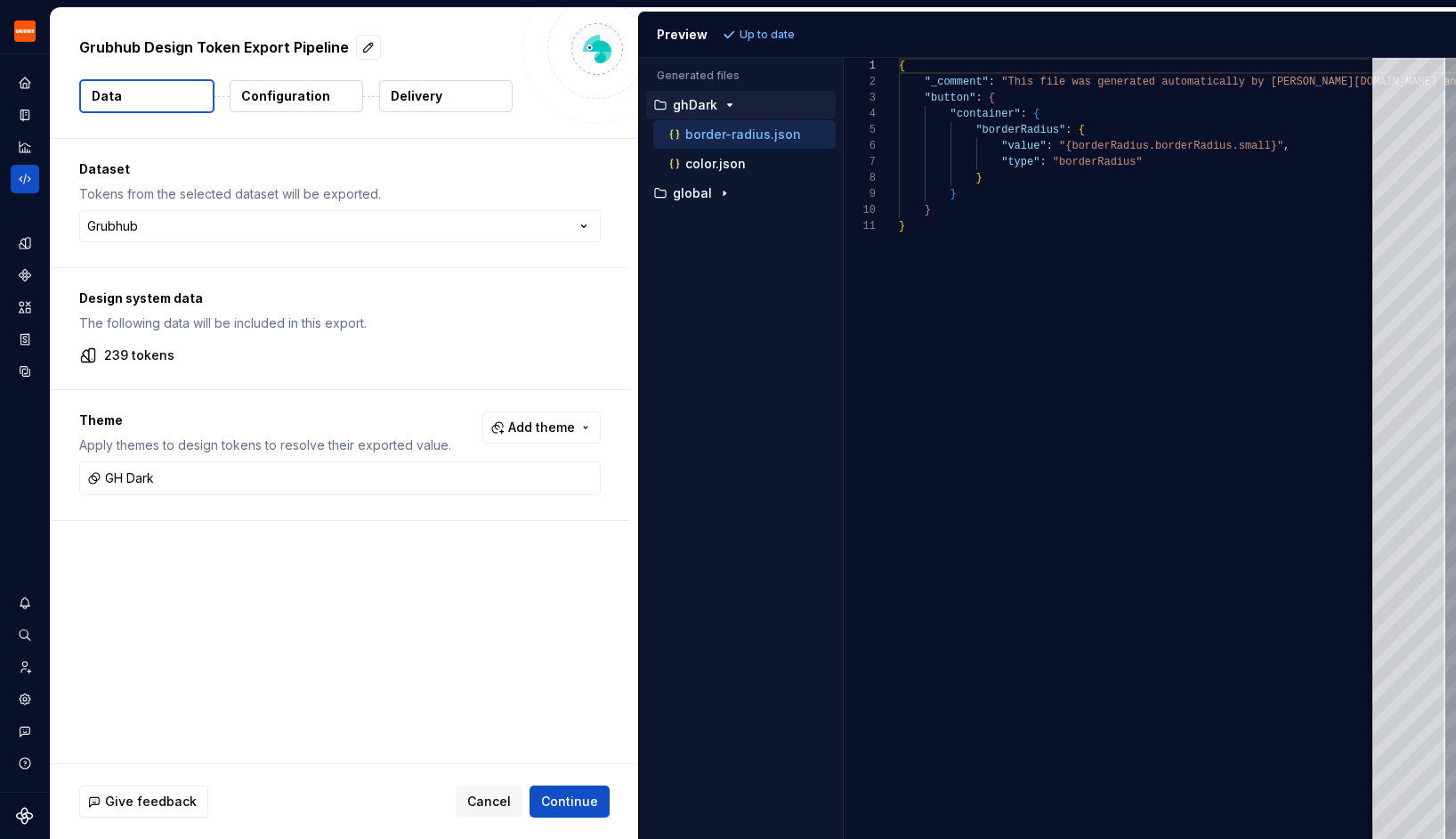
click at [368, 379] on html "Grubhub Design System Y Dataset Grubhub Grubhub Design Token Export Pipeline Da…" at bounding box center [728, 420] width 1456 height 839
click at [564, 429] on span "Add theme" at bounding box center [541, 427] width 67 height 18
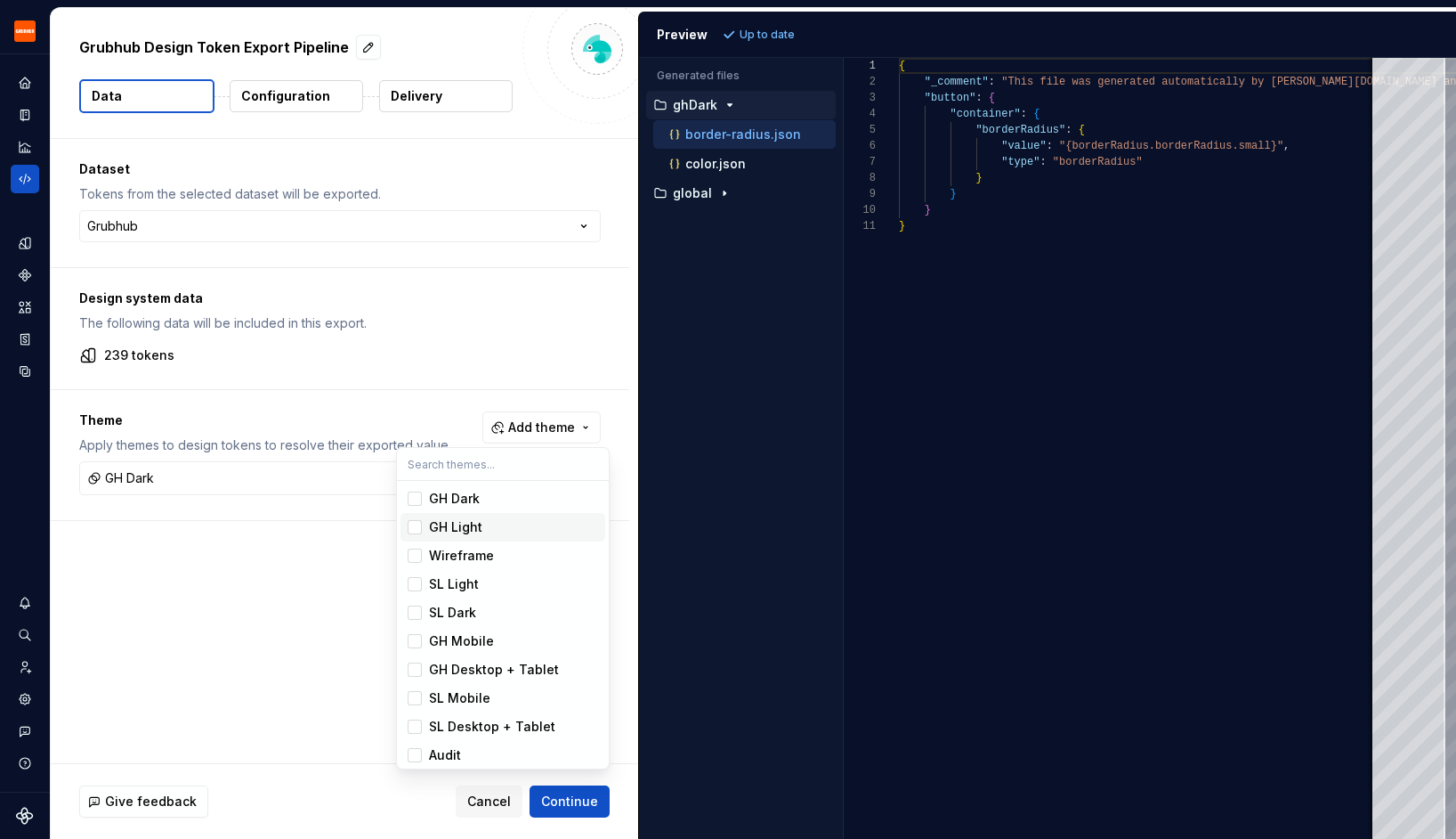
click at [417, 533] on div "Suggestions" at bounding box center [414, 526] width 14 height 14
click at [413, 525] on div "Suggestions" at bounding box center [414, 526] width 14 height 14
click at [413, 497] on div "Suggestions" at bounding box center [414, 498] width 14 height 14
click at [413, 553] on div "Suggestions" at bounding box center [414, 555] width 14 height 14
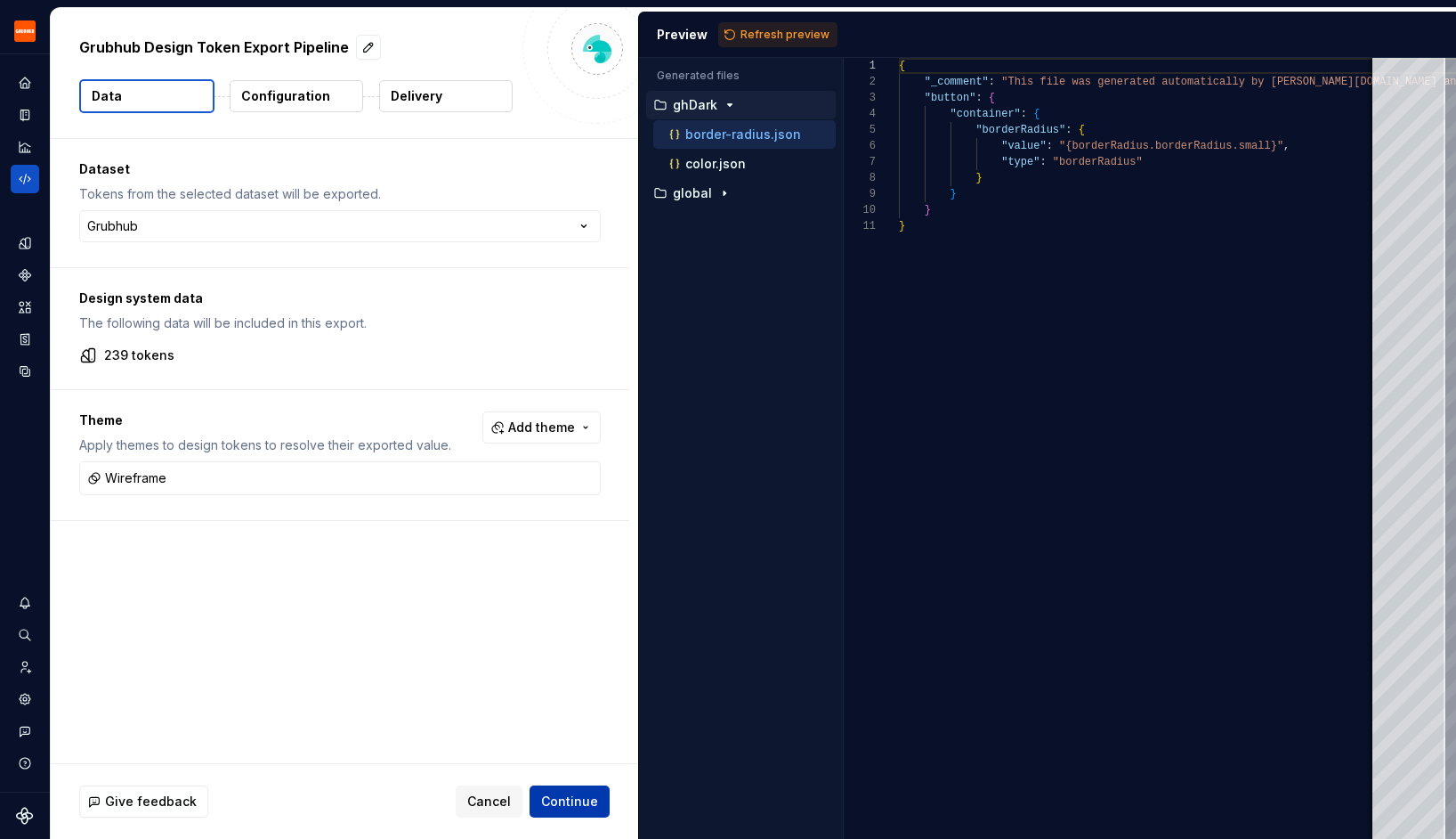
click at [566, 799] on html "Grubhub Design System Y Dataset Grubhub Grubhub Design Token Export Pipeline Da…" at bounding box center [728, 420] width 1456 height 839
click at [550, 794] on span "Continue" at bounding box center [569, 801] width 57 height 18
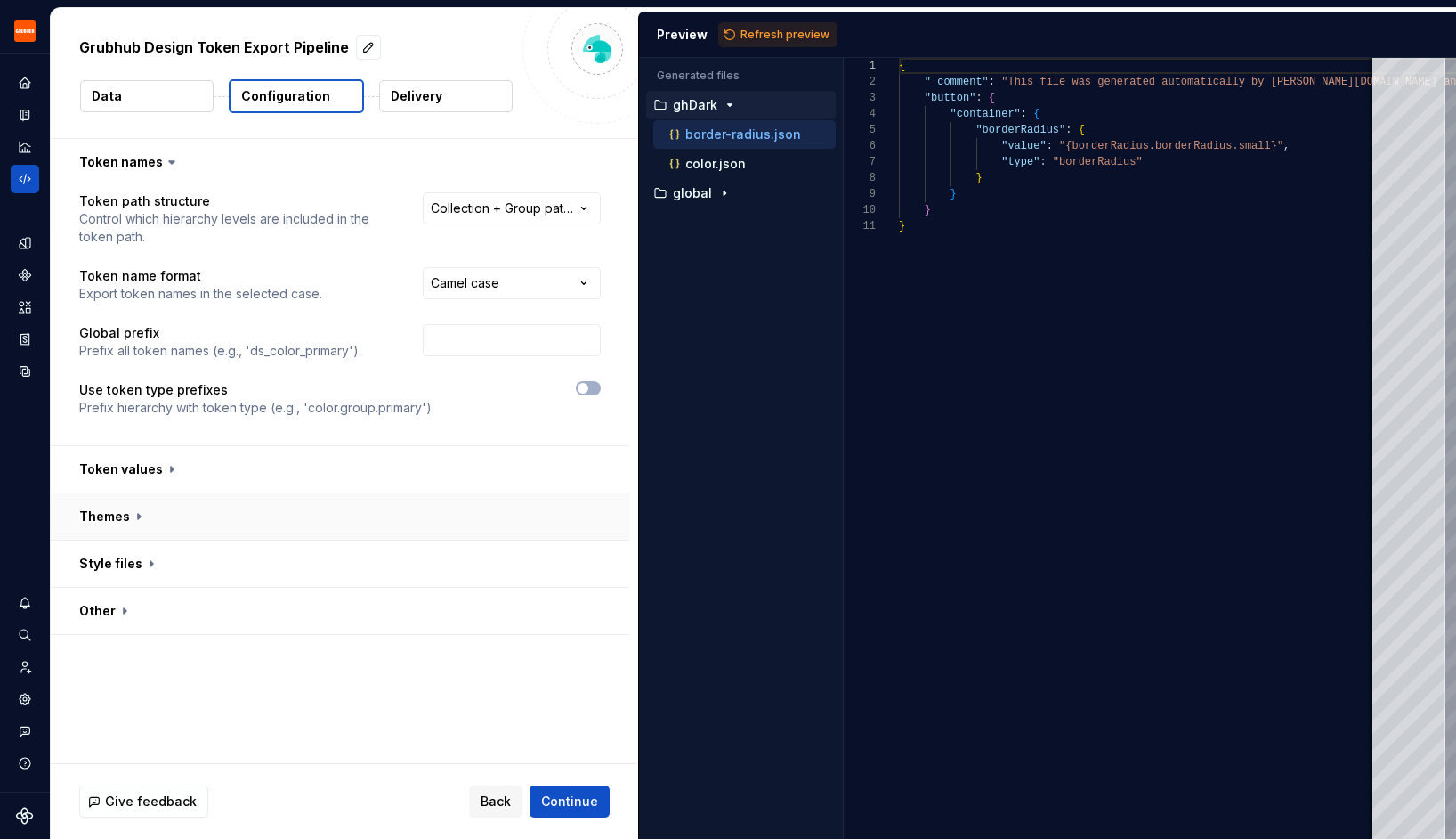
click at [418, 504] on button "button" at bounding box center [340, 517] width 579 height 46
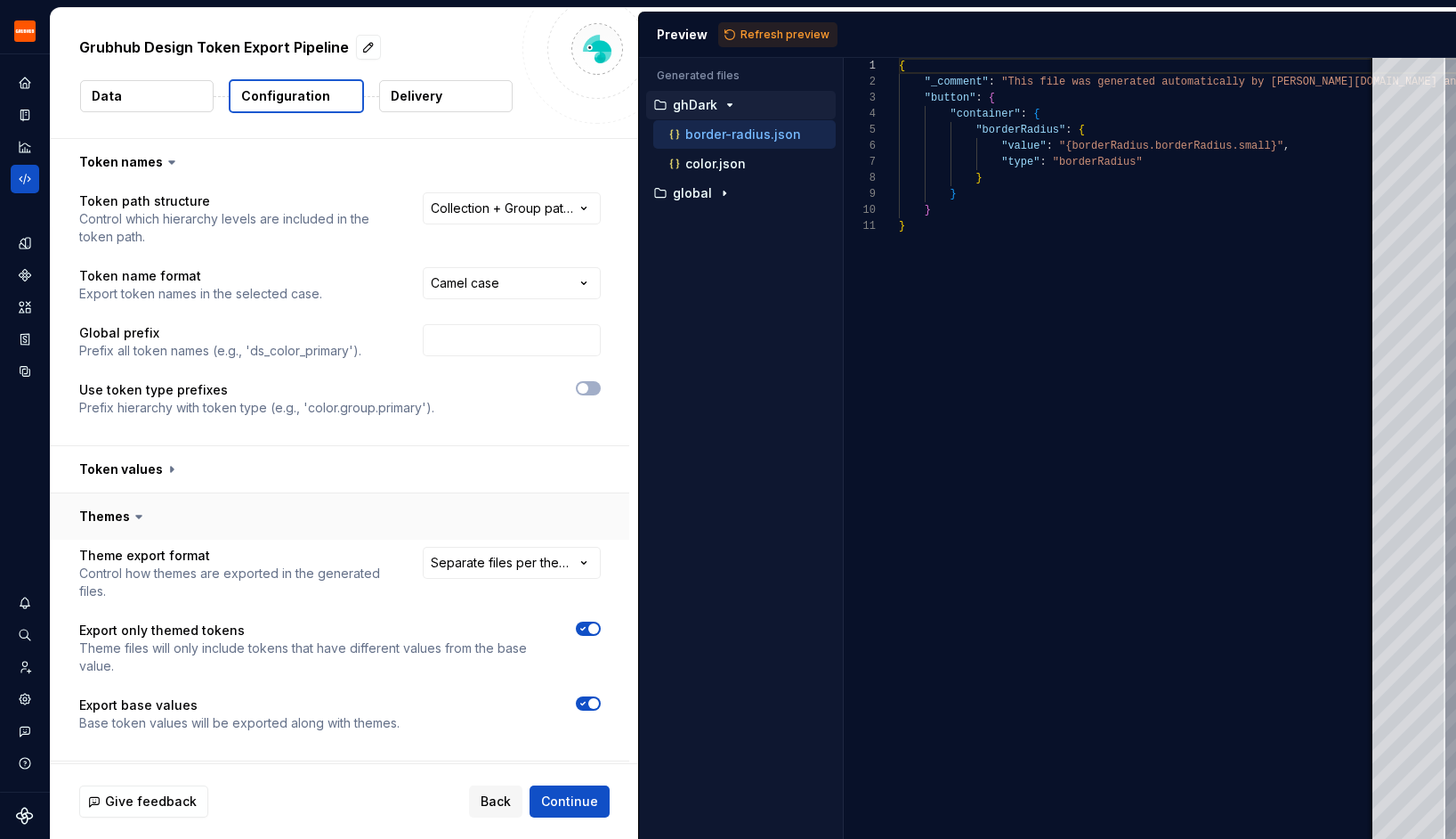
click at [417, 518] on button "button" at bounding box center [340, 517] width 579 height 46
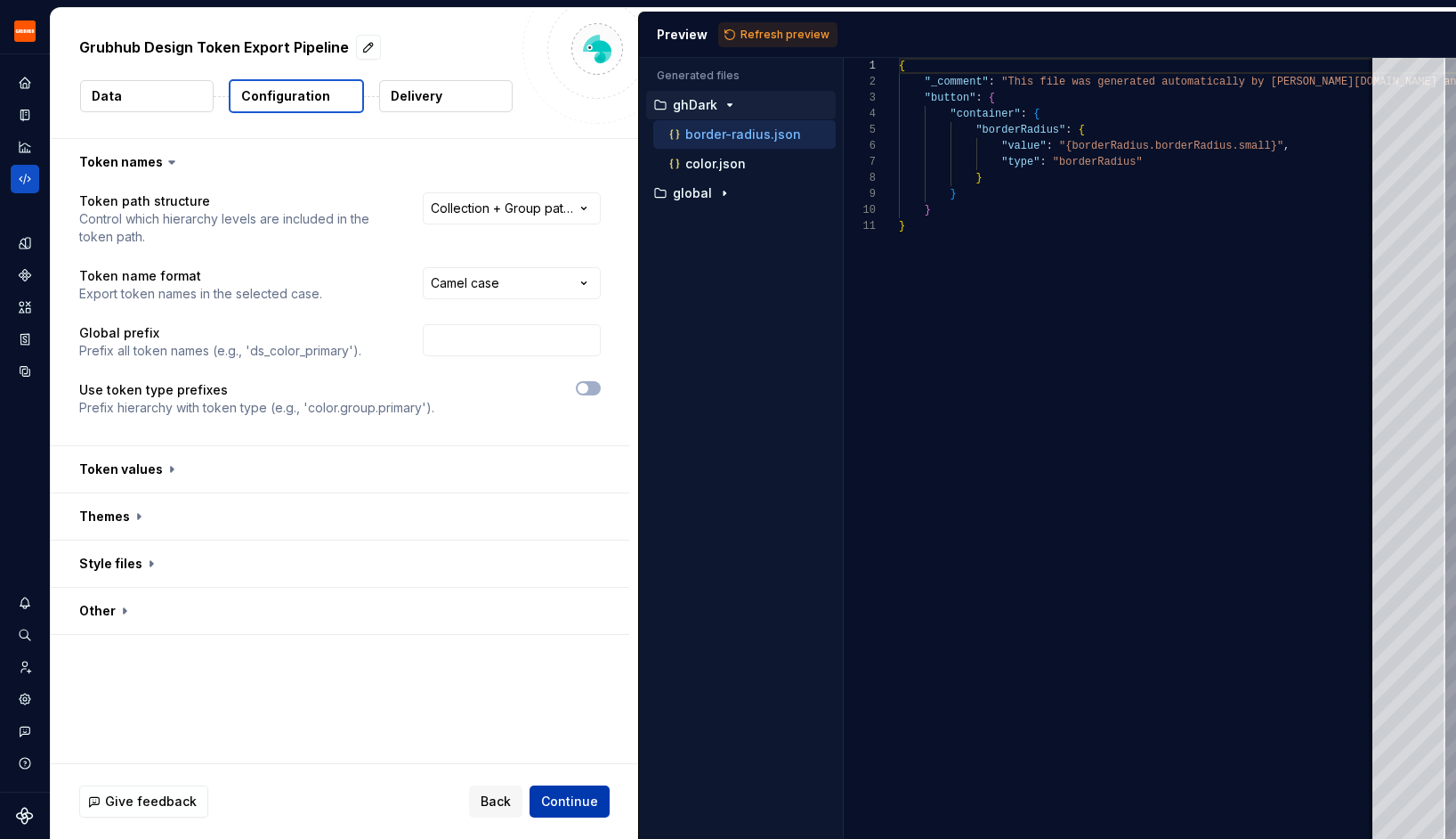
click at [573, 805] on span "Continue" at bounding box center [569, 801] width 57 height 18
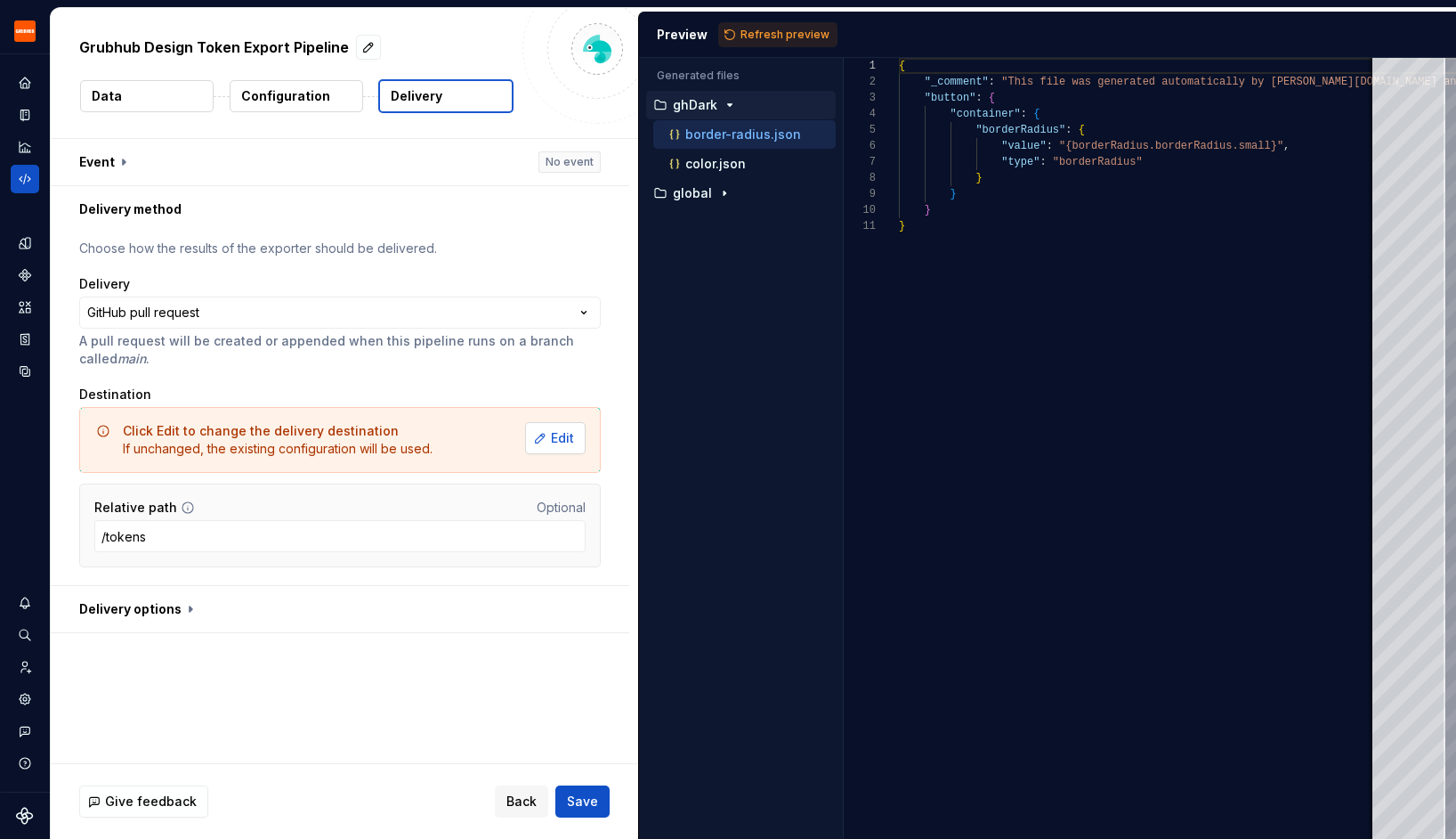
click at [547, 443] on button "Edit" at bounding box center [554, 438] width 60 height 32
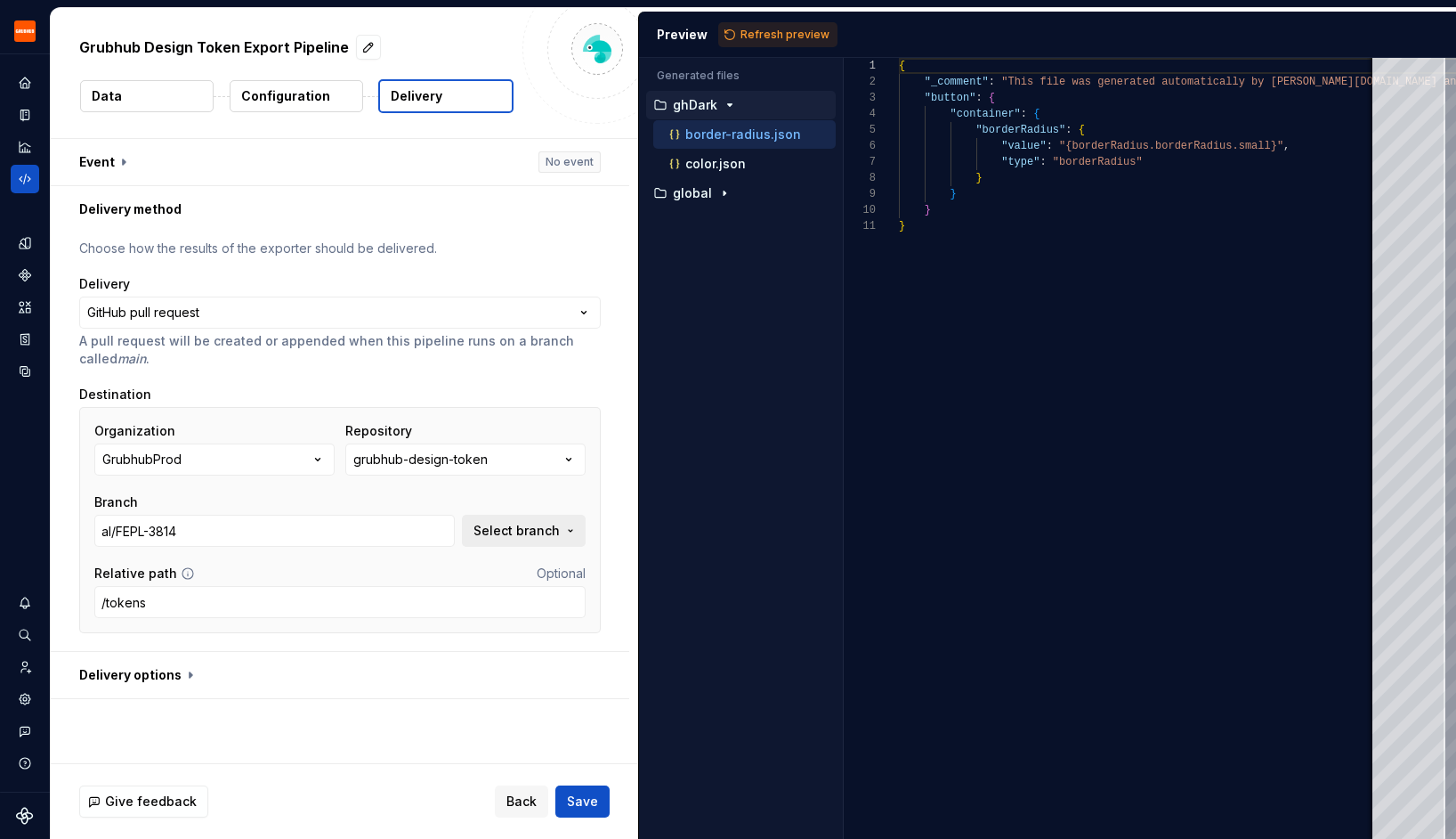
click at [531, 525] on span "Select branch" at bounding box center [516, 530] width 86 height 18
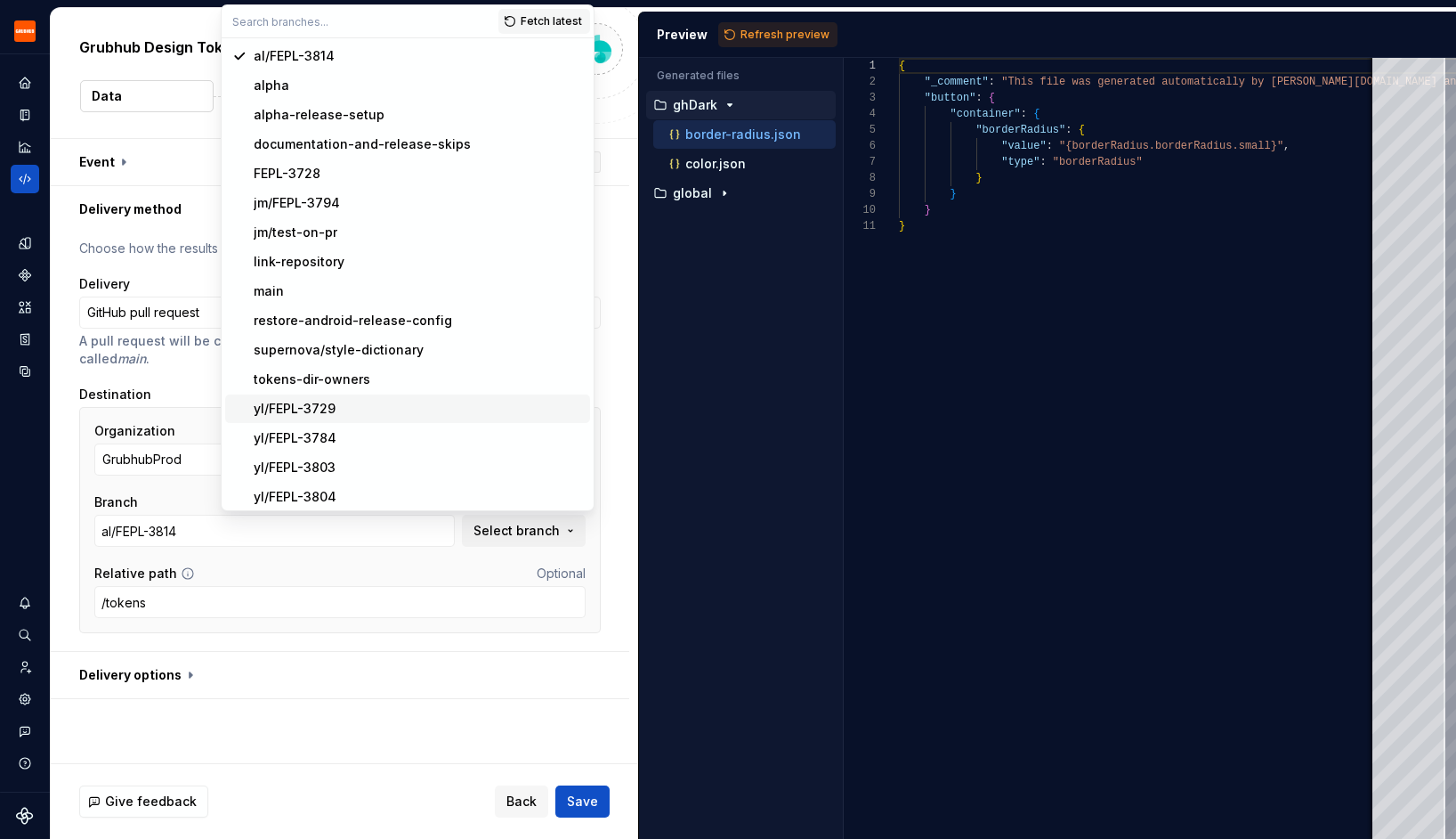
scroll to position [122, 0]
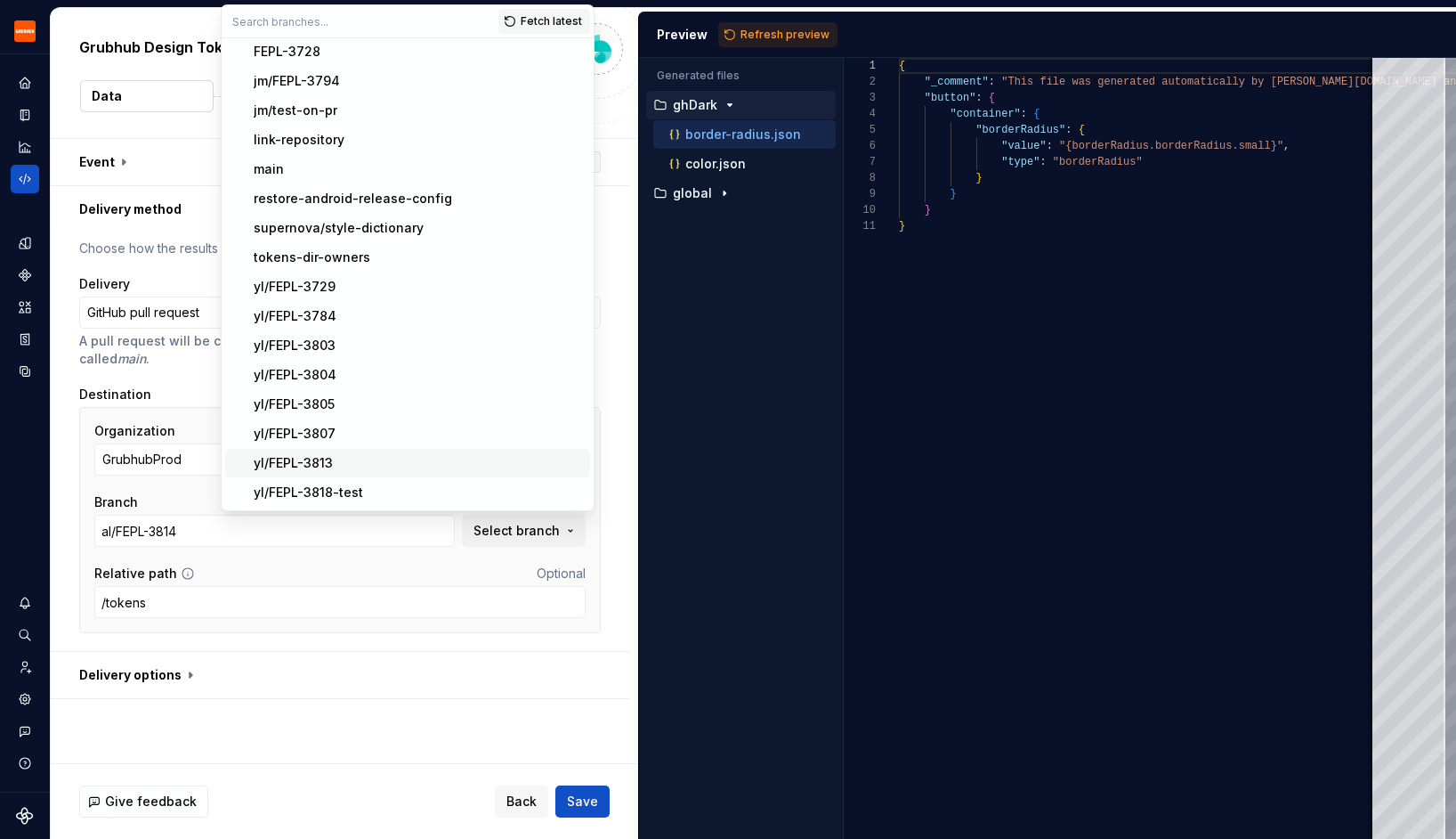
click at [425, 460] on div "yl/FEPL-3813" at bounding box center [418, 462] width 330 height 18
type input "yl/FEPL-3813"
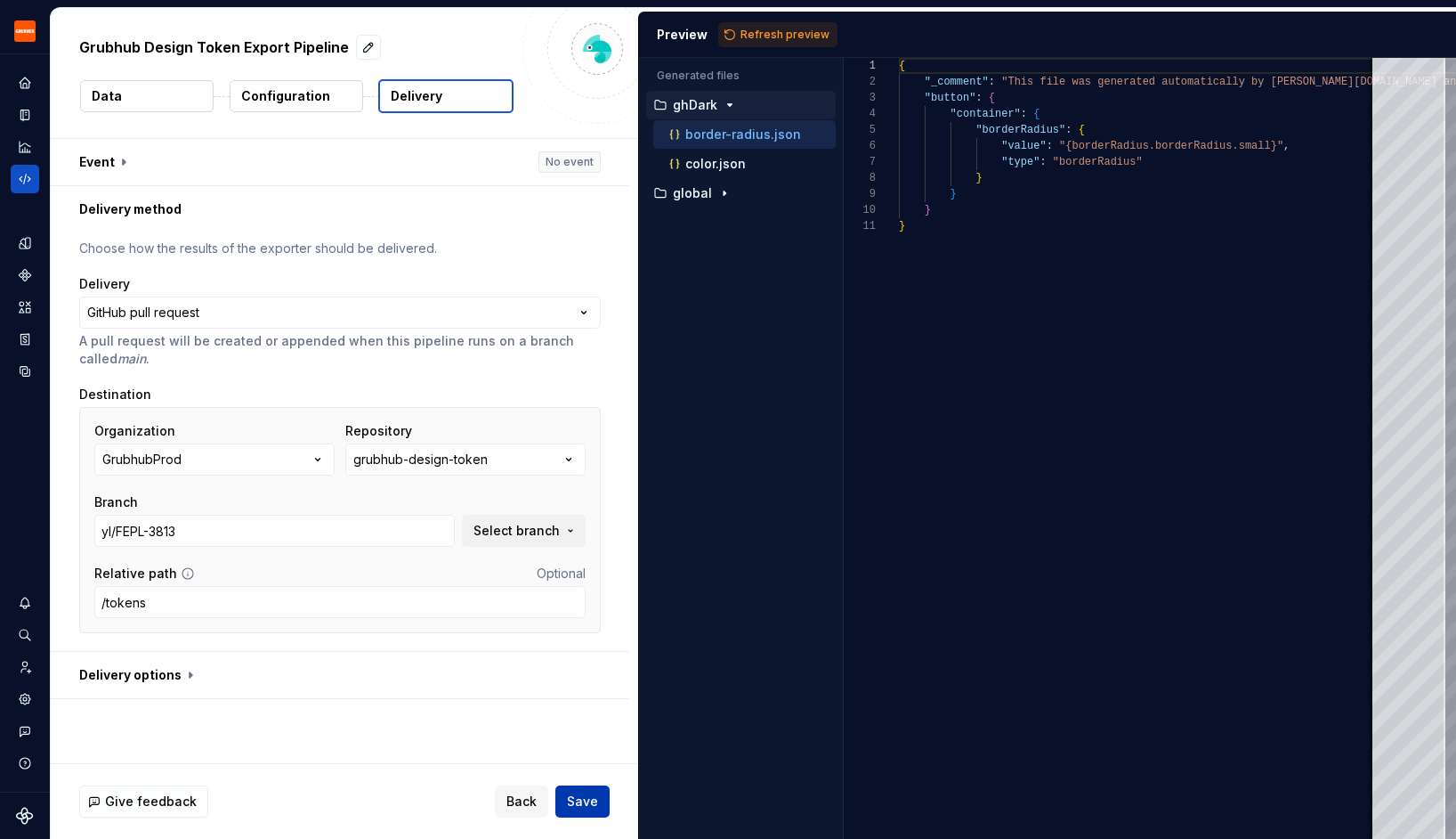
click at [591, 800] on span "Save" at bounding box center [582, 801] width 31 height 18
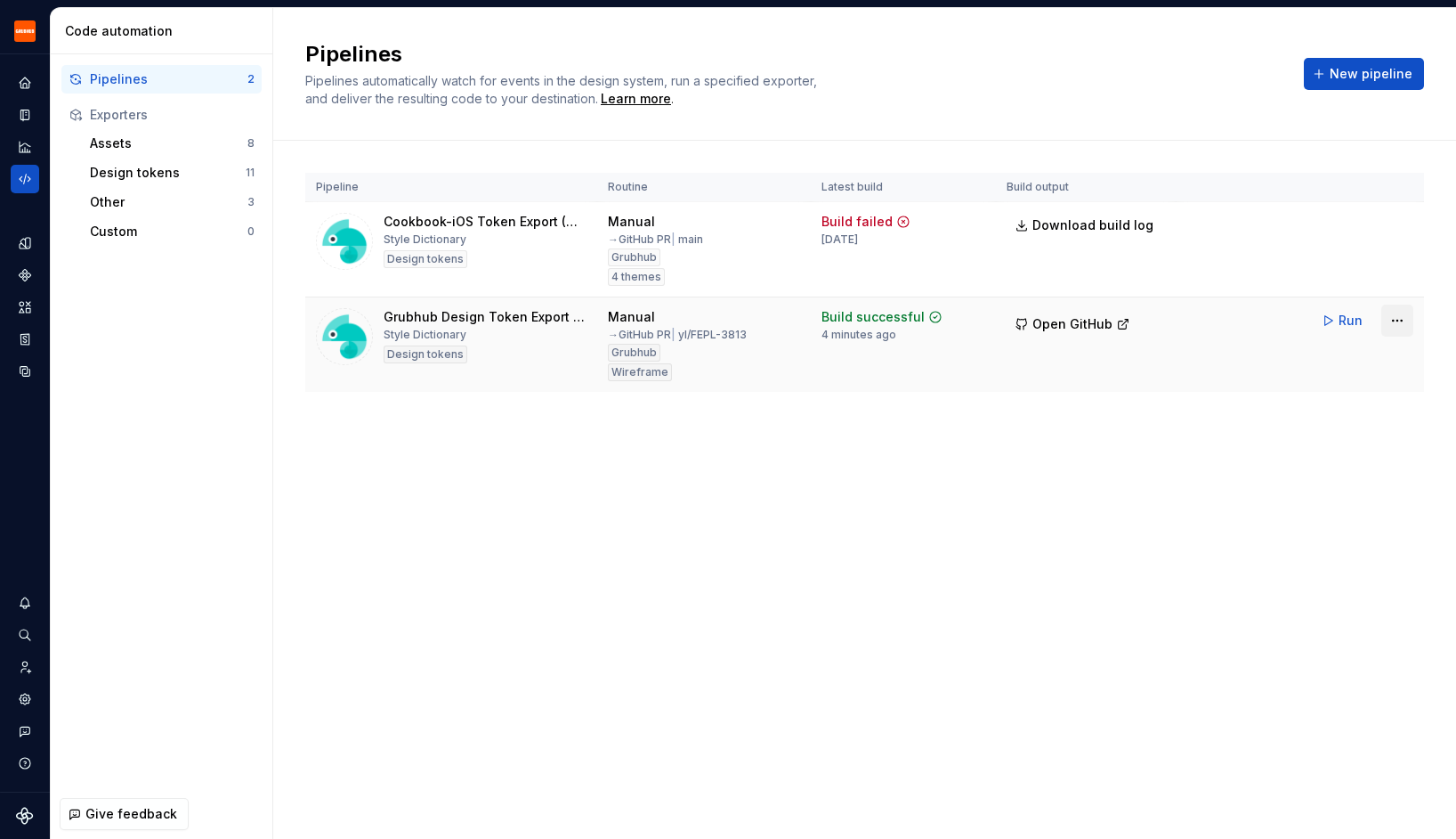
click at [1400, 315] on html "Grubhub Design System Y Dataset Grubhub Code automation Pipelines 2 Exporters A…" at bounding box center [728, 420] width 1456 height 839
click at [1355, 365] on div "Edit pipeline" at bounding box center [1375, 358] width 152 height 18
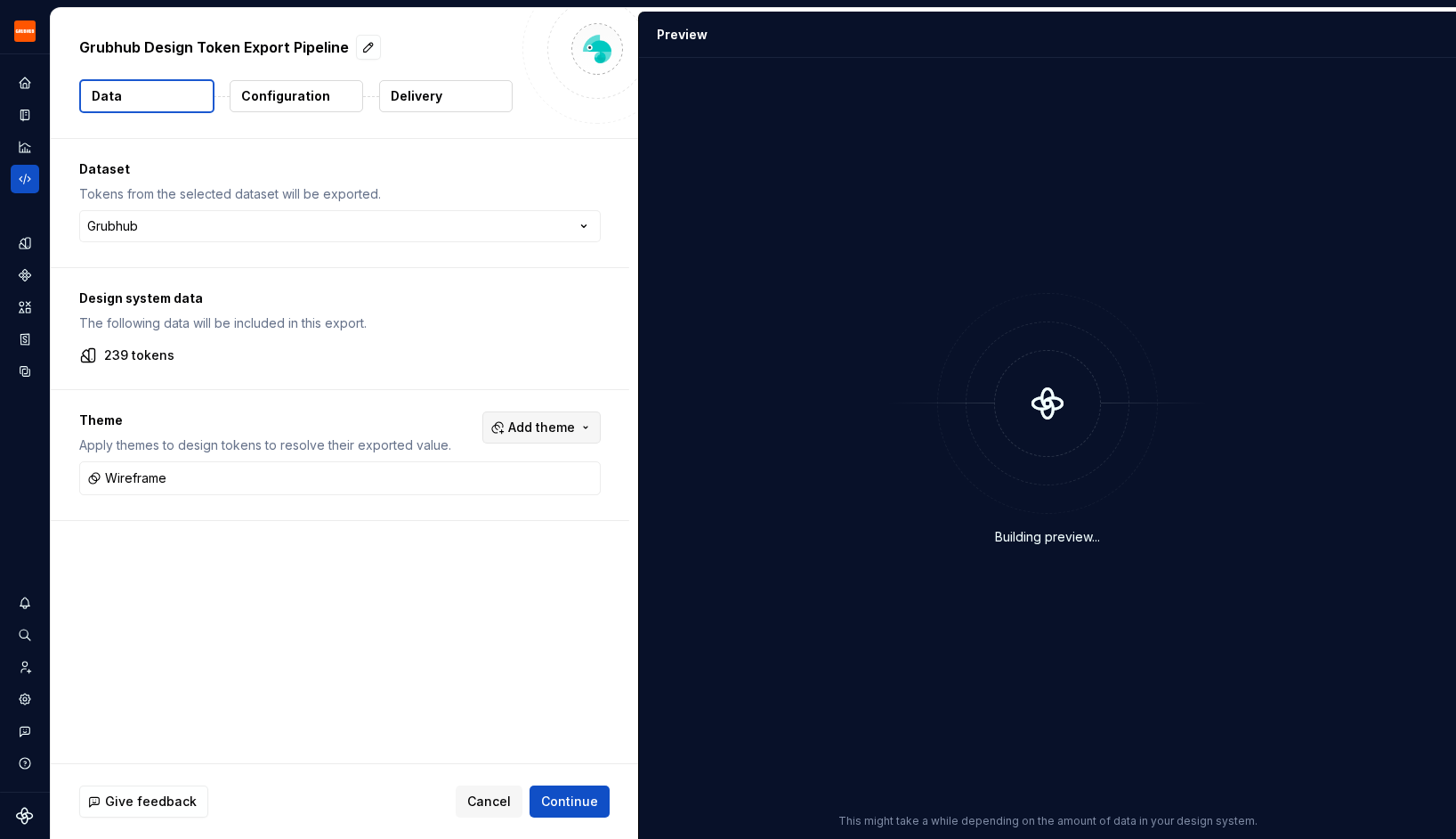
click at [575, 421] on span "Add theme" at bounding box center [541, 427] width 67 height 18
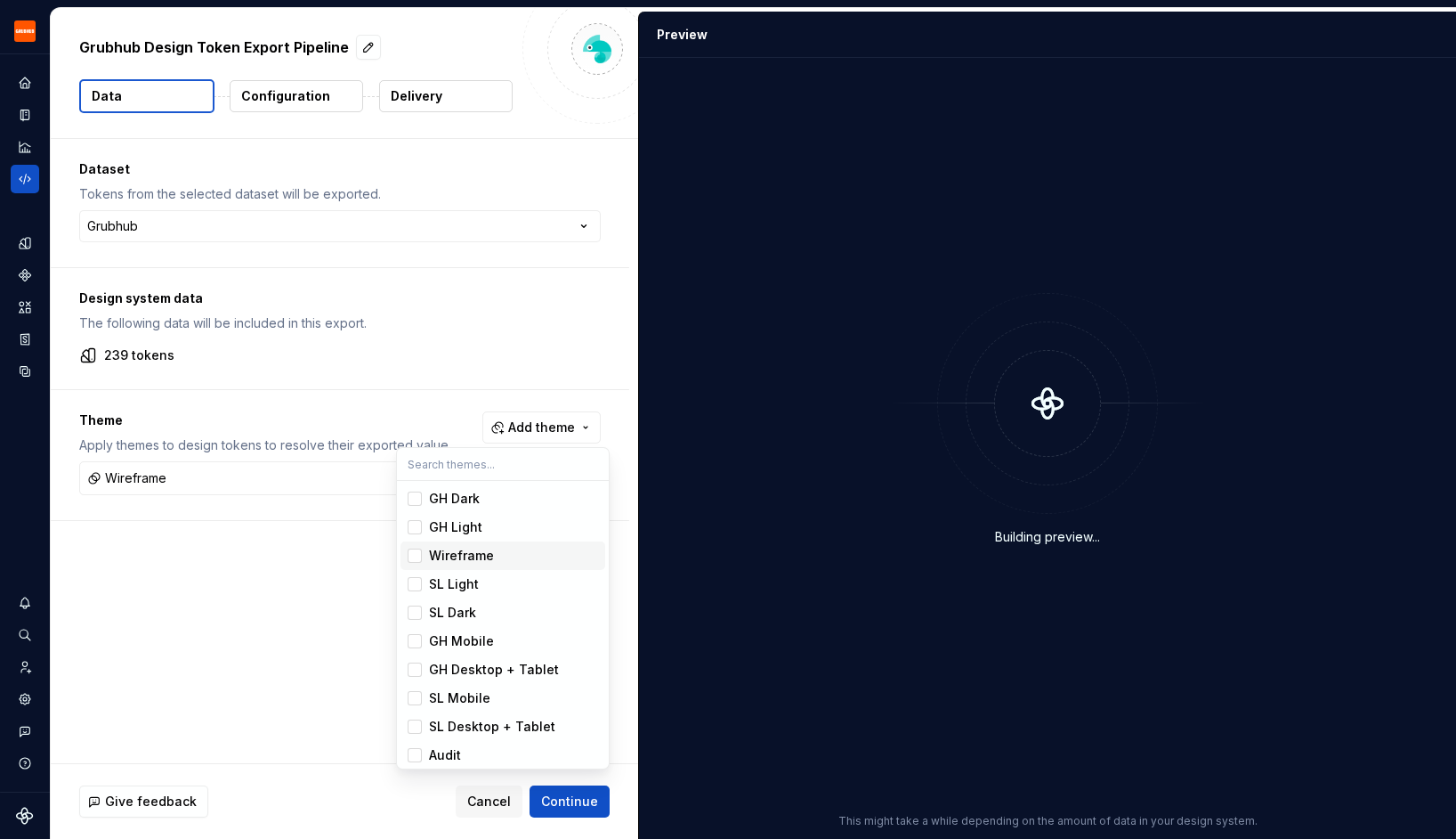
click at [413, 557] on div "Suggestions" at bounding box center [414, 555] width 14 height 14
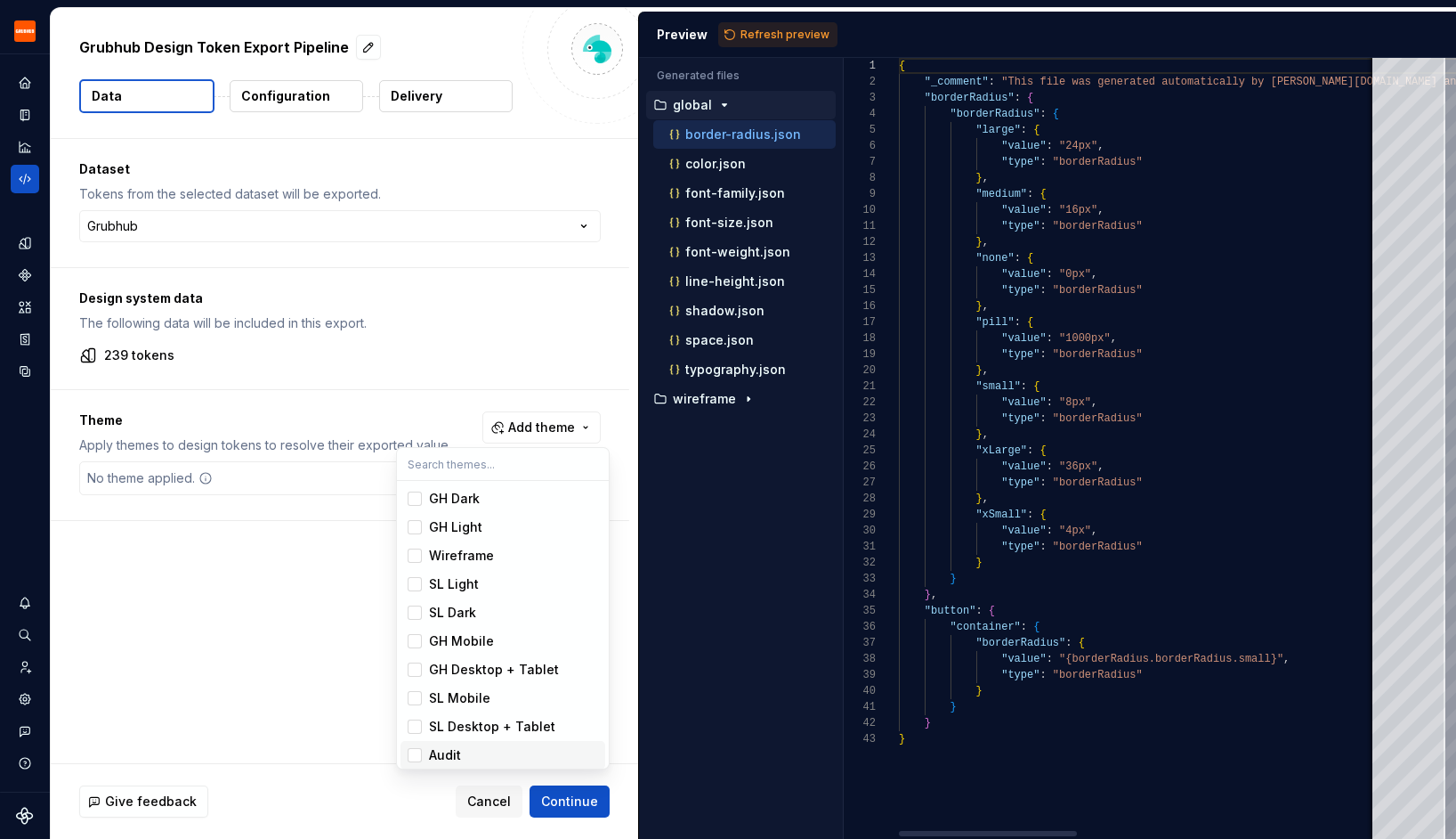
click at [415, 750] on div "Suggestions" at bounding box center [414, 754] width 14 height 14
click at [586, 801] on html "Grubhub Design System Y Dataset Grubhub Grubhub Design Token Export Pipeline Da…" at bounding box center [728, 420] width 1456 height 839
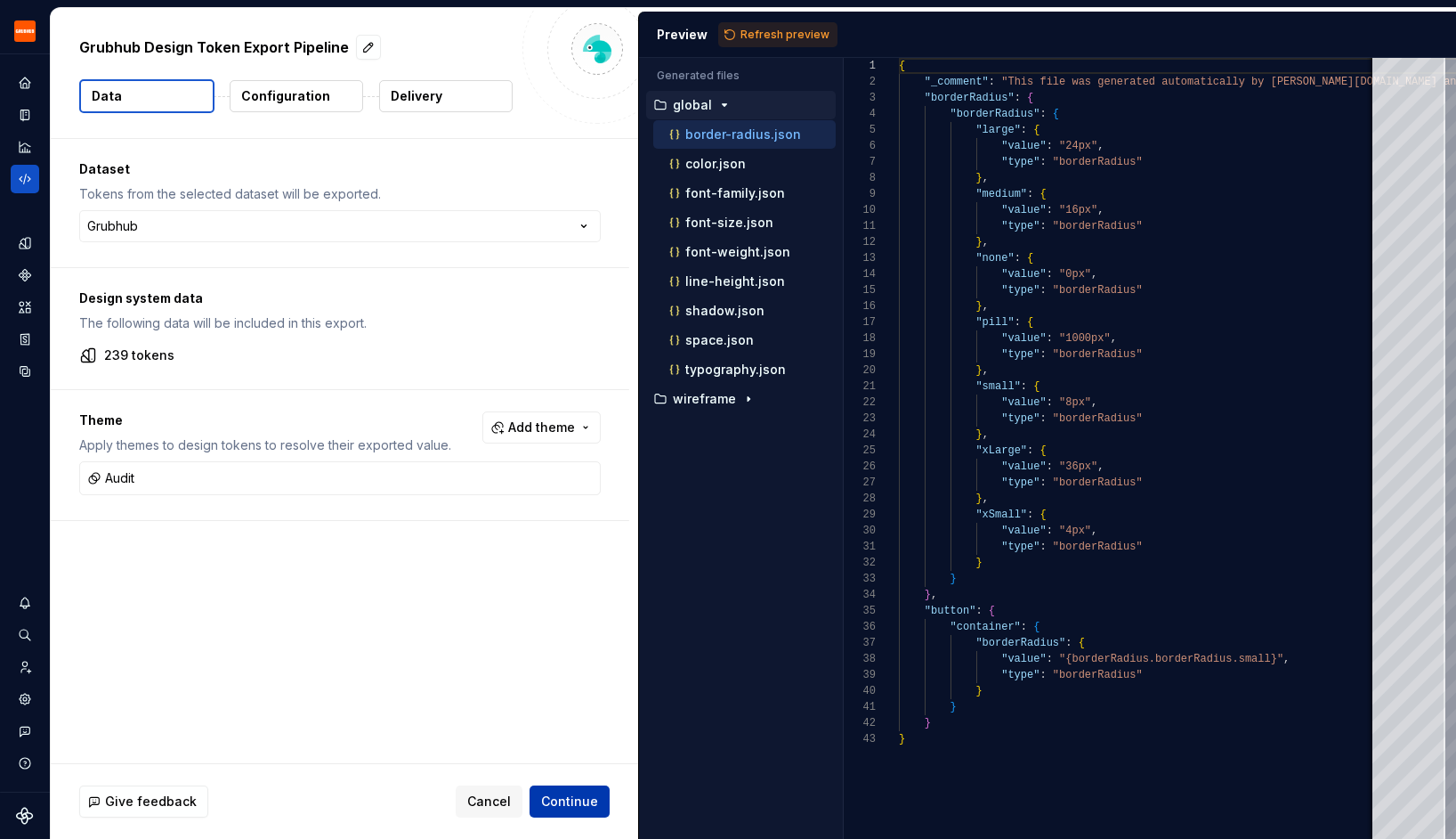
click at [583, 801] on span "Continue" at bounding box center [569, 801] width 57 height 18
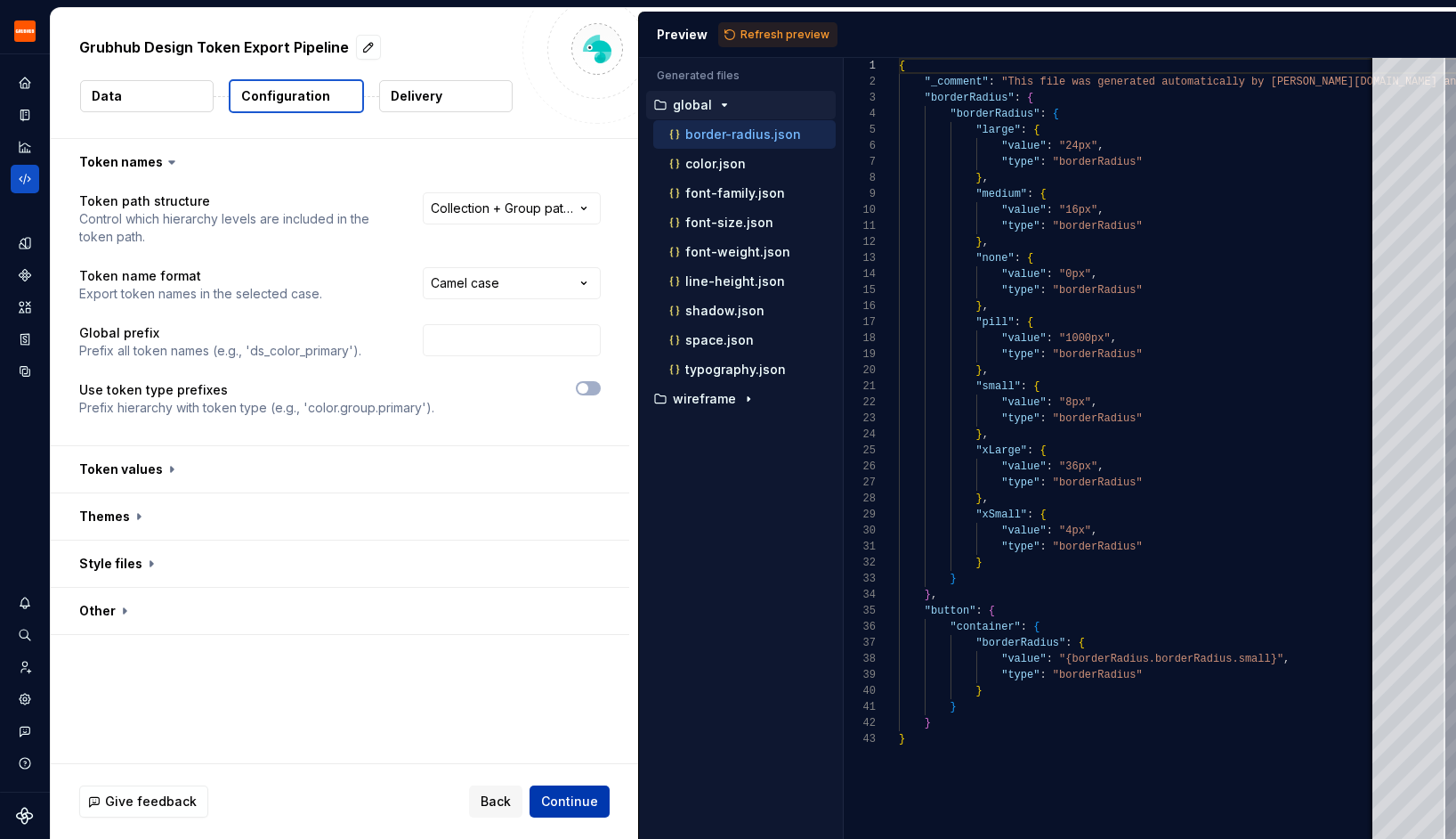
click at [579, 804] on span "Continue" at bounding box center [569, 801] width 57 height 18
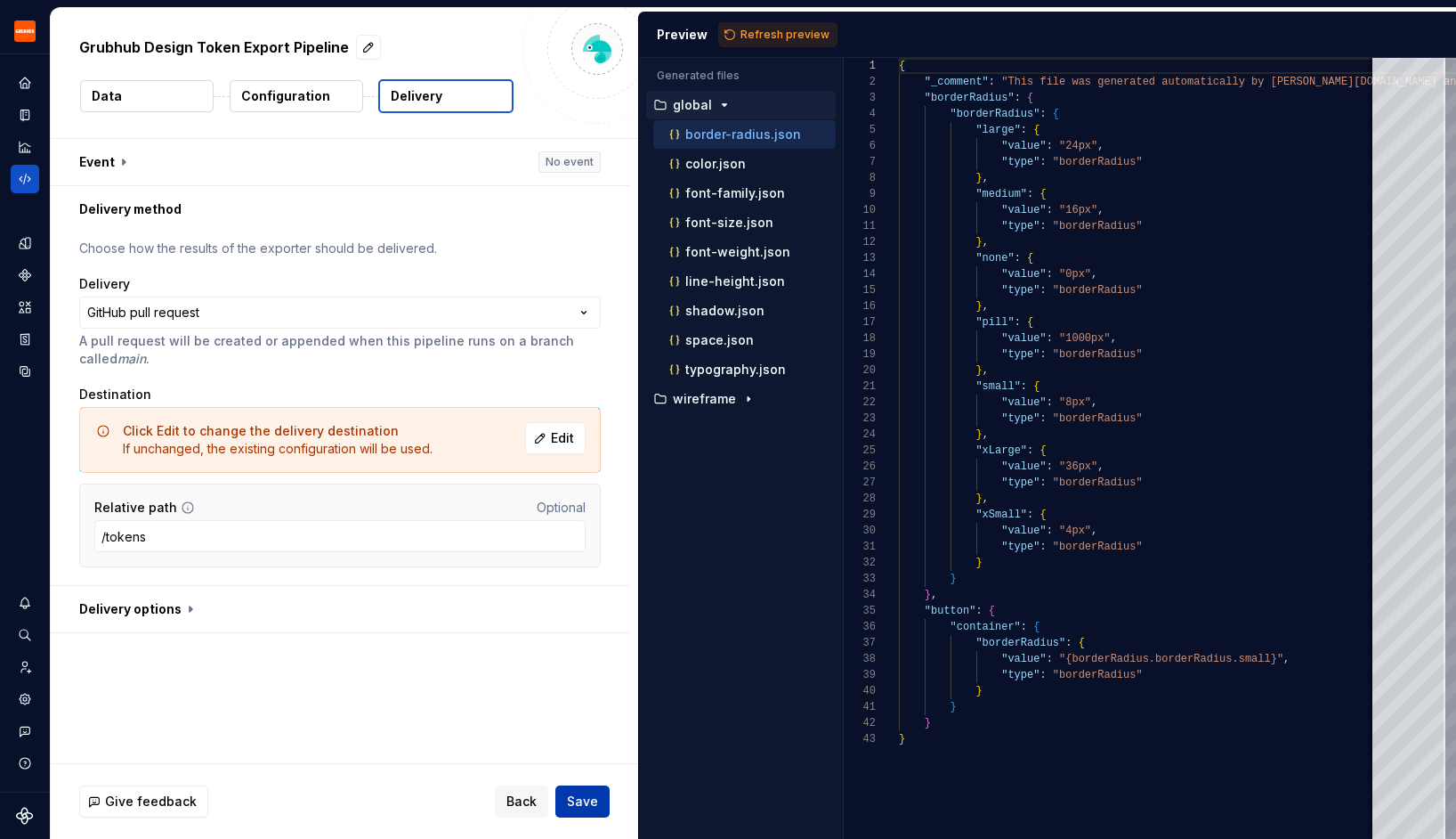
click at [579, 805] on span "Save" at bounding box center [582, 801] width 31 height 18
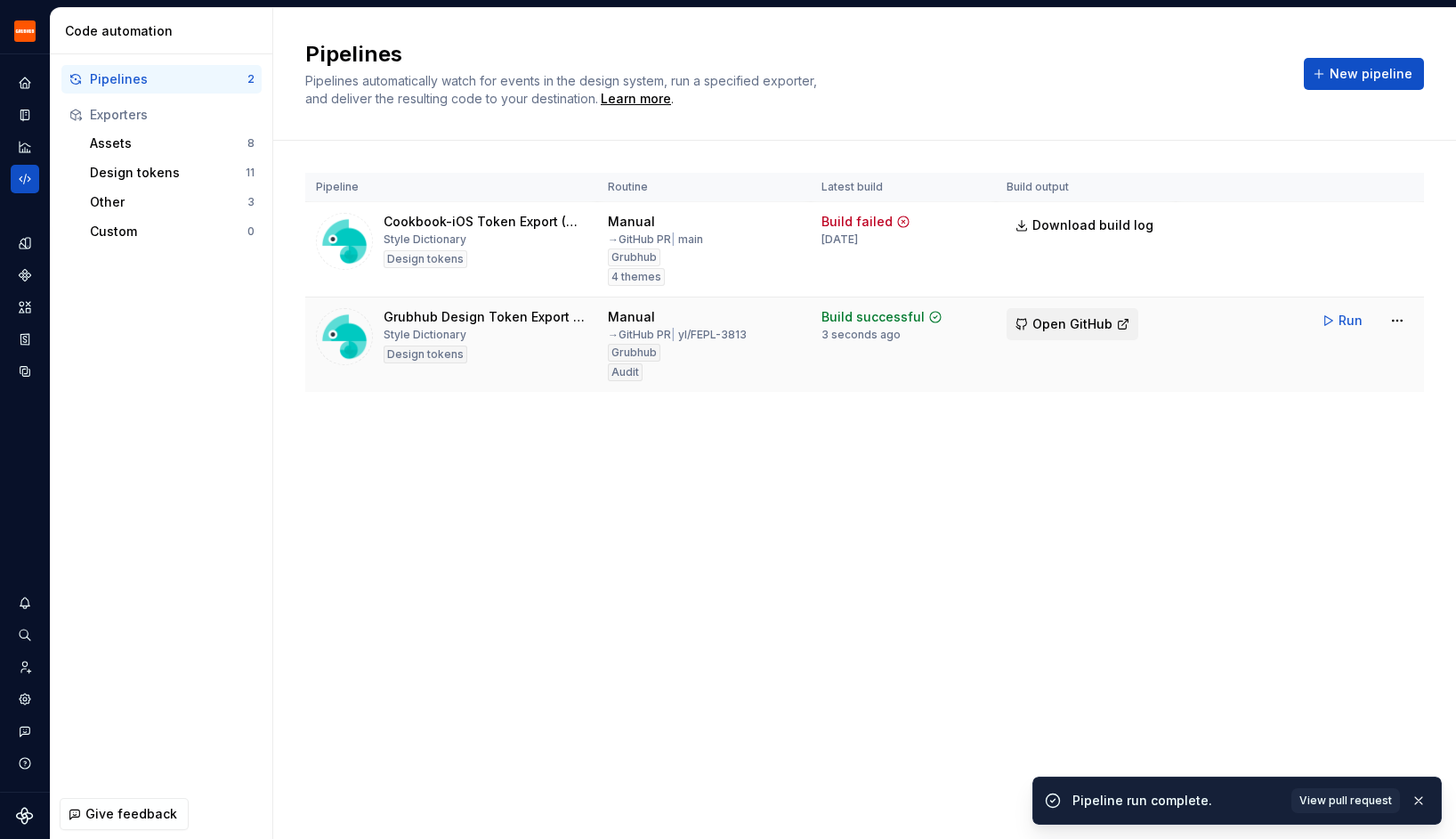
click at [1055, 328] on span "Open GitHub" at bounding box center [1072, 323] width 81 height 18
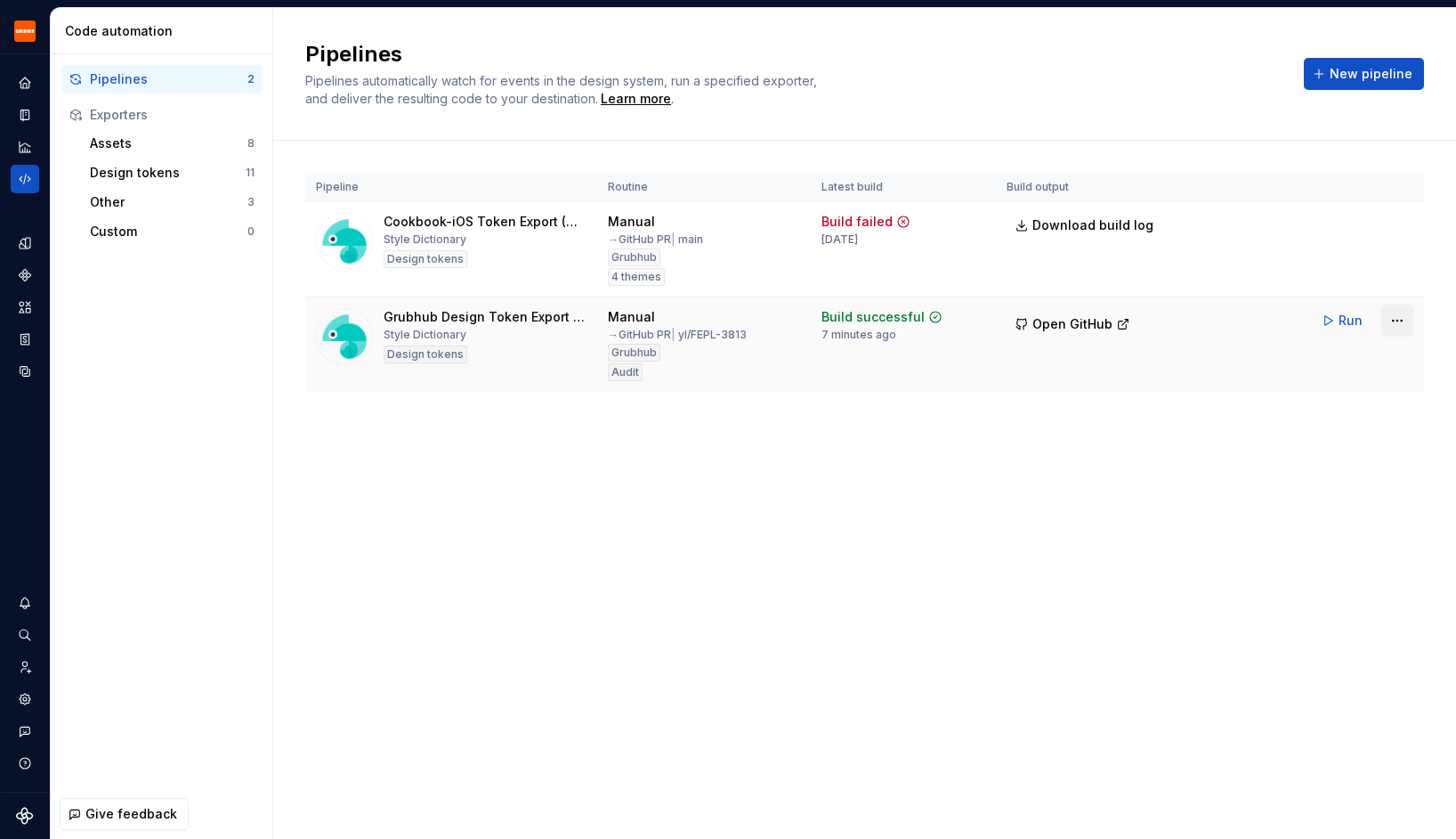
click at [1392, 322] on html "Grubhub Design System Y Dataset Grubhub Code automation Pipelines 2 Exporters A…" at bounding box center [728, 420] width 1456 height 839
click at [1371, 349] on div "Edit pipeline" at bounding box center [1363, 358] width 188 height 29
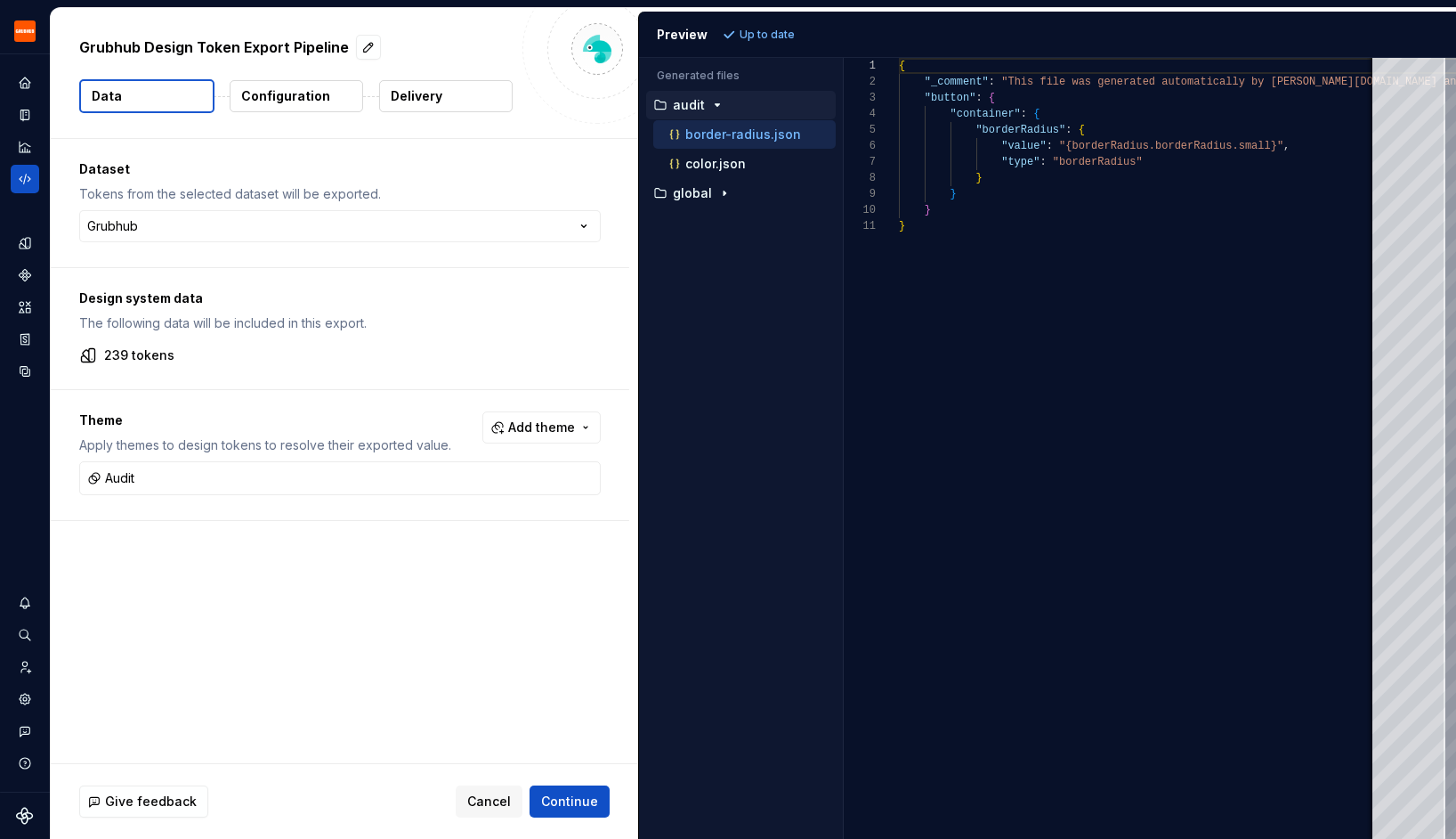
click at [462, 93] on button "Delivery" at bounding box center [446, 96] width 133 height 32
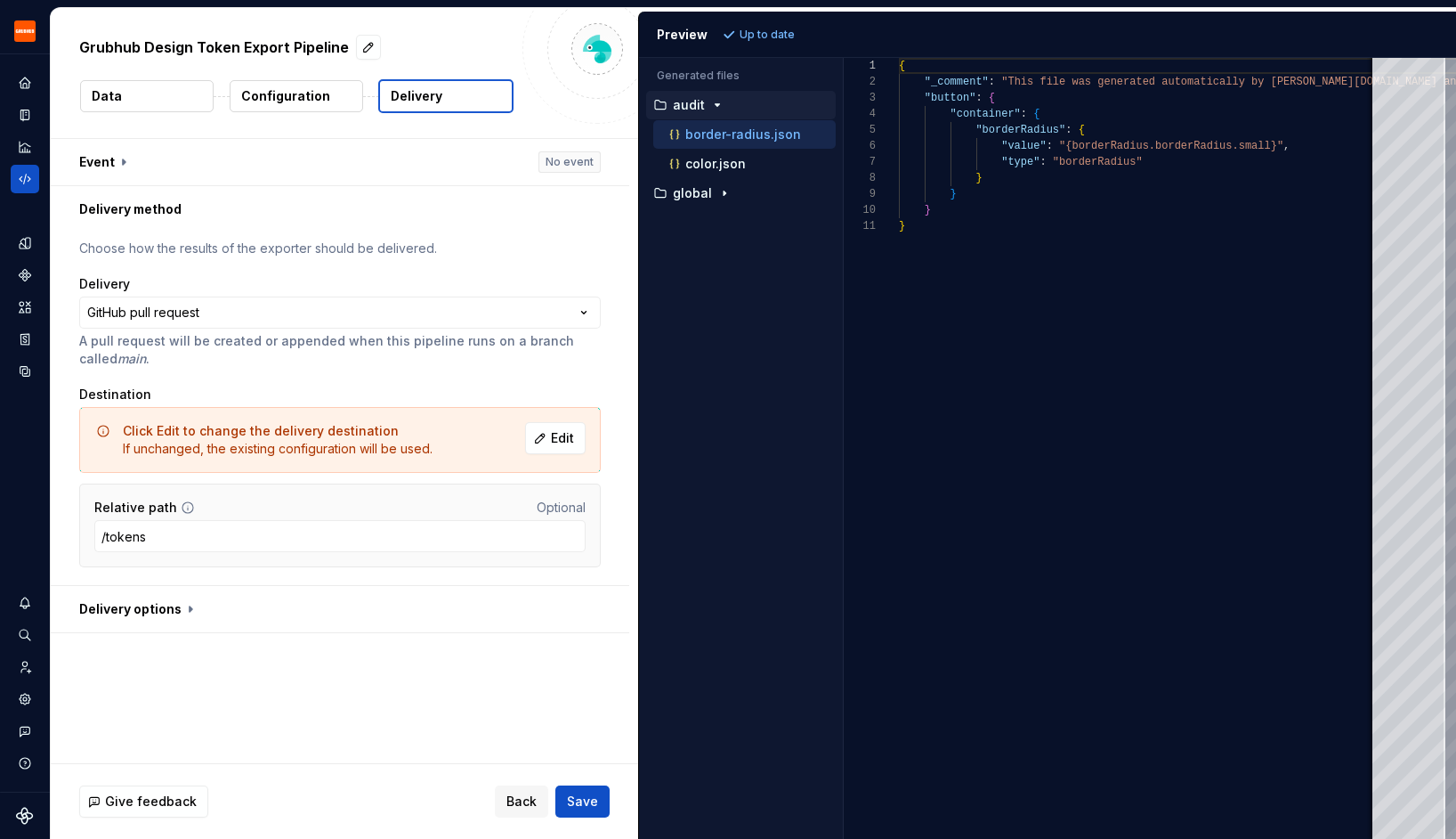
click at [123, 107] on button "Data" at bounding box center [147, 96] width 133 height 32
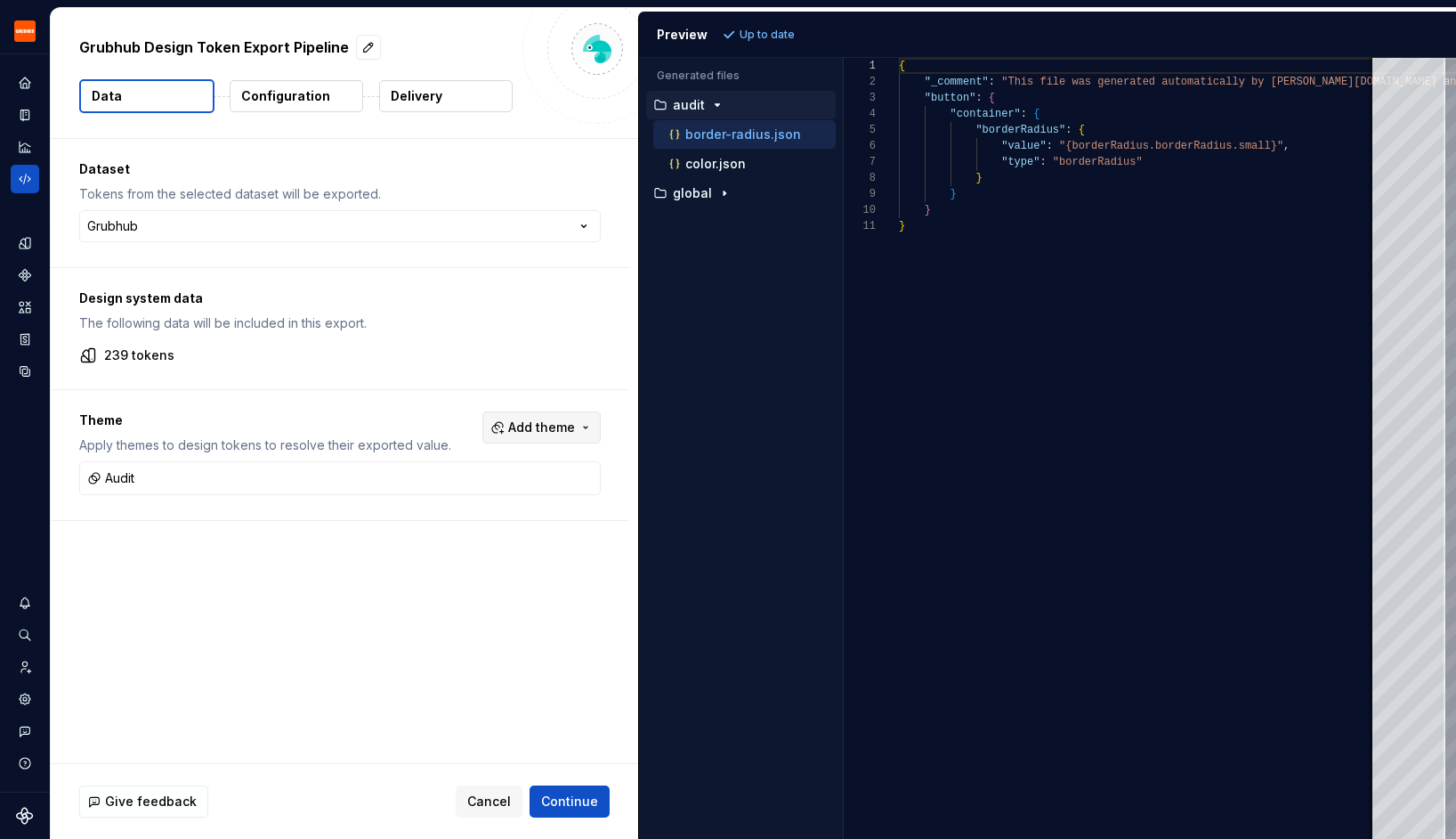
click at [569, 432] on span "Add theme" at bounding box center [541, 427] width 67 height 18
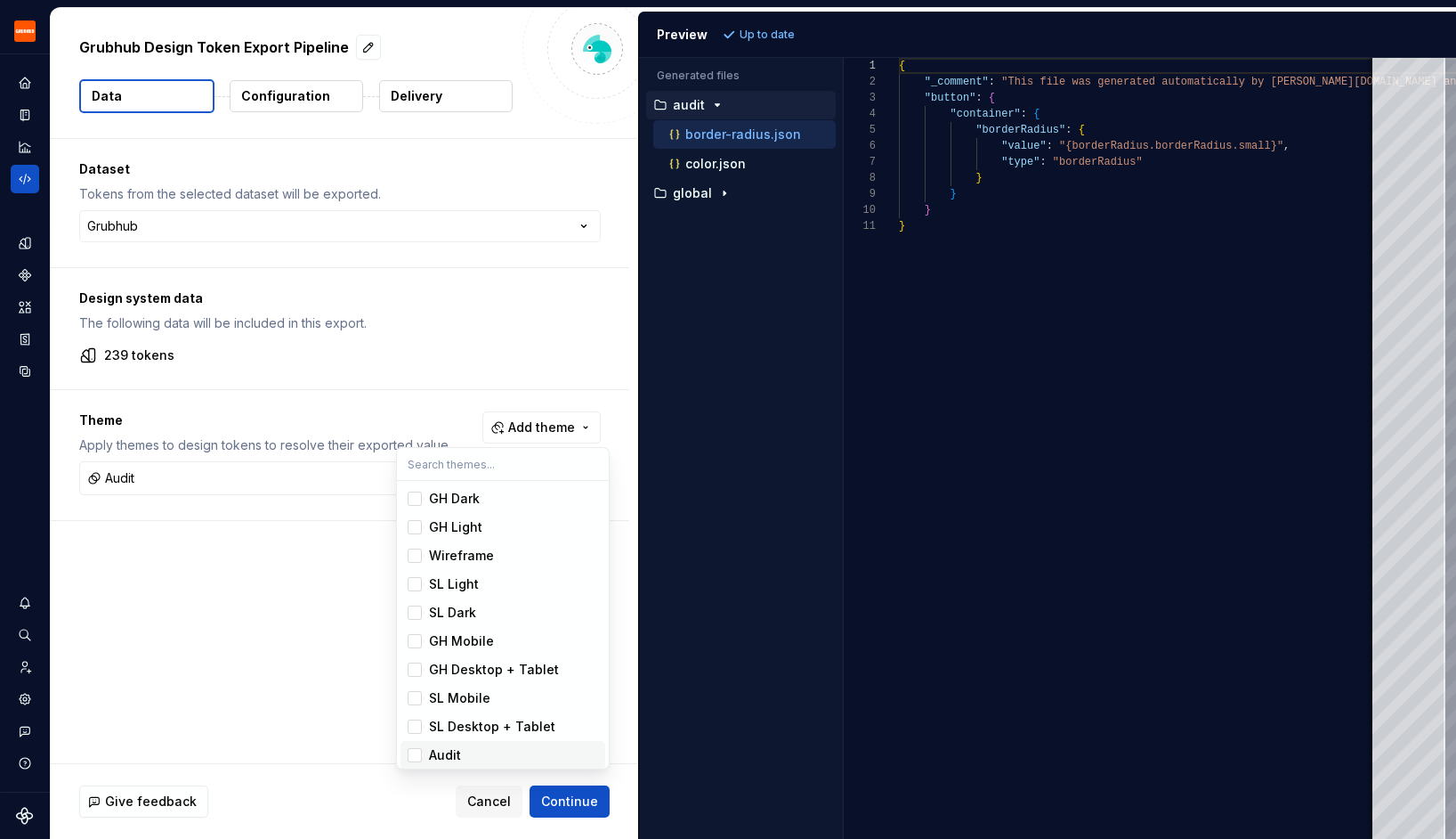
click at [419, 750] on div "Suggestions" at bounding box center [414, 754] width 14 height 14
click at [413, 665] on div "Suggestions" at bounding box center [414, 669] width 14 height 14
click at [568, 788] on html "Grubhub Design System Y Dataset Grubhub Grubhub Design Token Export Pipeline Da…" at bounding box center [728, 420] width 1456 height 839
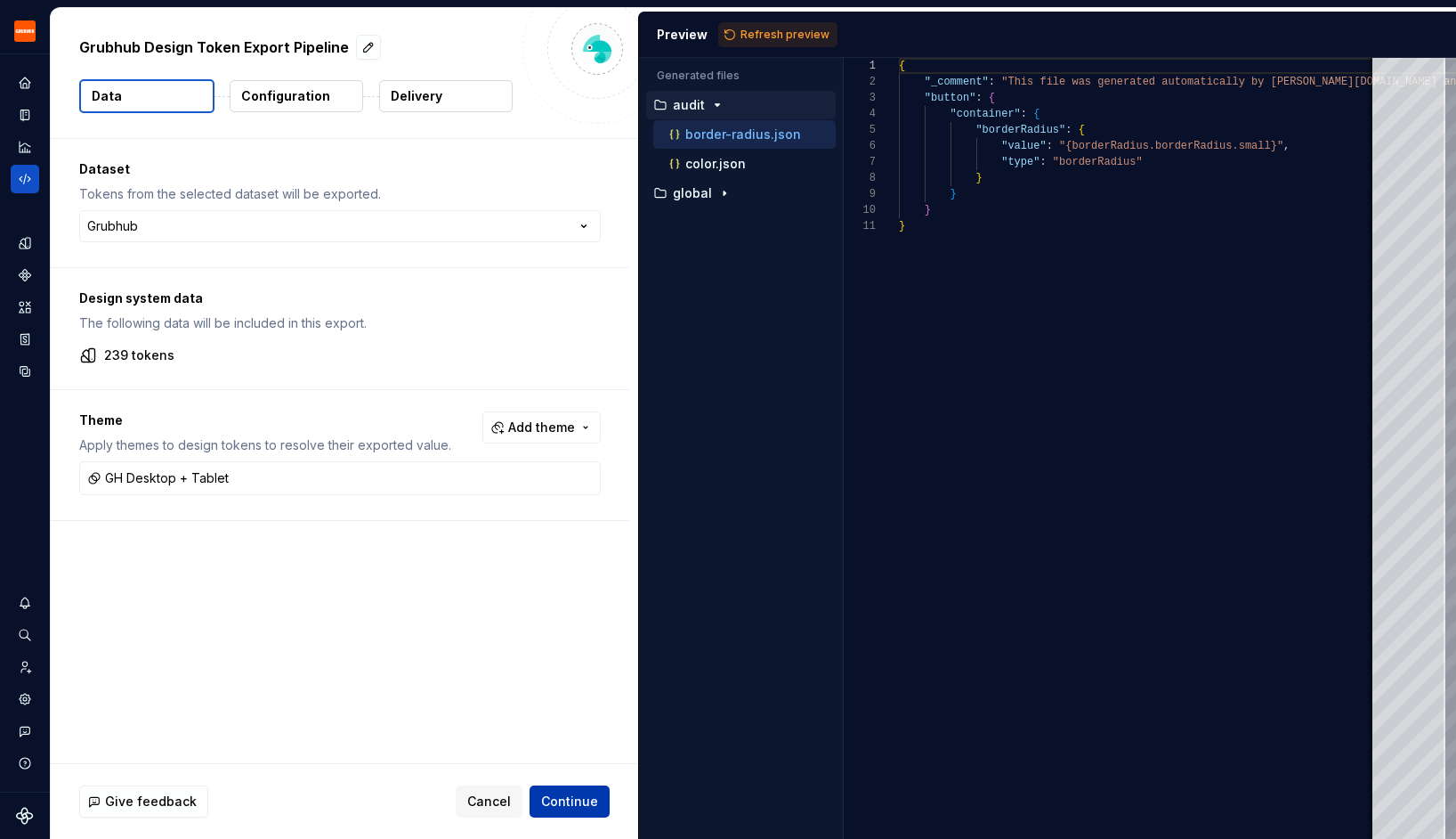
click at [568, 805] on span "Continue" at bounding box center [569, 801] width 57 height 18
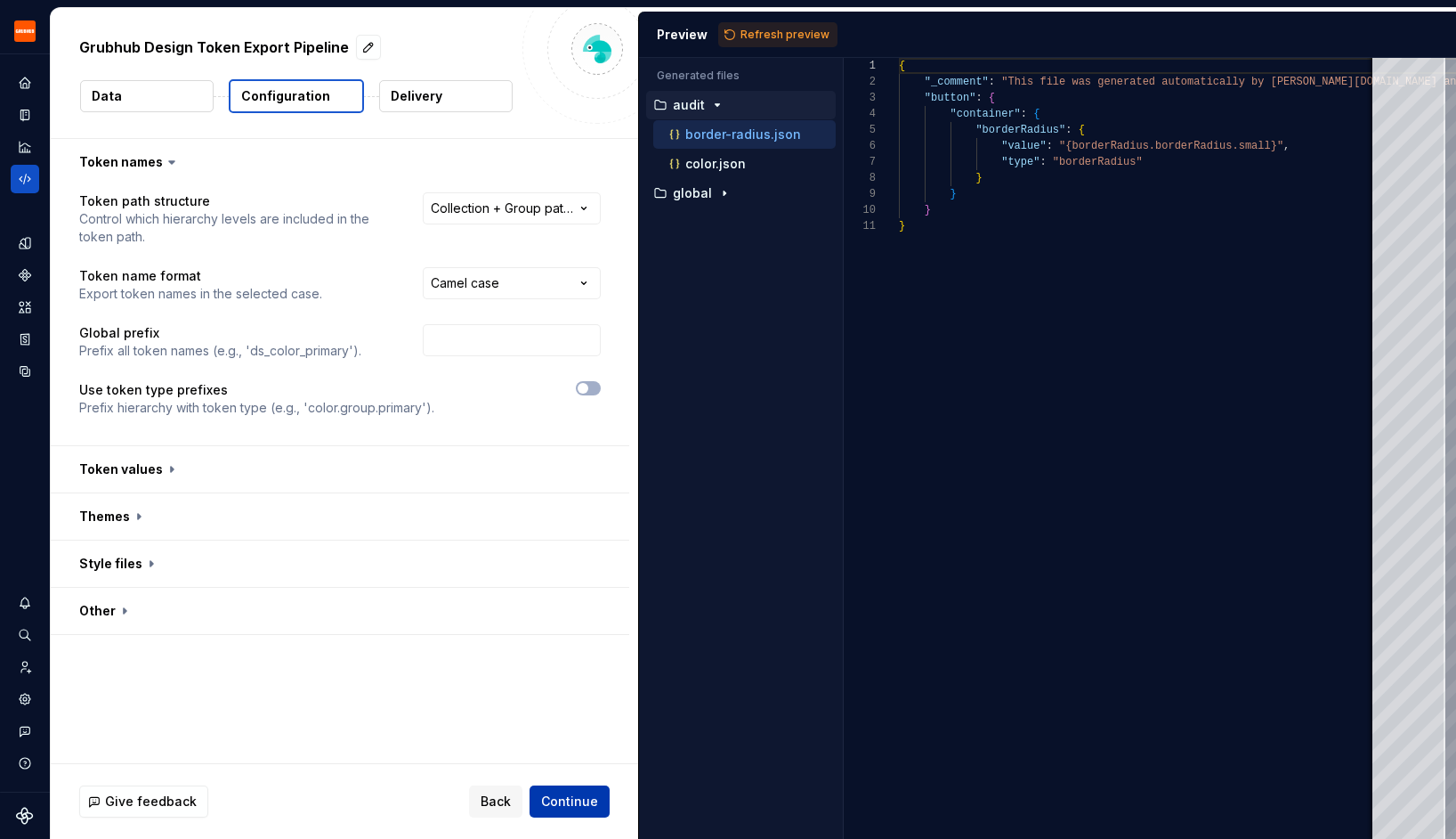
click at [573, 791] on button "Continue" at bounding box center [569, 801] width 81 height 32
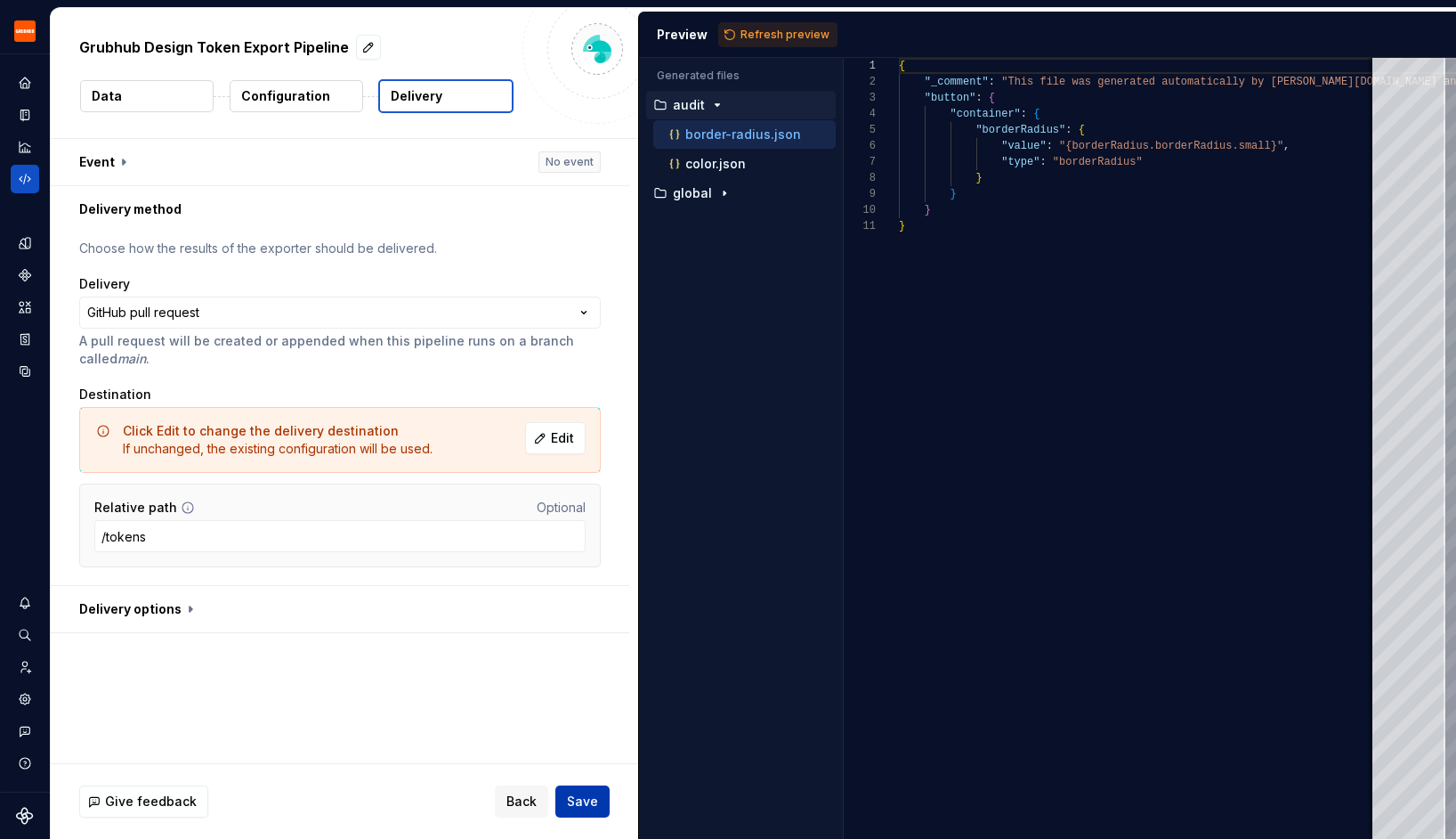
click at [574, 791] on button "Save" at bounding box center [582, 801] width 55 height 32
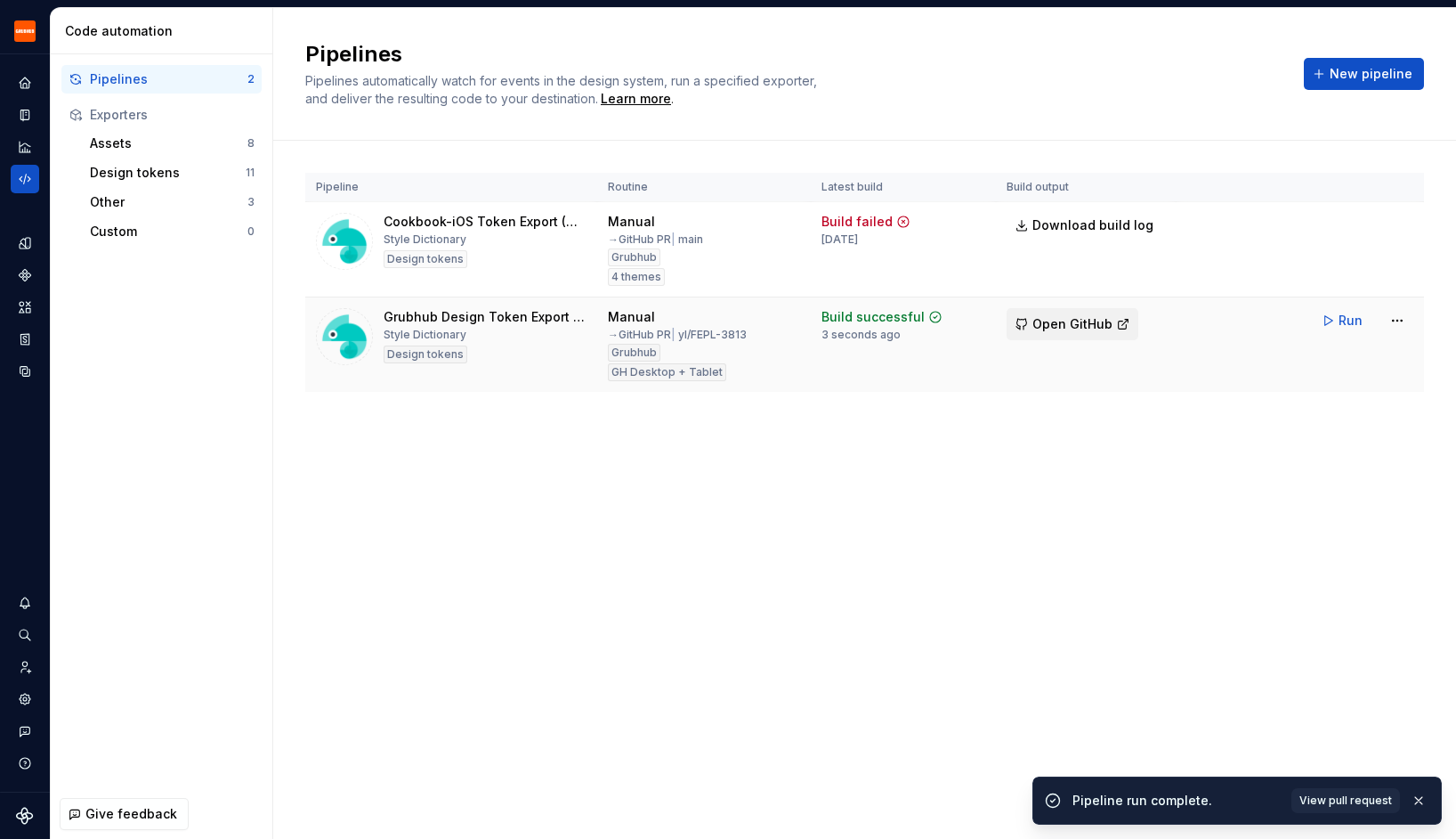
click at [1076, 325] on span "Open GitHub" at bounding box center [1072, 323] width 81 height 18
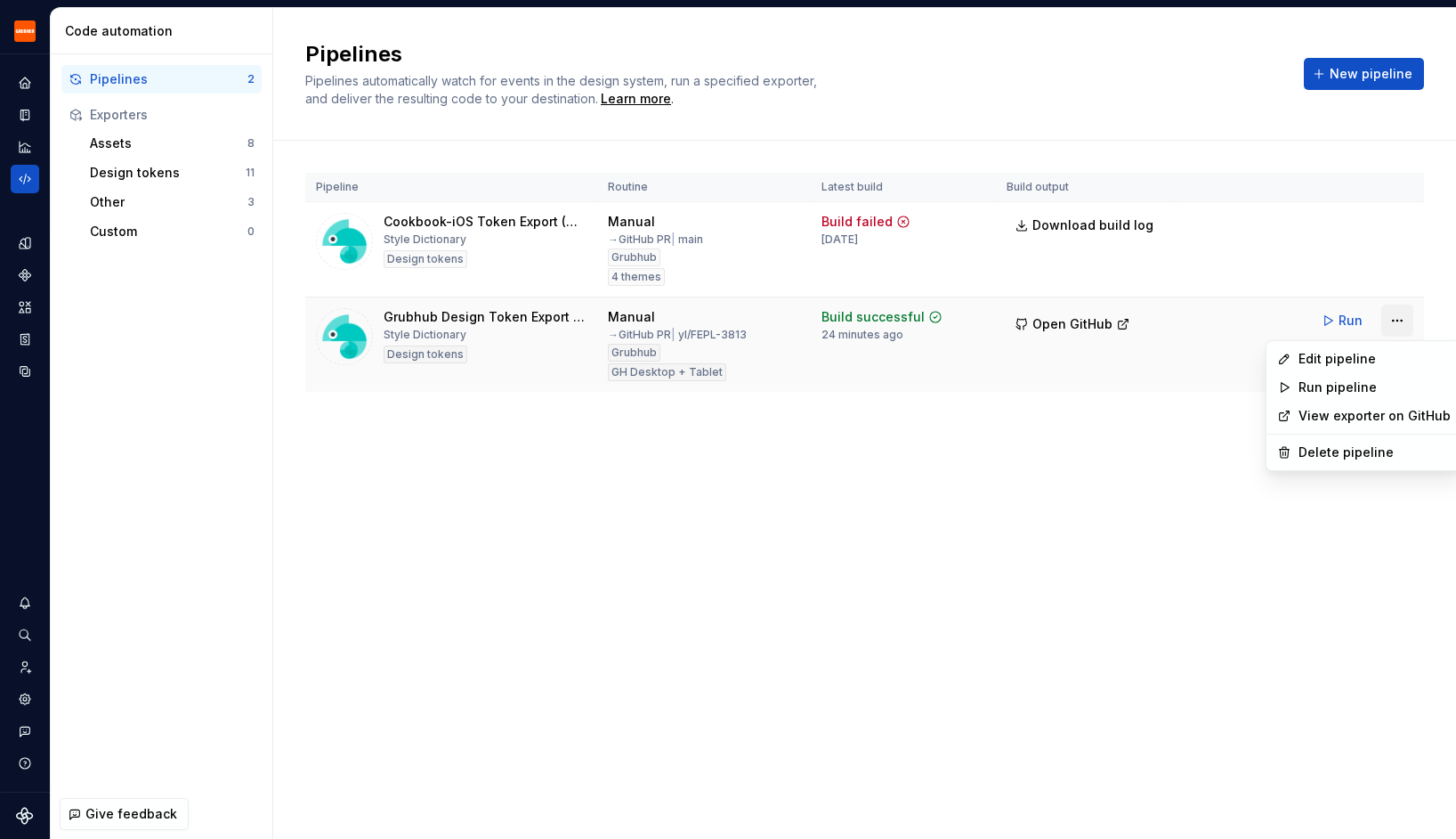
click at [1405, 310] on html "Grubhub Design System Y Dataset Grubhub Code automation Pipelines 2 Exporters A…" at bounding box center [728, 420] width 1456 height 839
click at [1335, 358] on div "Edit pipeline" at bounding box center [1375, 358] width 152 height 18
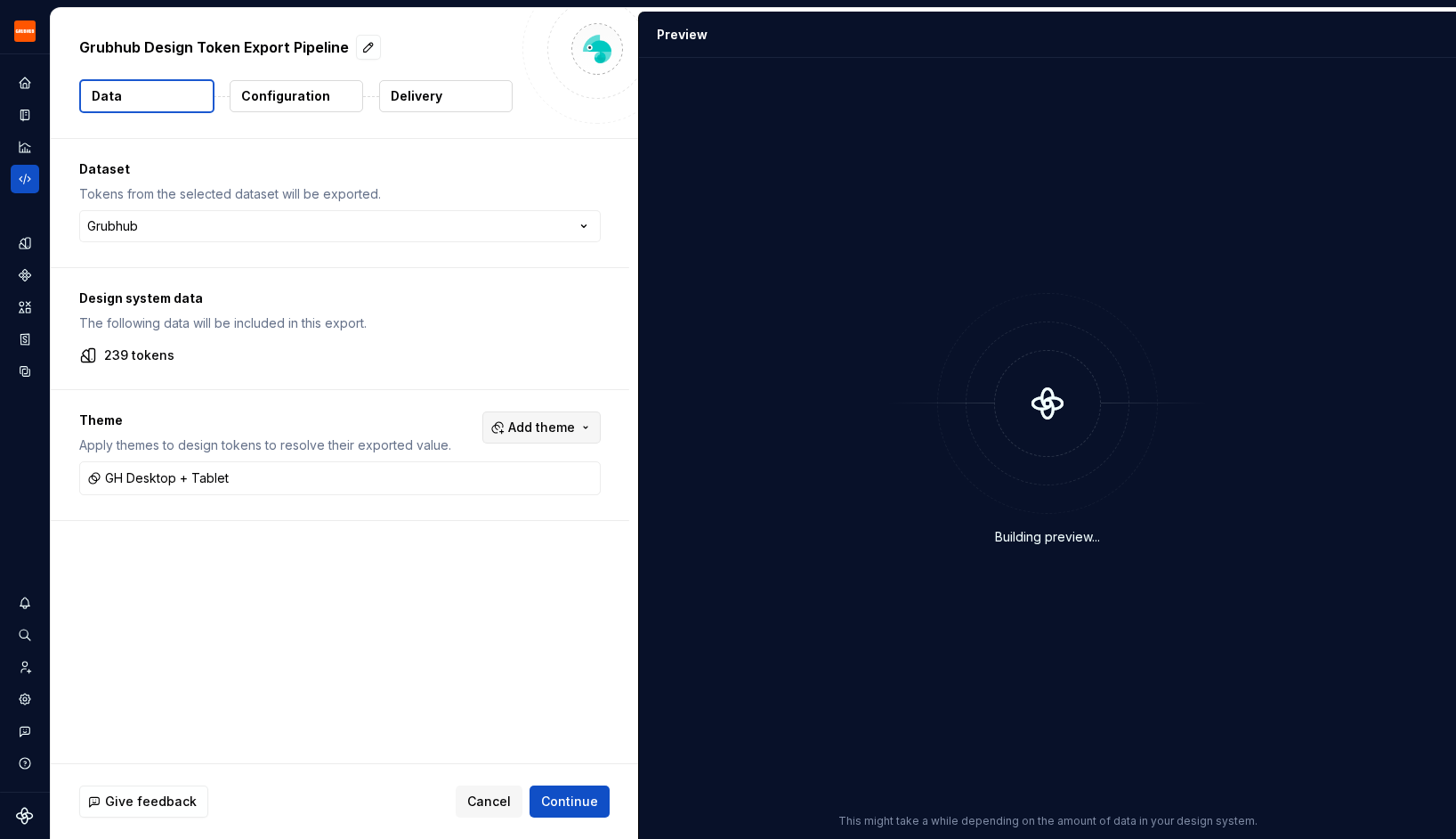
click at [554, 431] on span "Add theme" at bounding box center [541, 427] width 67 height 18
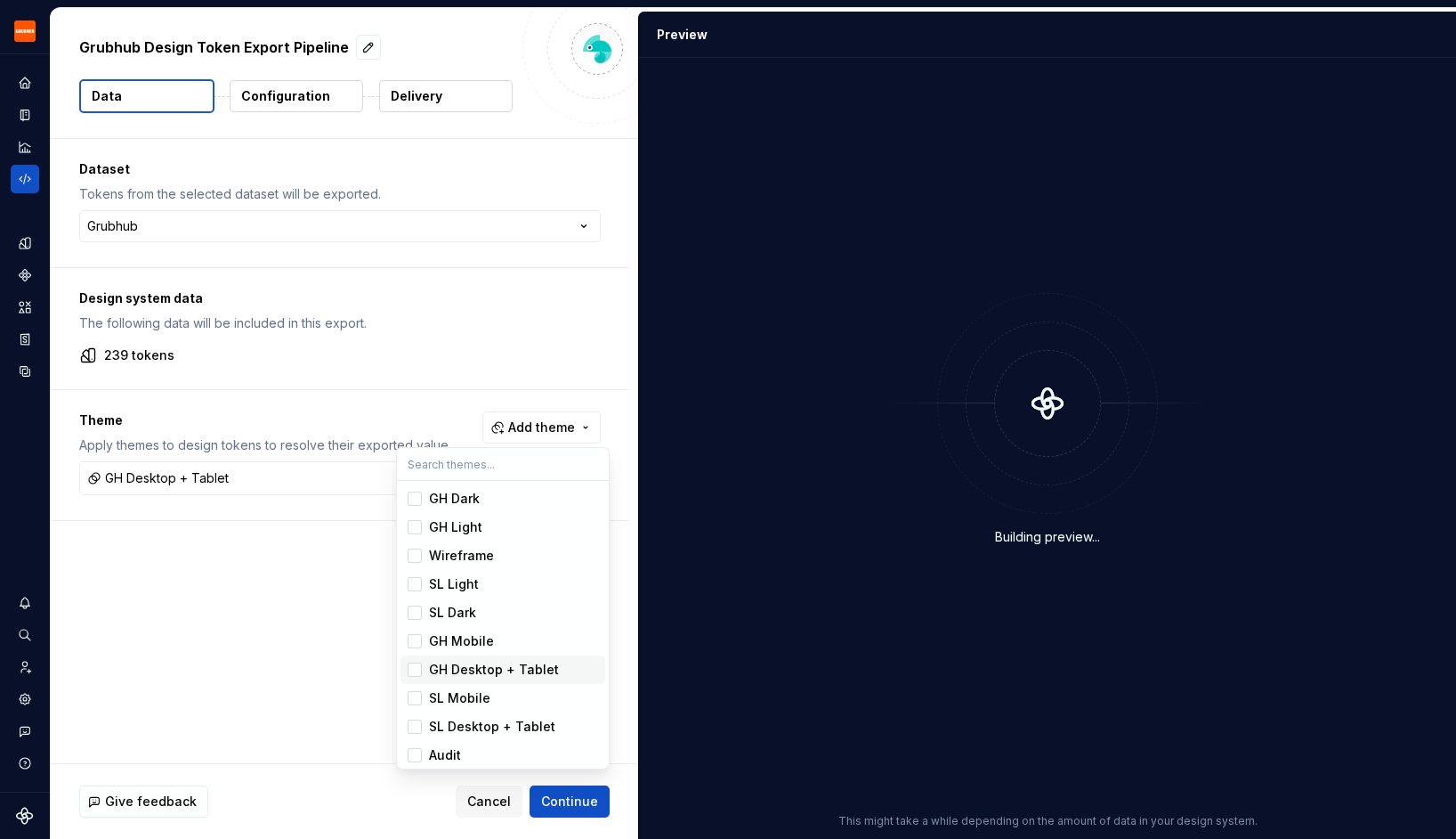
click at [421, 662] on div "Suggestions" at bounding box center [414, 669] width 14 height 14
click at [413, 509] on span "GH Dark" at bounding box center [503, 498] width 205 height 29
click at [416, 525] on div "Suggestions" at bounding box center [414, 526] width 14 height 14
click at [414, 583] on div "Suggestions" at bounding box center [414, 583] width 14 height 14
click at [414, 607] on div "Suggestions" at bounding box center [414, 612] width 14 height 14
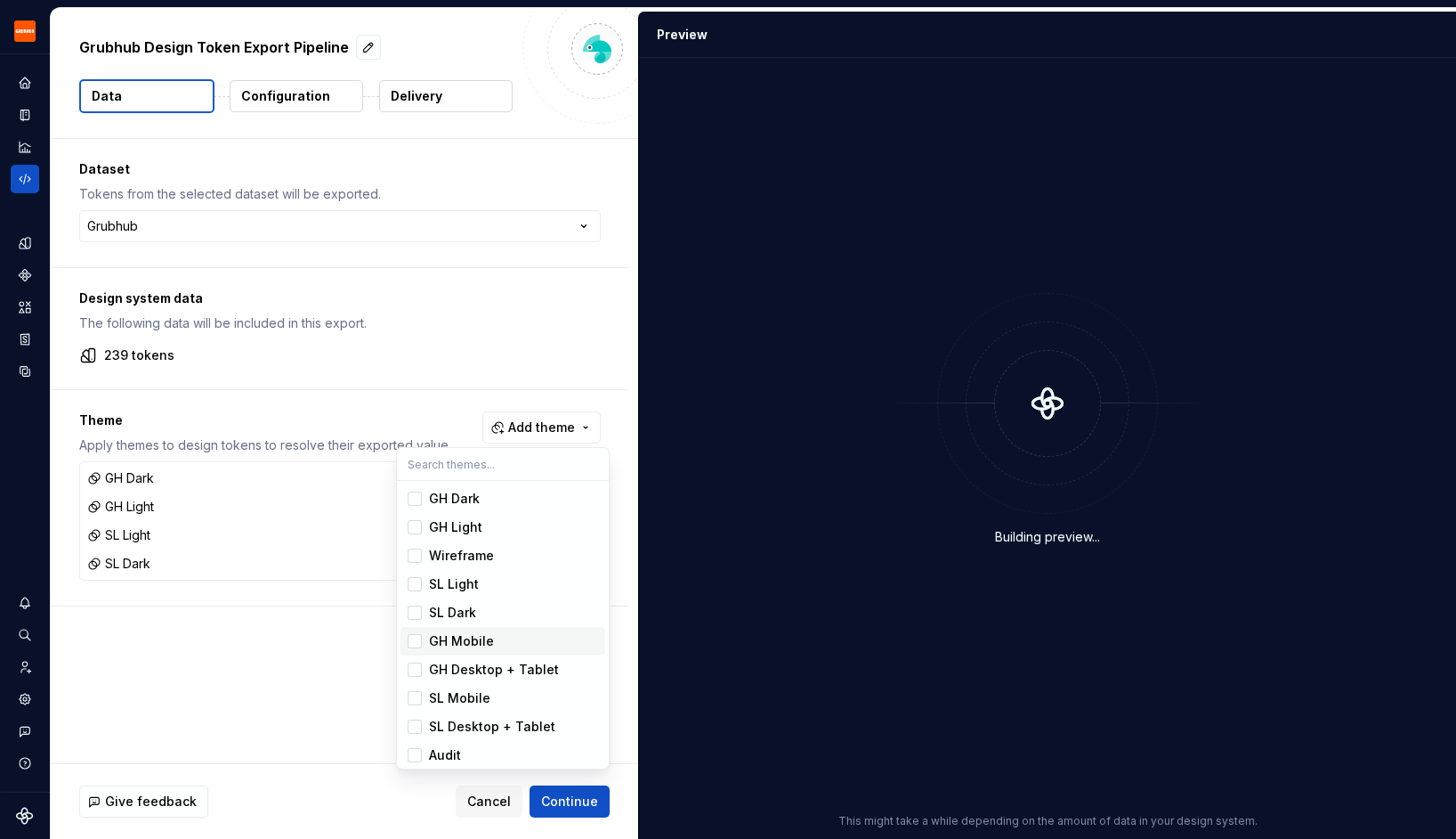
scroll to position [5, 0]
click at [417, 657] on div "Suggestions" at bounding box center [414, 664] width 14 height 14
click at [413, 727] on div "Suggestions" at bounding box center [414, 721] width 14 height 14
click at [413, 753] on div "Suggestions" at bounding box center [414, 750] width 14 height 14
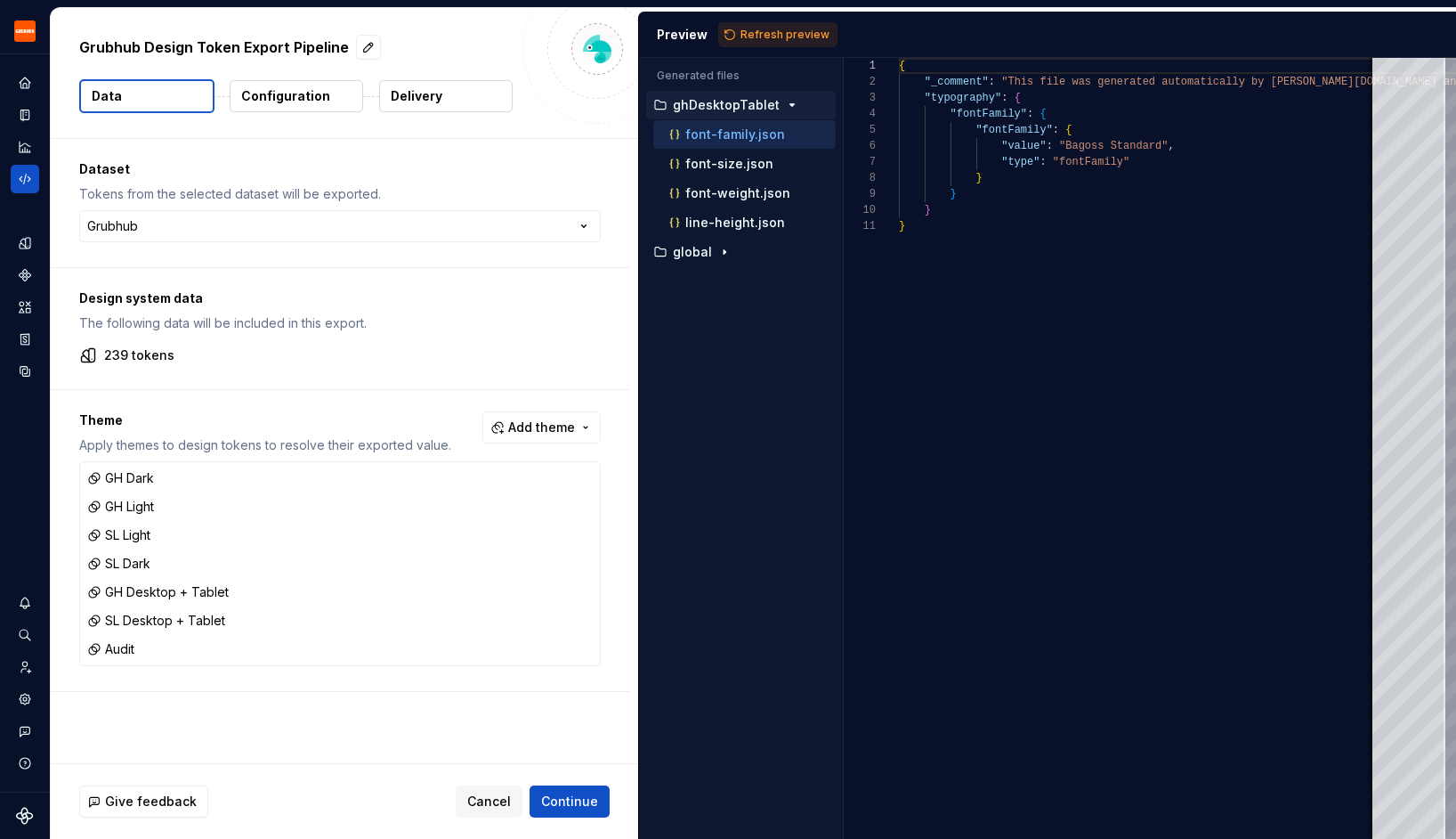
click at [566, 811] on html "Grubhub Design System Y Dataset Grubhub Grubhub Design Token Export Pipeline Da…" at bounding box center [728, 420] width 1456 height 839
click at [589, 810] on button "Continue" at bounding box center [569, 801] width 81 height 32
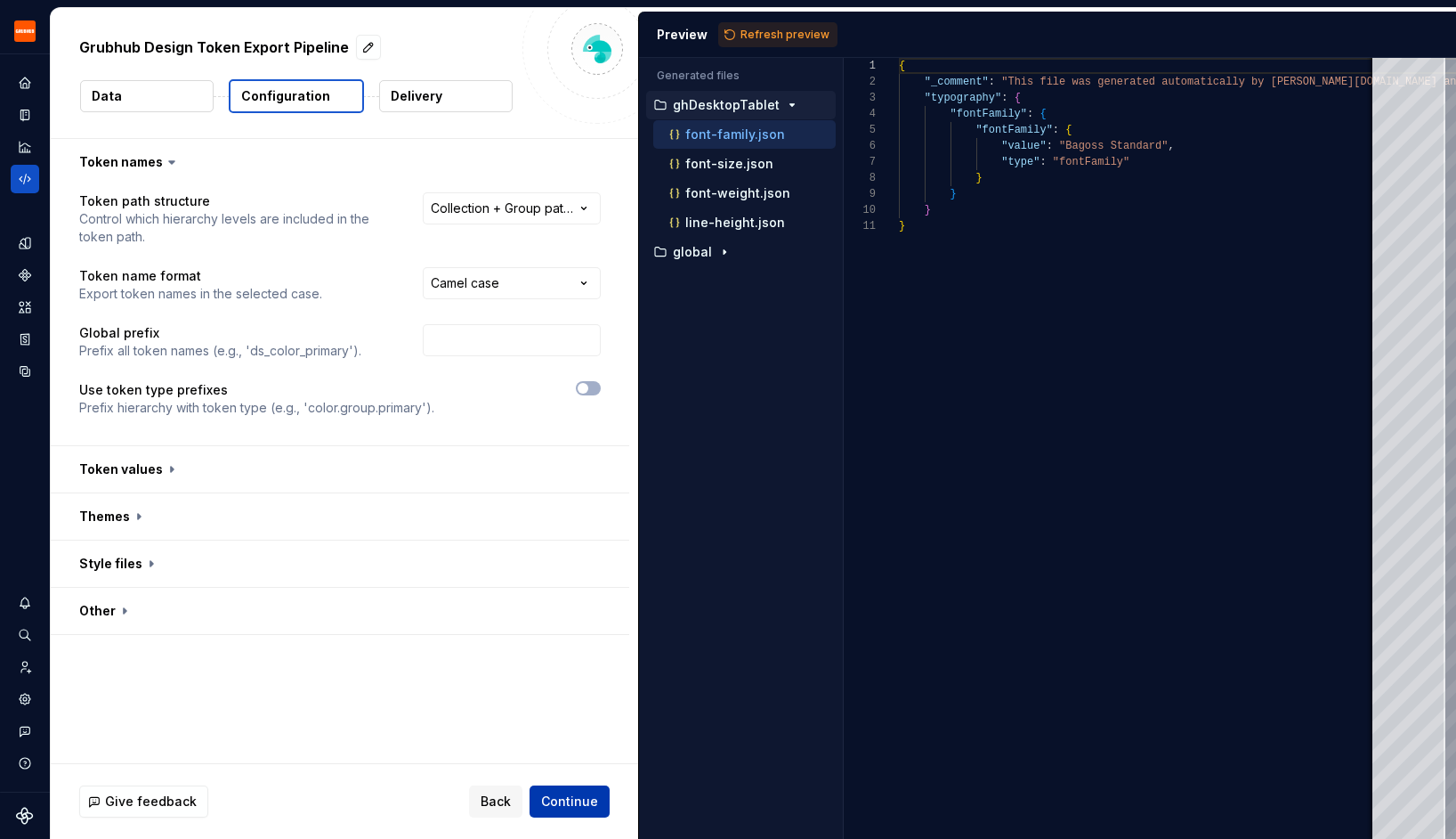
click at [589, 810] on button "Continue" at bounding box center [569, 801] width 81 height 32
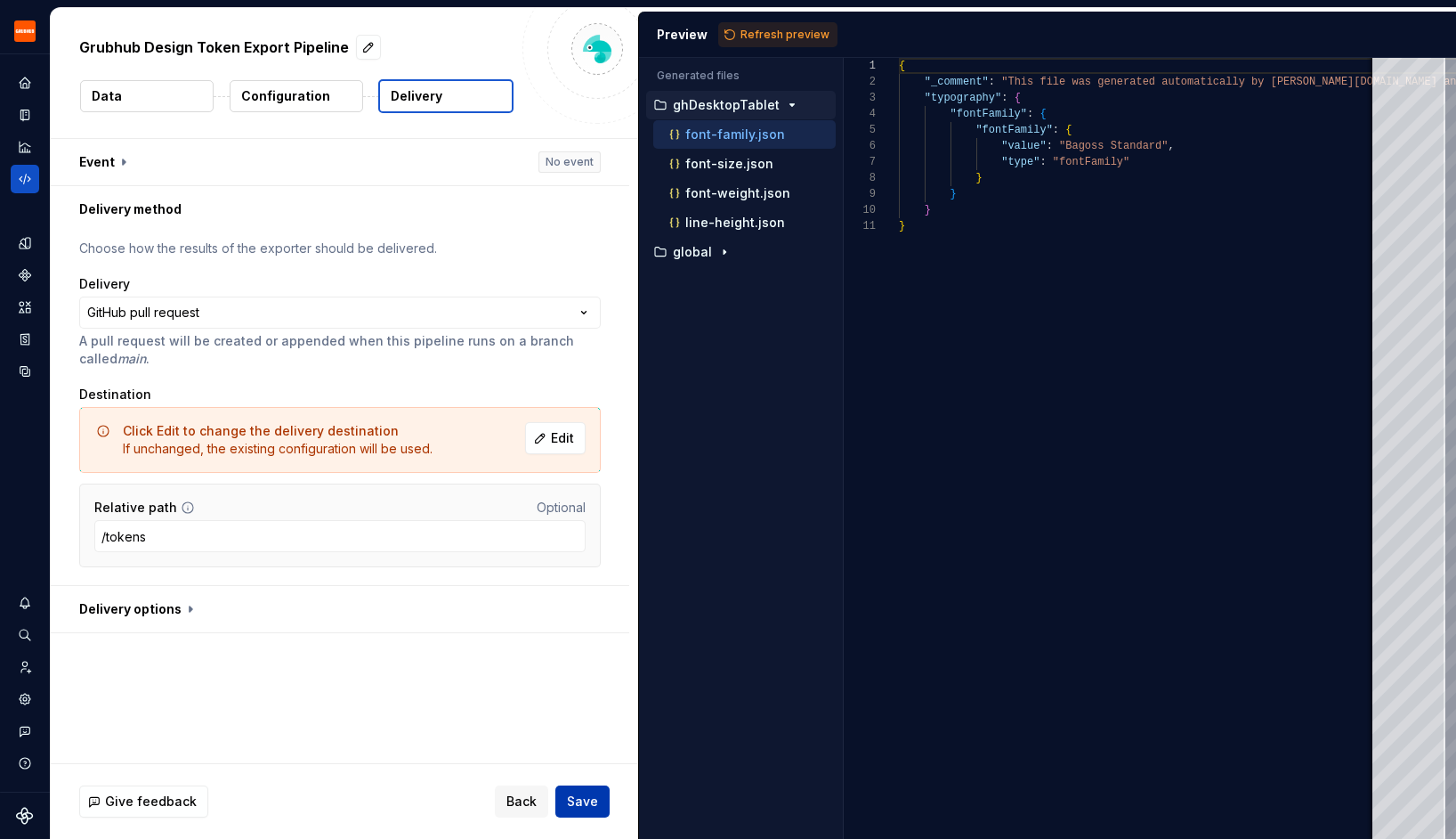
click at [589, 810] on button "Save" at bounding box center [582, 801] width 55 height 32
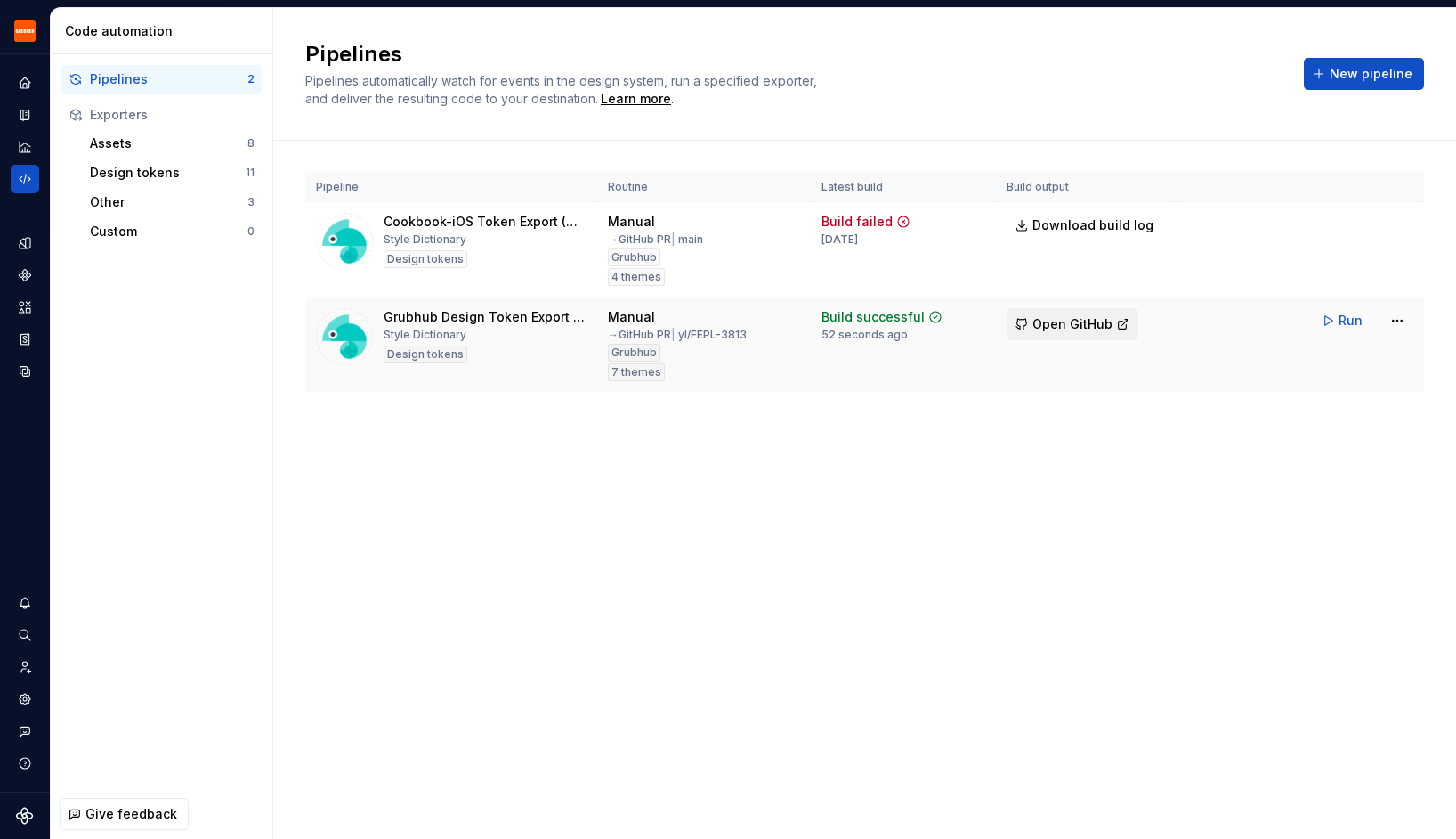
click at [1075, 325] on span "Open GitHub" at bounding box center [1072, 323] width 81 height 18
